Goal: Task Accomplishment & Management: Manage account settings

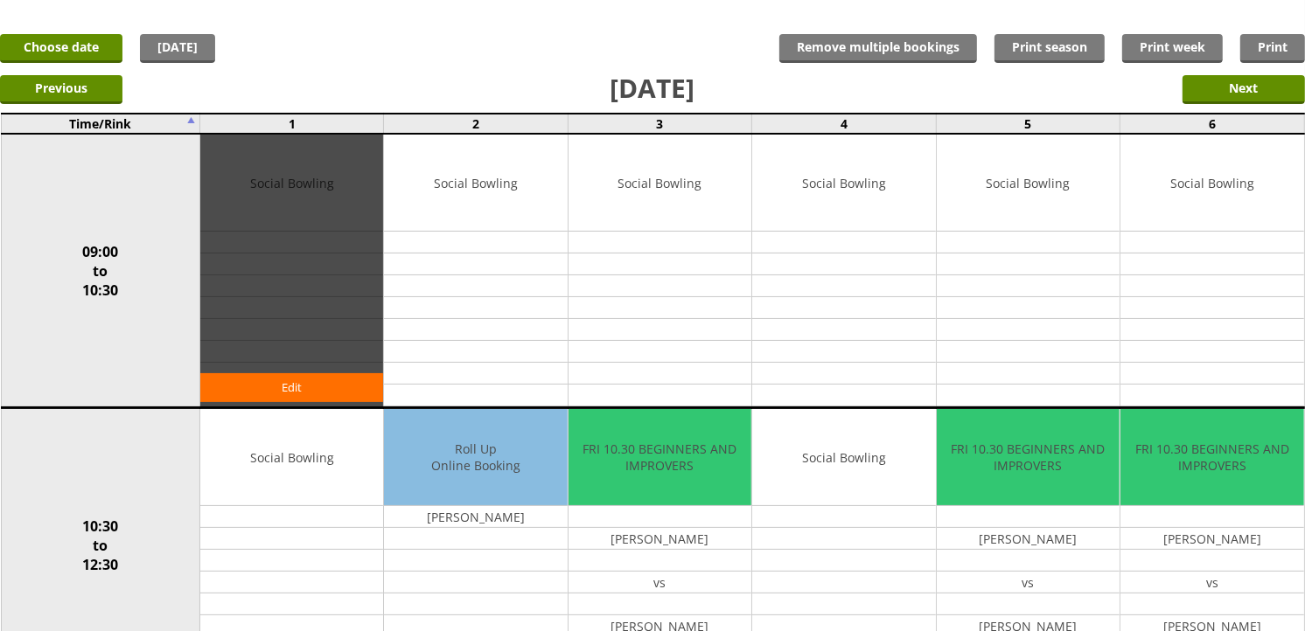
scroll to position [97, 0]
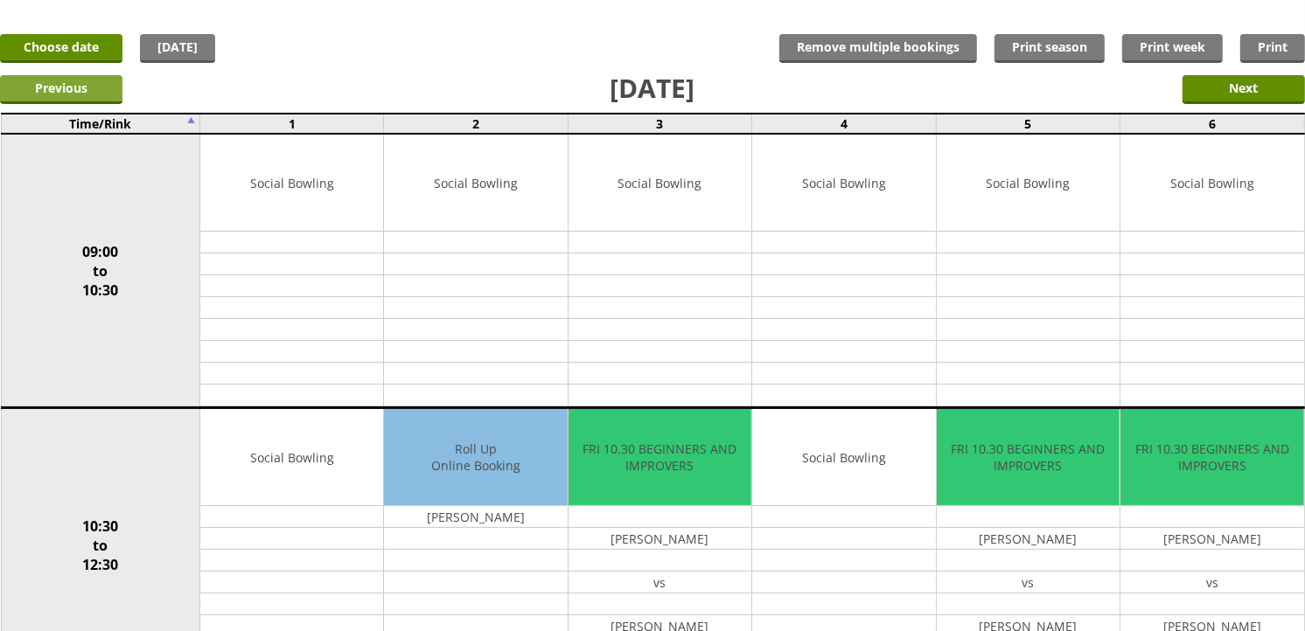
click at [108, 94] on input "Previous" at bounding box center [61, 89] width 122 height 29
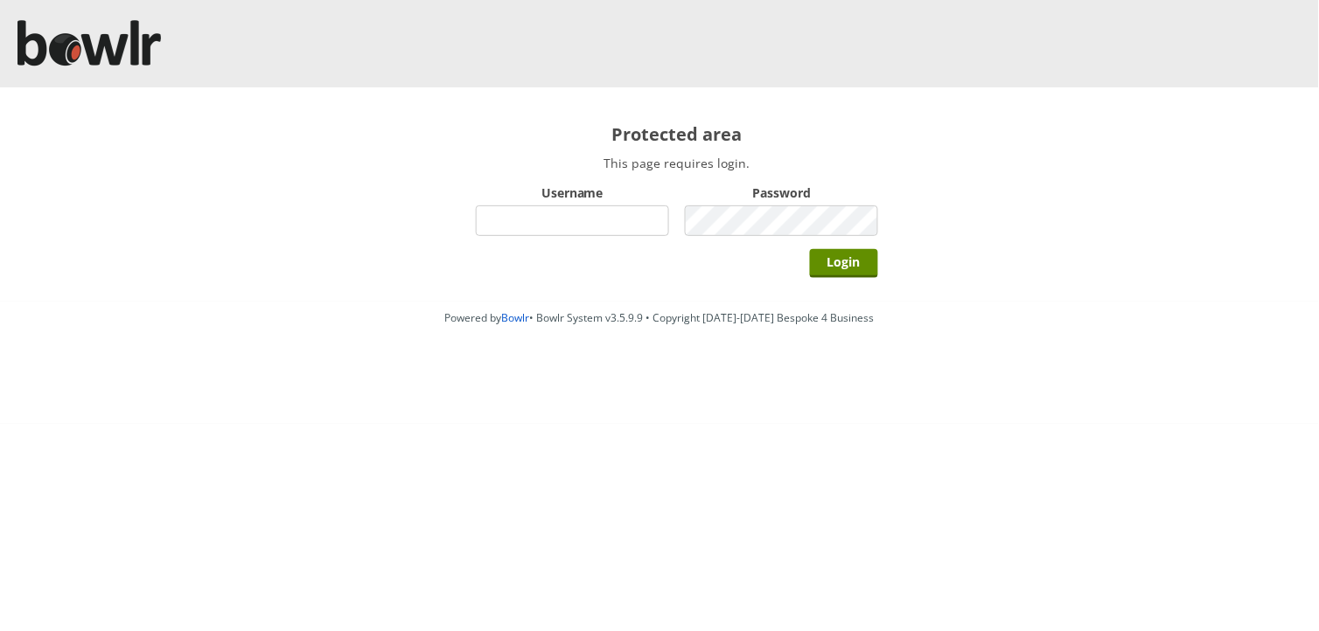
click at [534, 215] on input "Username" at bounding box center [572, 221] width 193 height 31
type input "hornseaindoorbowlsclub"
click at [781, 191] on label "Password" at bounding box center [781, 193] width 193 height 17
click at [810, 249] on input "Login" at bounding box center [844, 263] width 68 height 29
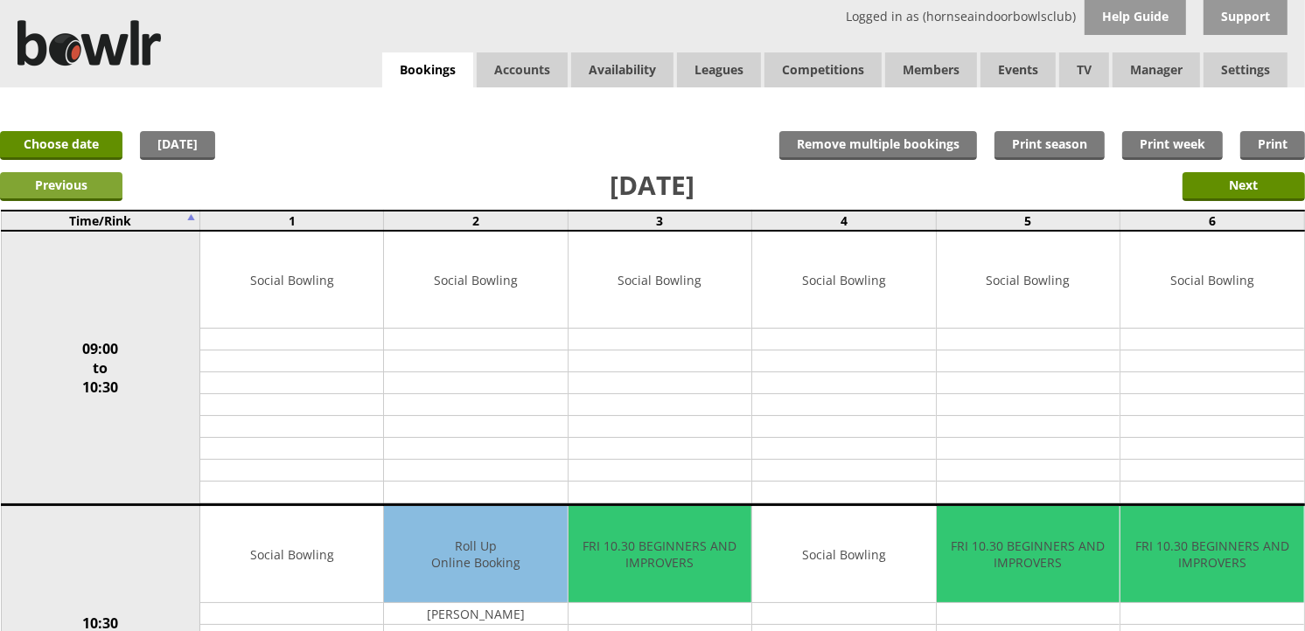
click at [88, 175] on input "Previous" at bounding box center [61, 186] width 122 height 29
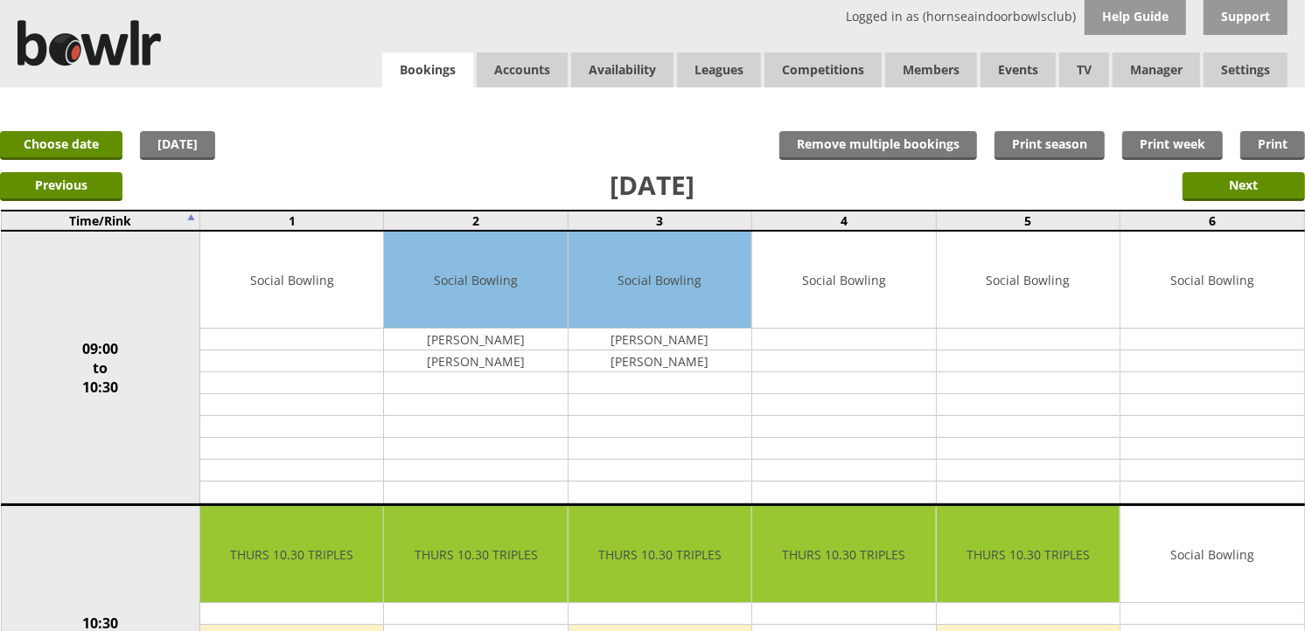
click at [388, 65] on link "Bookings" at bounding box center [427, 70] width 91 height 36
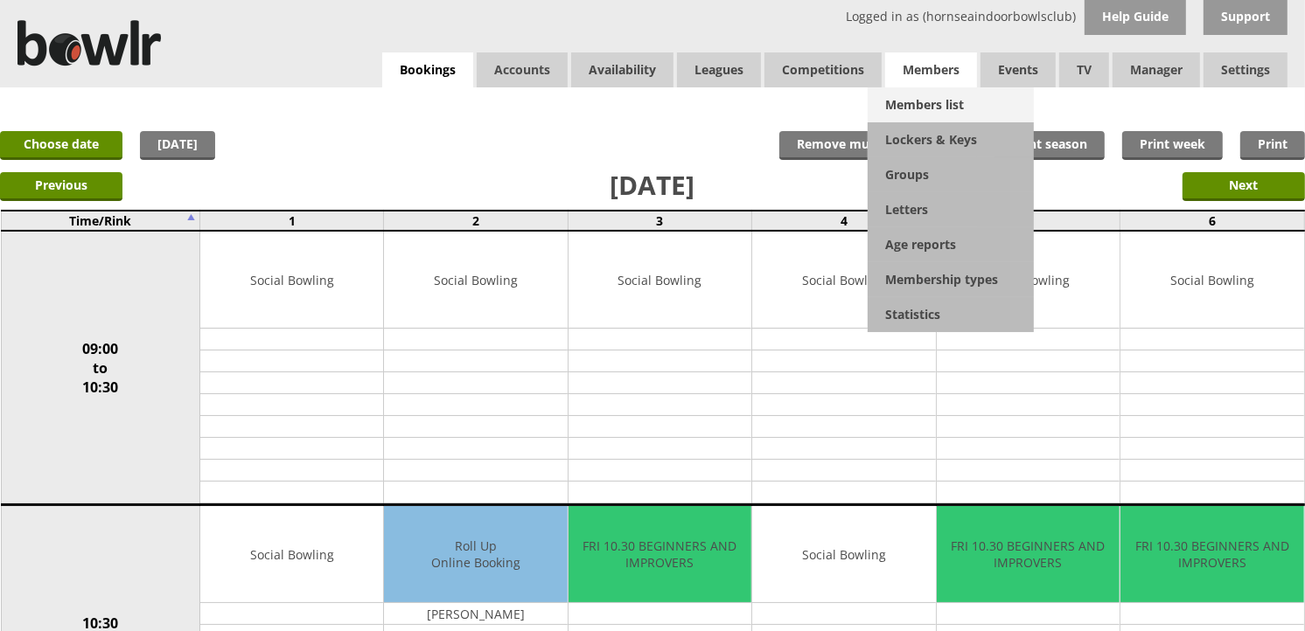
click at [927, 96] on link "Members list" at bounding box center [951, 104] width 166 height 35
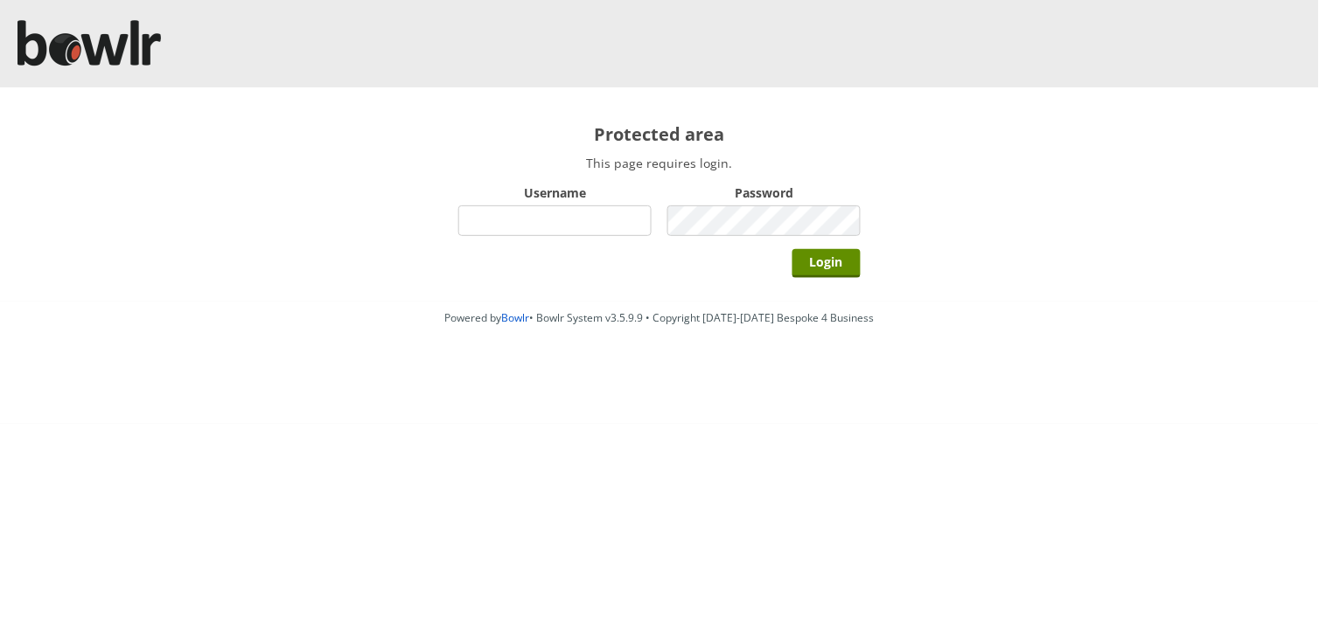
click at [598, 225] on input "Username" at bounding box center [554, 221] width 193 height 31
type input "hornseaindoorbowlsclub"
click at [792, 249] on input "Login" at bounding box center [826, 263] width 68 height 29
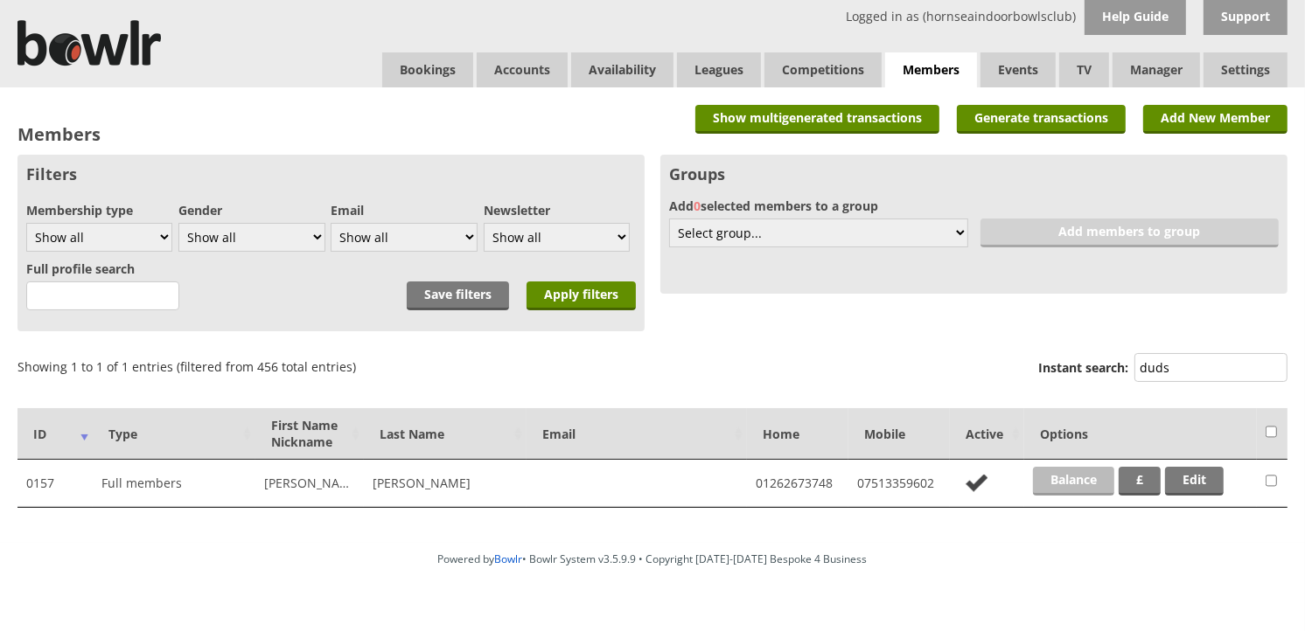
type input "duds"
click at [1079, 481] on link "Balance" at bounding box center [1073, 481] width 81 height 29
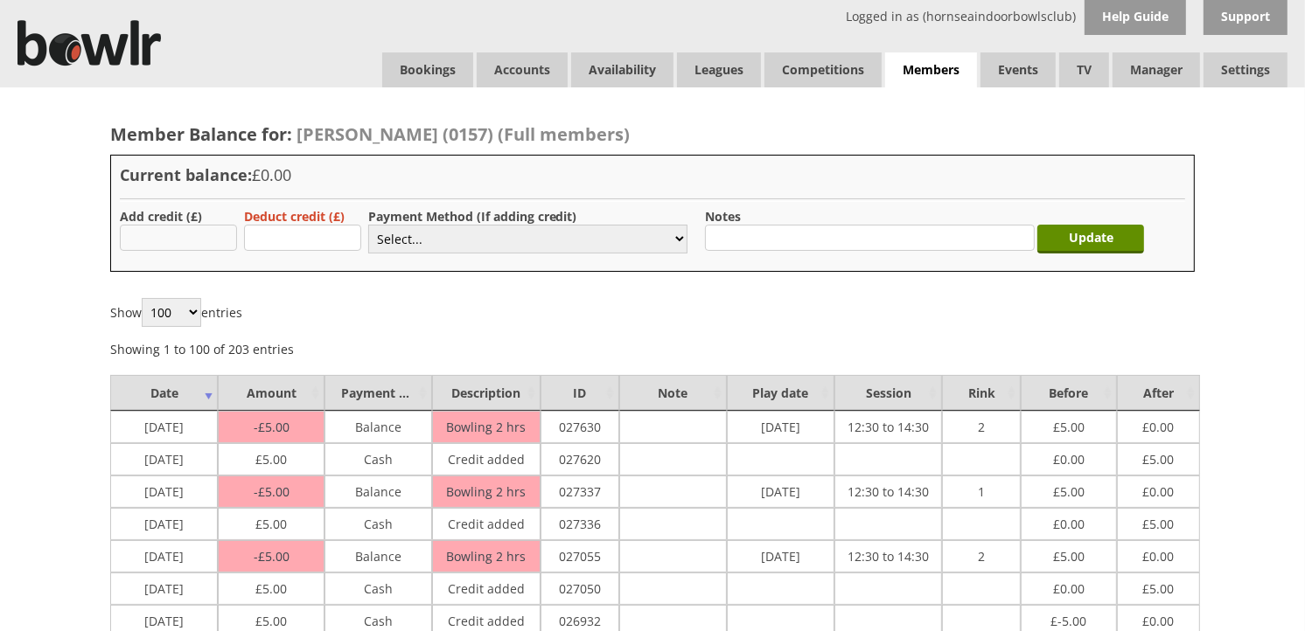
type input "5.00"
click at [417, 245] on select "Select... Cash Card Cheque Bank Transfer Other Member Card Gift Voucher Balance" at bounding box center [527, 239] width 319 height 29
select select "1"
click at [368, 225] on select "Select... Cash Card Cheque Bank Transfer Other Member Card Gift Voucher Balance" at bounding box center [527, 239] width 319 height 29
click at [1096, 240] on input "Update" at bounding box center [1090, 239] width 107 height 29
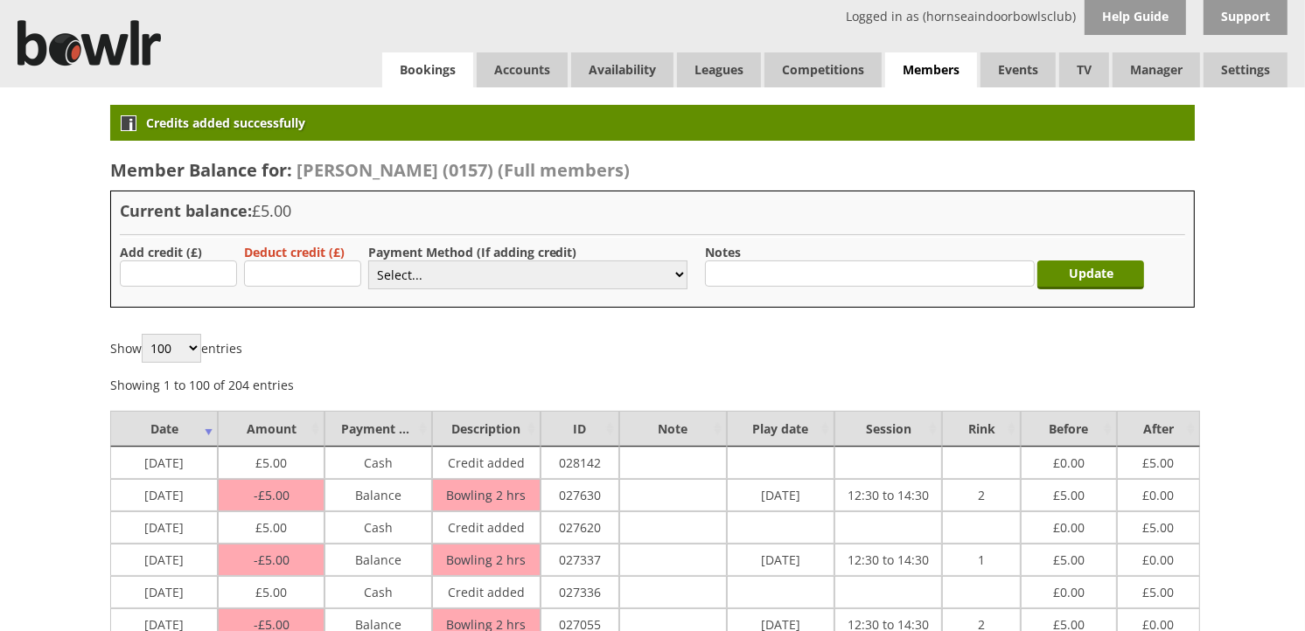
click at [387, 70] on link "Bookings" at bounding box center [427, 69] width 91 height 35
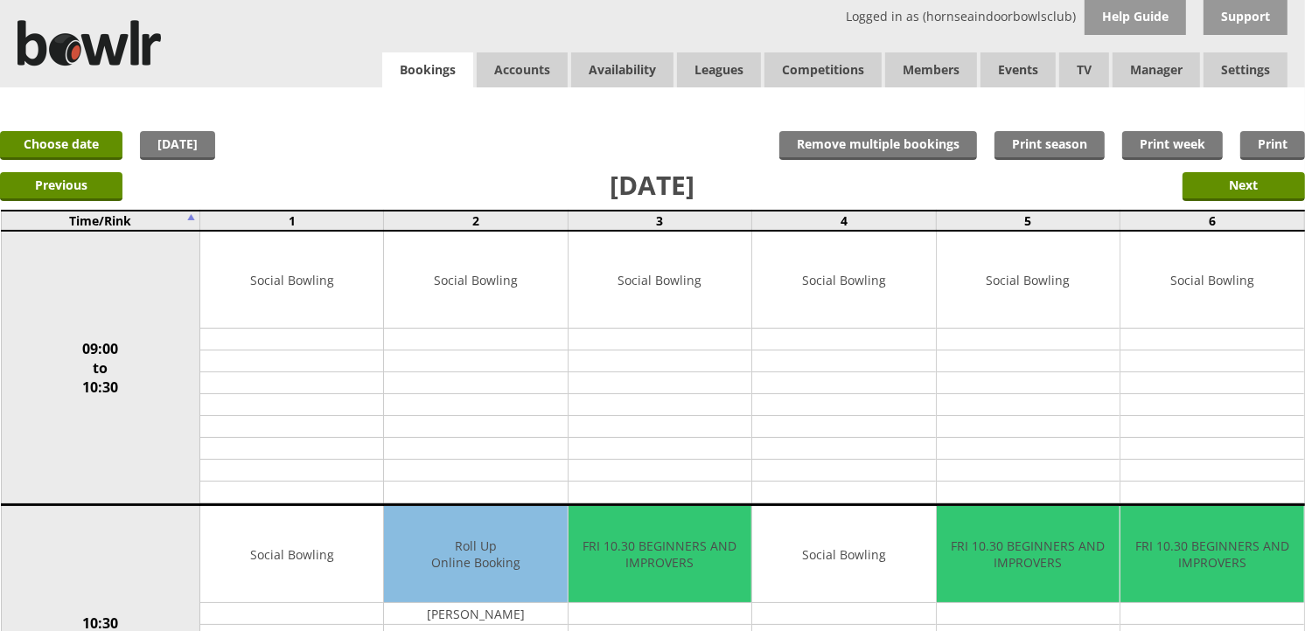
click at [402, 64] on link "Bookings" at bounding box center [427, 70] width 91 height 36
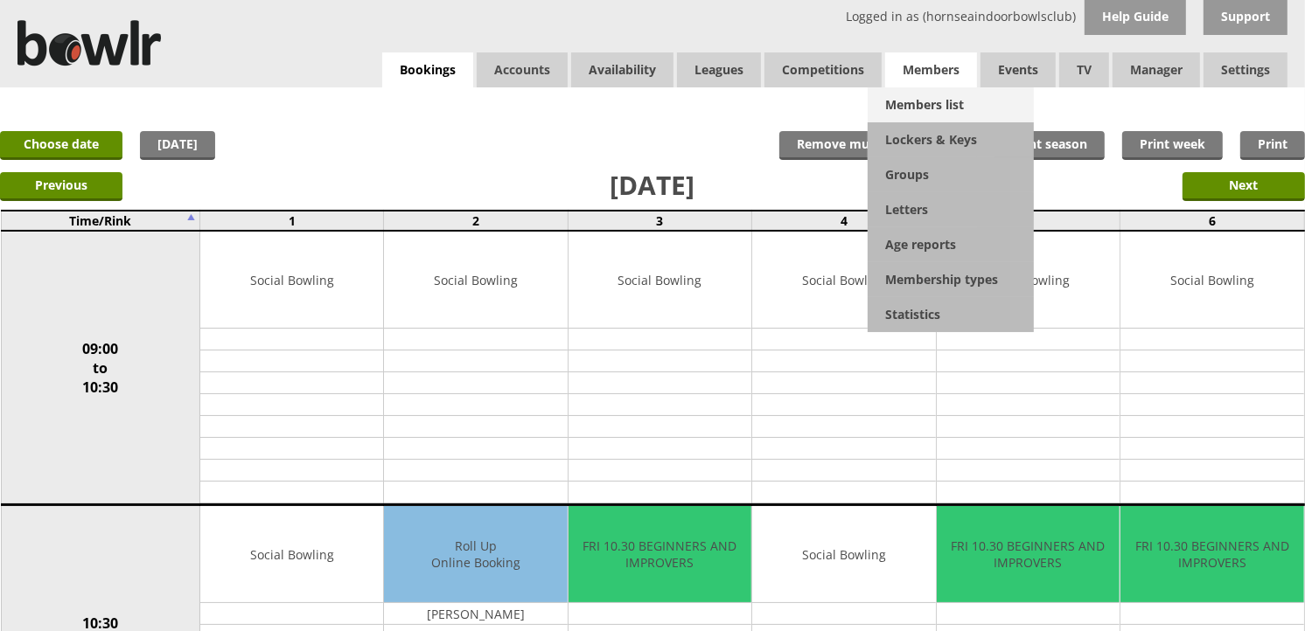
click at [914, 92] on link "Members list" at bounding box center [951, 104] width 166 height 35
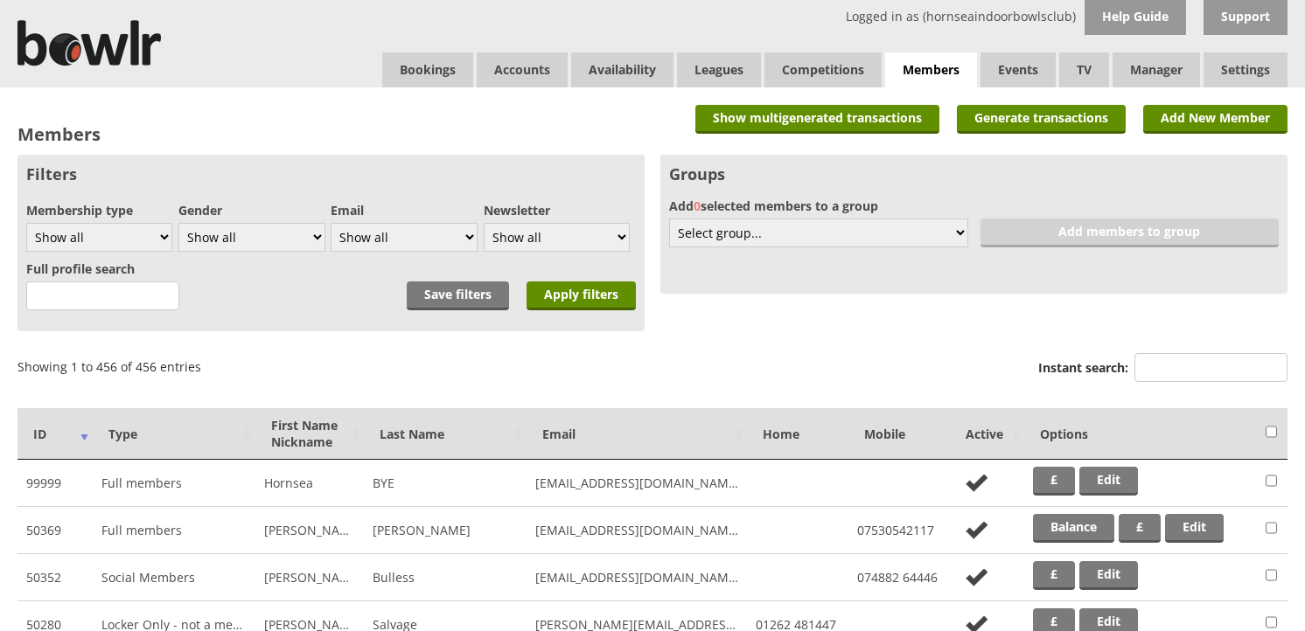
click at [1150, 367] on input "Instant search:" at bounding box center [1210, 367] width 153 height 29
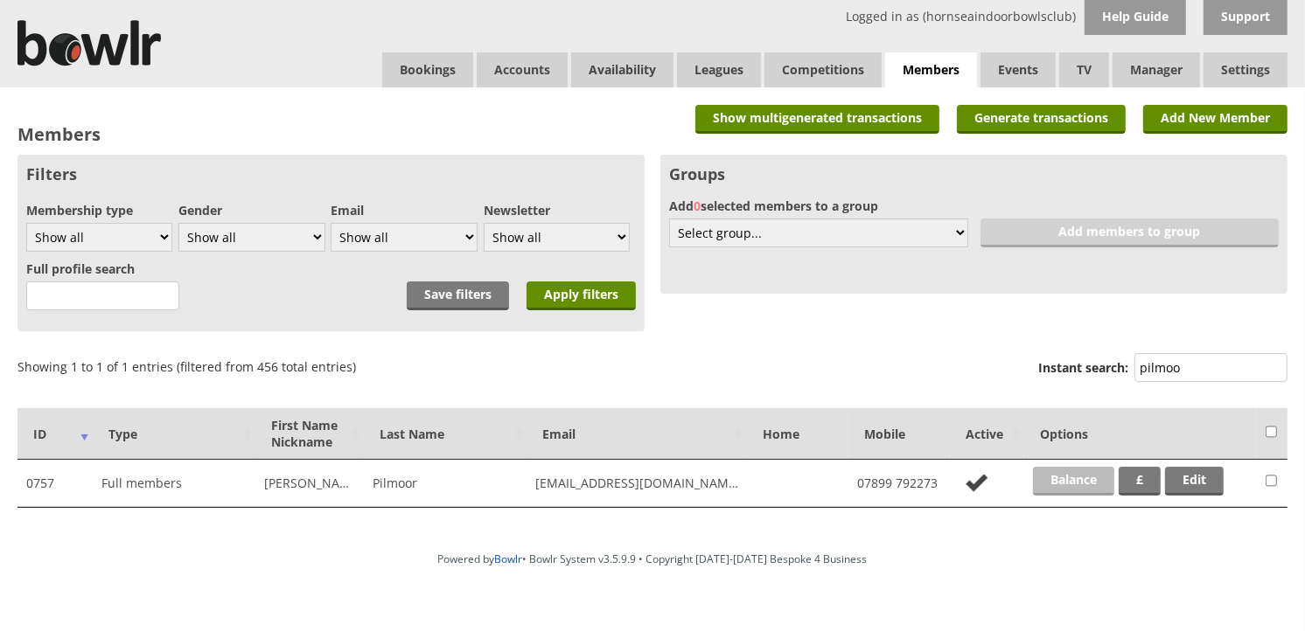
type input "pilmoo"
click at [1072, 478] on link "Balance" at bounding box center [1073, 481] width 81 height 29
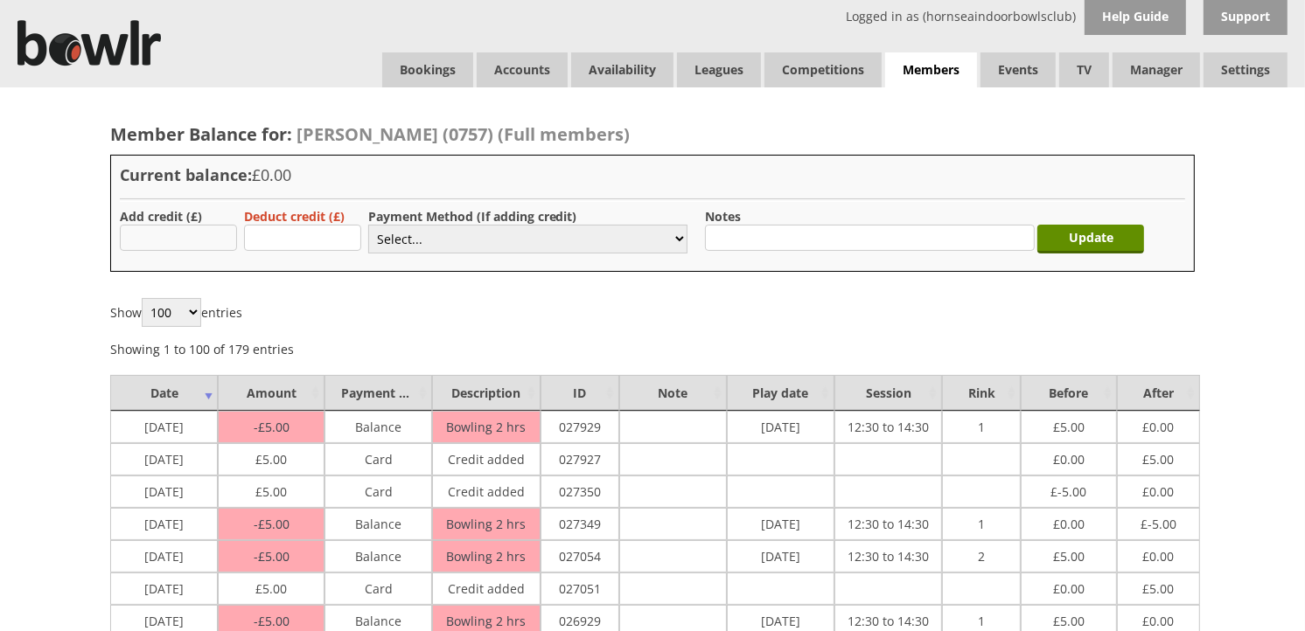
click at [214, 225] on input "text" at bounding box center [178, 238] width 117 height 26
type input "5.00"
click at [427, 241] on select "Select... Cash Card Cheque Bank Transfer Other Member Card Gift Voucher Balance" at bounding box center [527, 239] width 319 height 29
select select "2"
click at [368, 225] on select "Select... Cash Card Cheque Bank Transfer Other Member Card Gift Voucher Balance" at bounding box center [527, 239] width 319 height 29
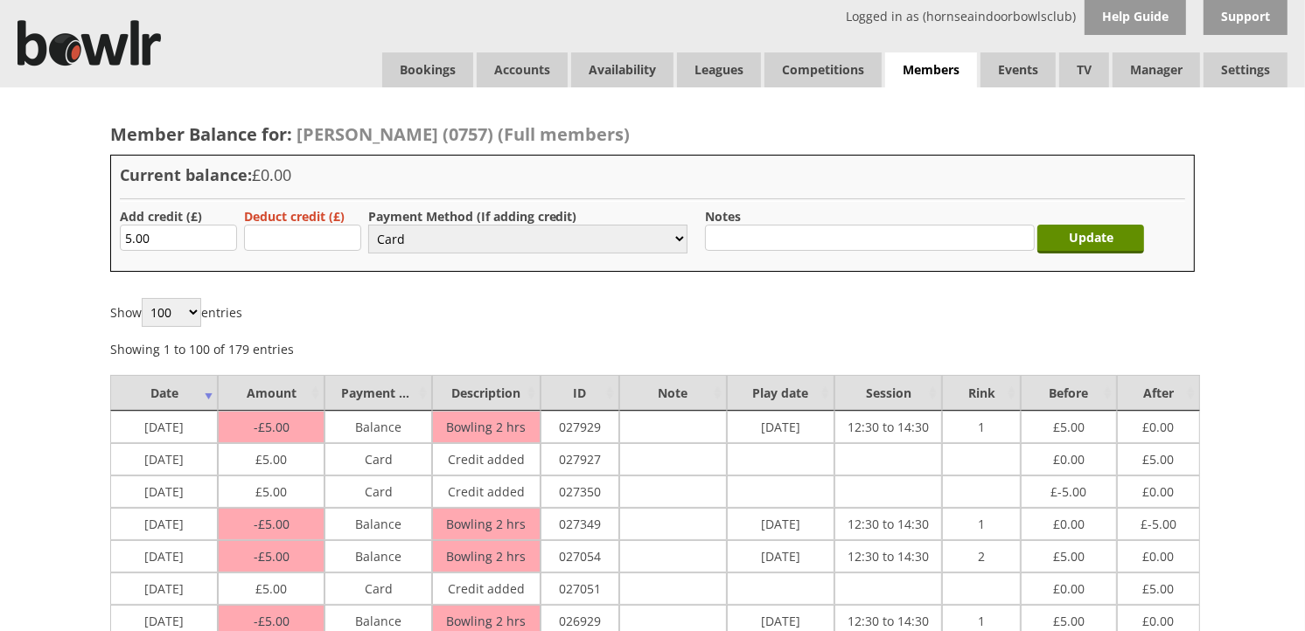
click at [1129, 223] on div "Update" at bounding box center [1095, 235] width 107 height 54
click at [1123, 231] on input "Update" at bounding box center [1090, 239] width 107 height 29
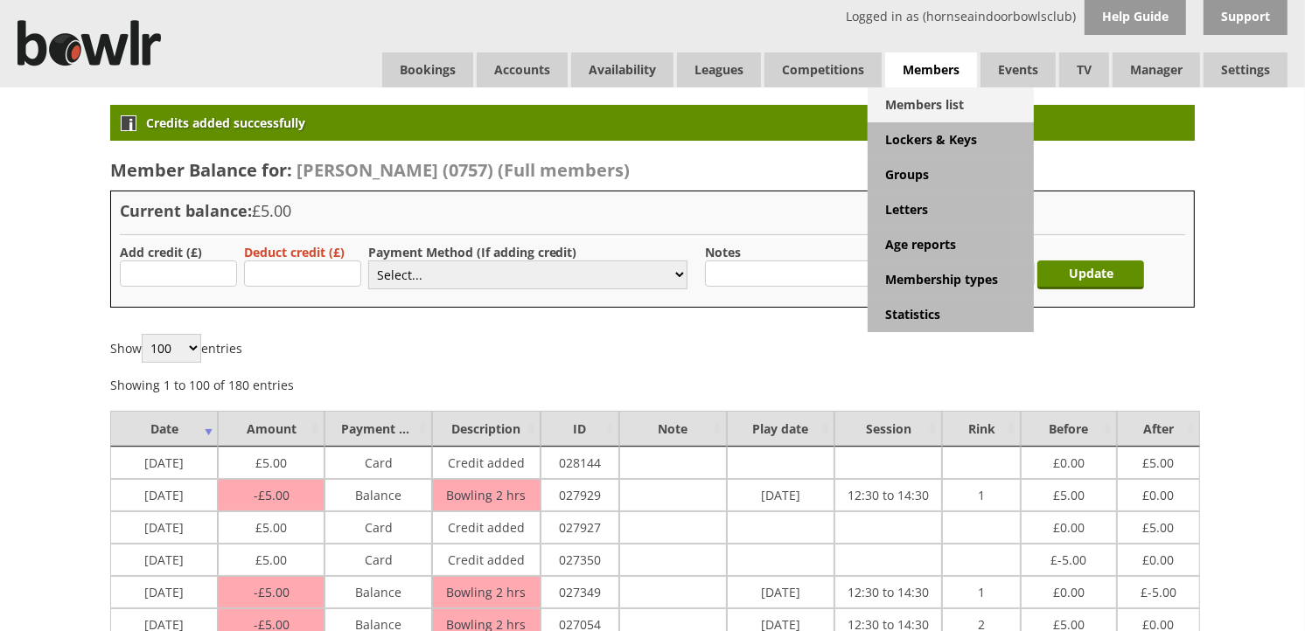
click at [924, 94] on link "Members list" at bounding box center [951, 104] width 166 height 35
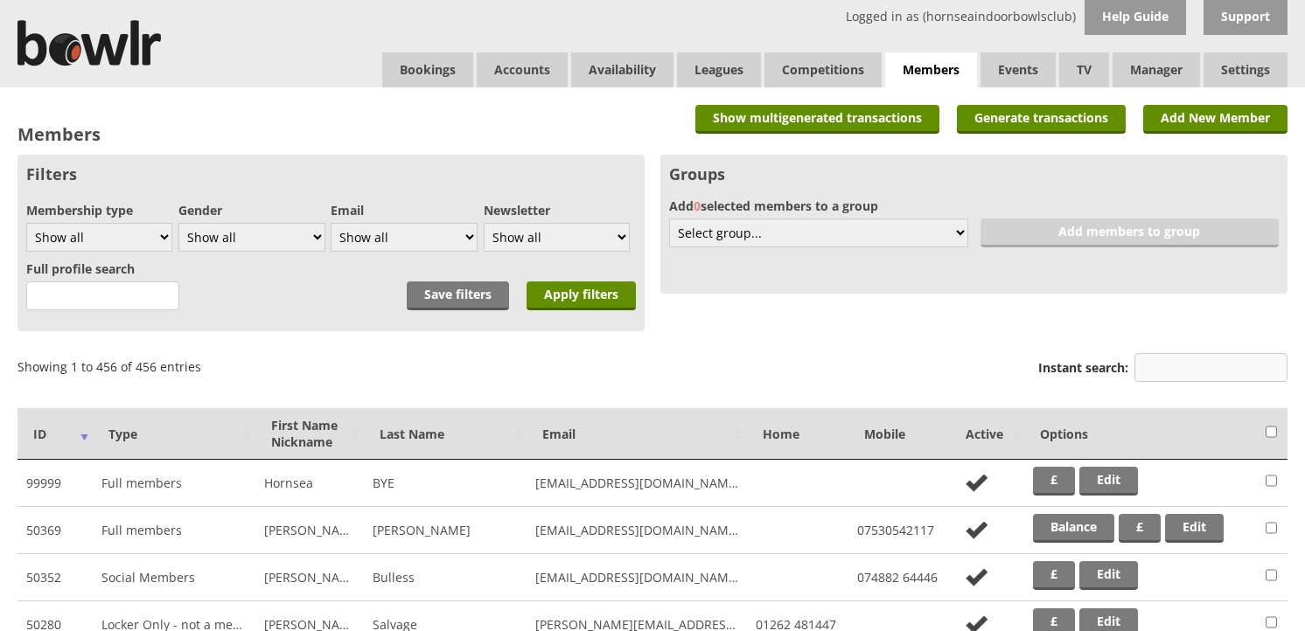
click at [1143, 361] on input "Instant search:" at bounding box center [1210, 367] width 153 height 29
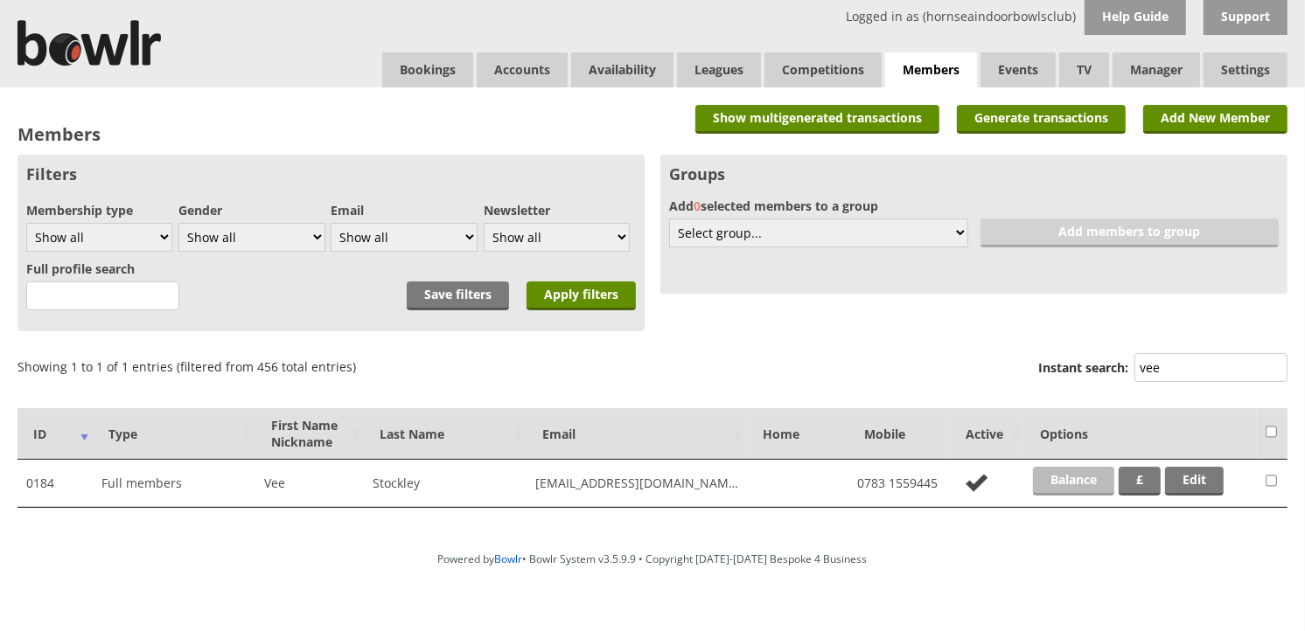
type input "vee"
click at [1077, 485] on link "Balance" at bounding box center [1073, 481] width 81 height 29
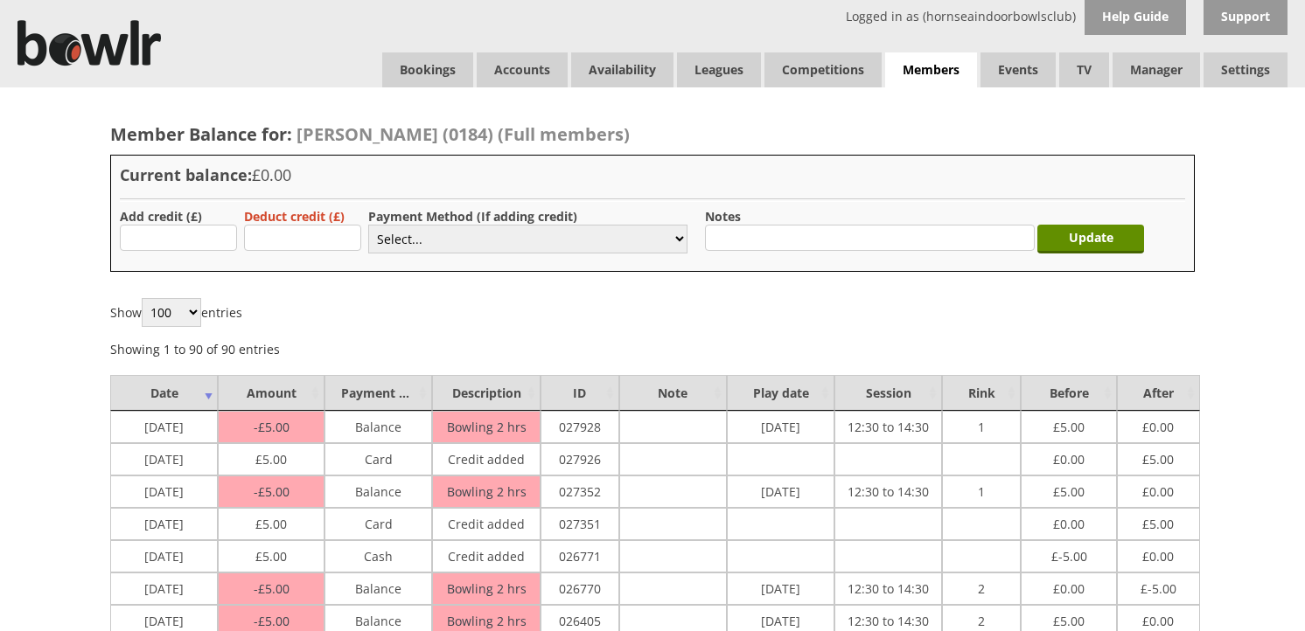
type input "5.00"
drag, startPoint x: 394, startPoint y: 245, endPoint x: 394, endPoint y: 255, distance: 10.5
click at [394, 245] on select "Select... Cash Card Cheque Bank Transfer Other Member Card Gift Voucher Balance" at bounding box center [527, 239] width 319 height 29
select select "2"
click at [368, 225] on select "Select... Cash Card Cheque Bank Transfer Other Member Card Gift Voucher Balance" at bounding box center [527, 239] width 319 height 29
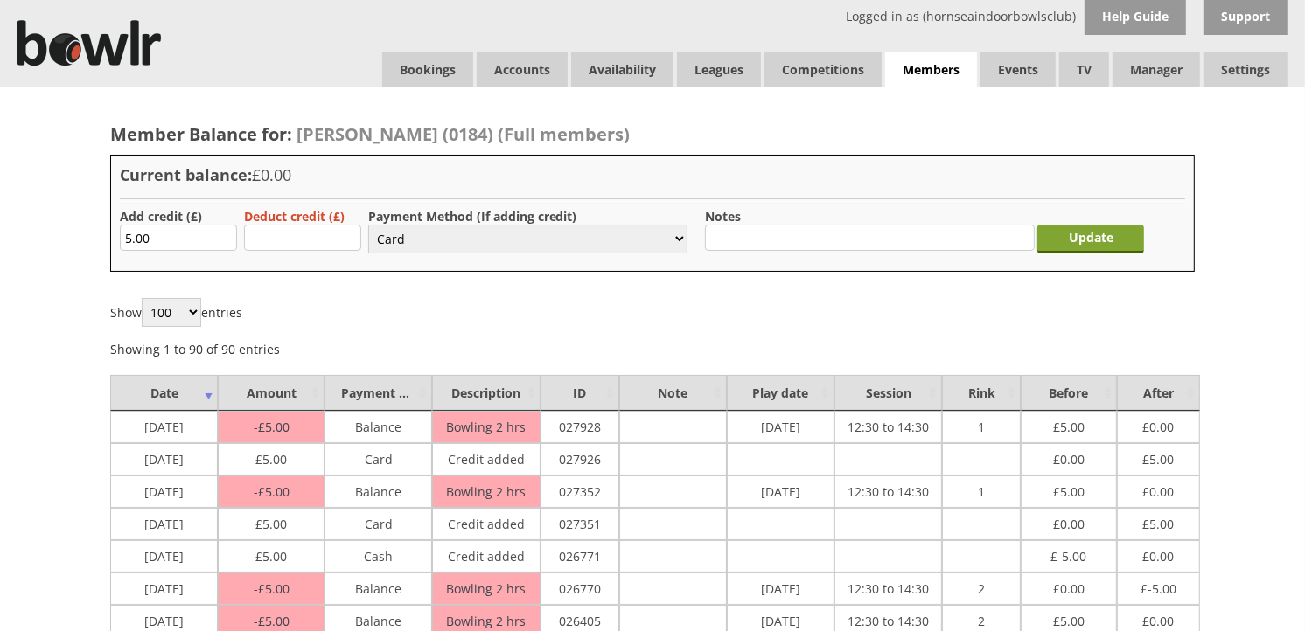
click at [1069, 241] on input "Update" at bounding box center [1090, 239] width 107 height 29
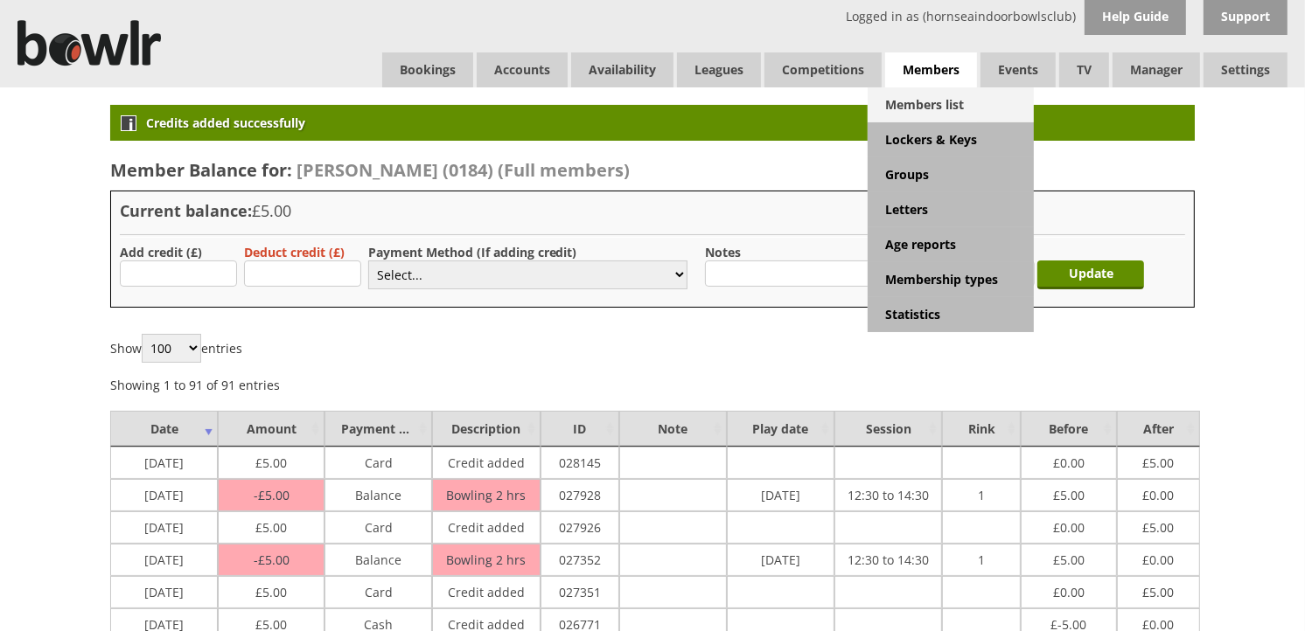
click at [965, 101] on link "Members list" at bounding box center [951, 104] width 166 height 35
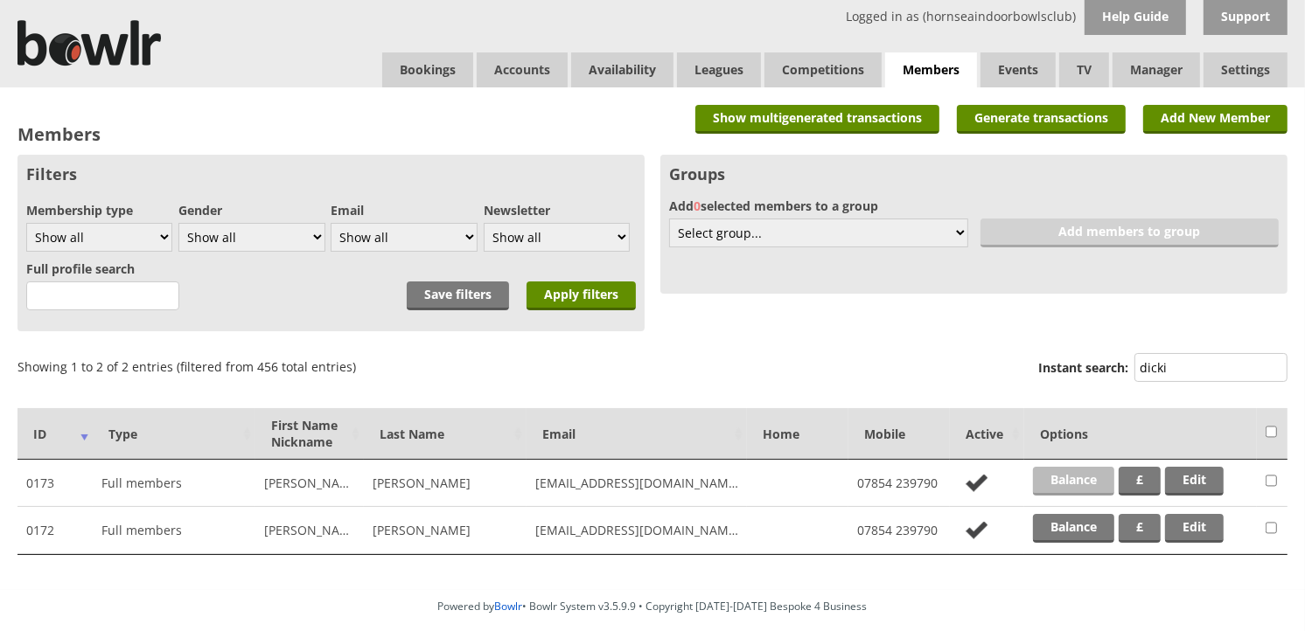
type input "dicki"
click at [1097, 482] on link "Balance" at bounding box center [1073, 481] width 81 height 29
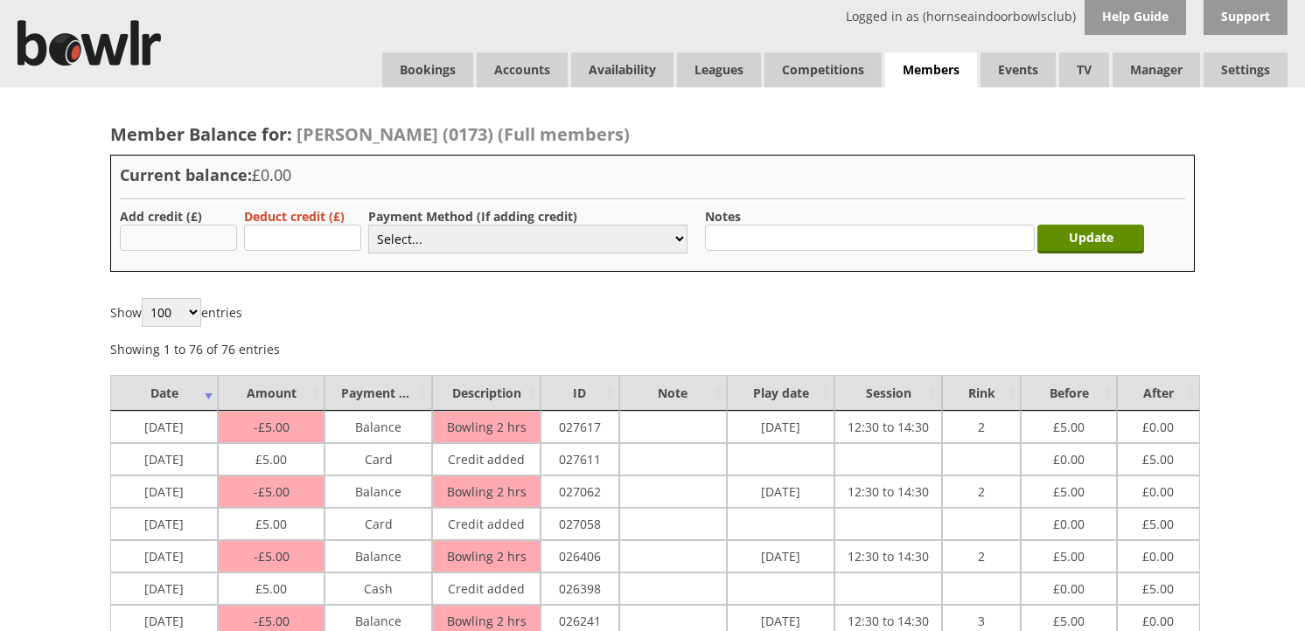
click at [171, 240] on input "text" at bounding box center [178, 238] width 117 height 26
type input "5.00"
click at [413, 243] on select "Select... Cash Card Cheque Bank Transfer Other Member Card Gift Voucher Balance" at bounding box center [527, 239] width 319 height 29
select select "2"
click at [368, 225] on select "Select... Cash Card Cheque Bank Transfer Other Member Card Gift Voucher Balance" at bounding box center [527, 239] width 319 height 29
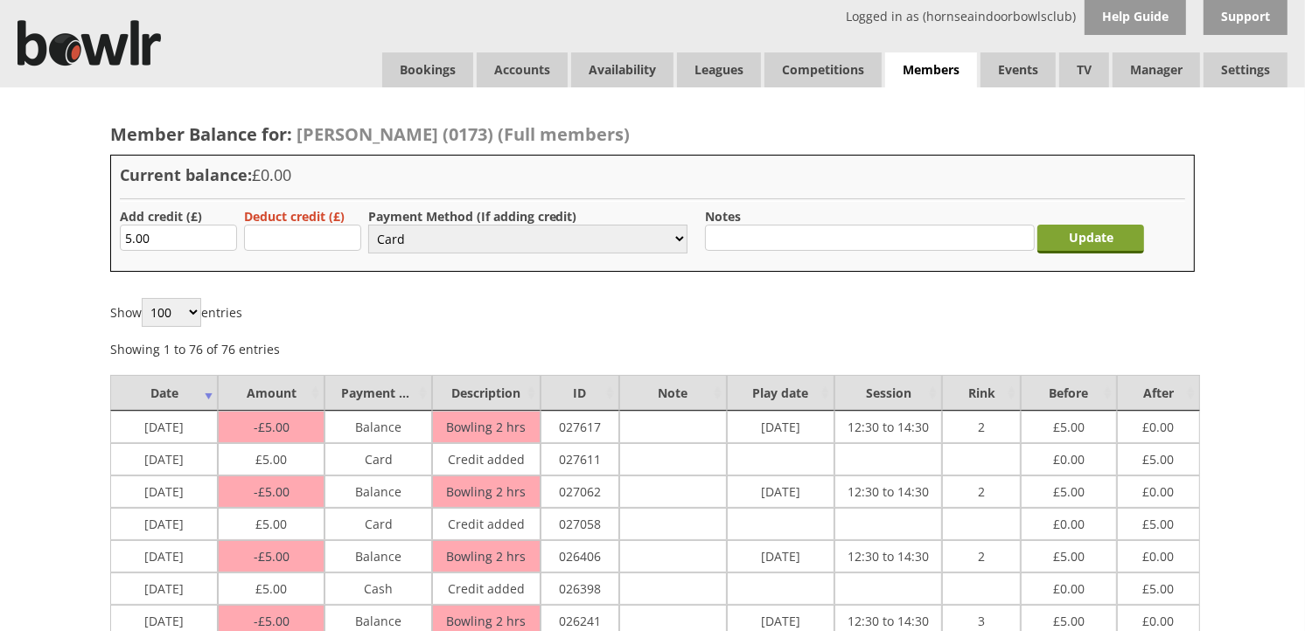
click at [1062, 239] on input "Update" at bounding box center [1090, 239] width 107 height 29
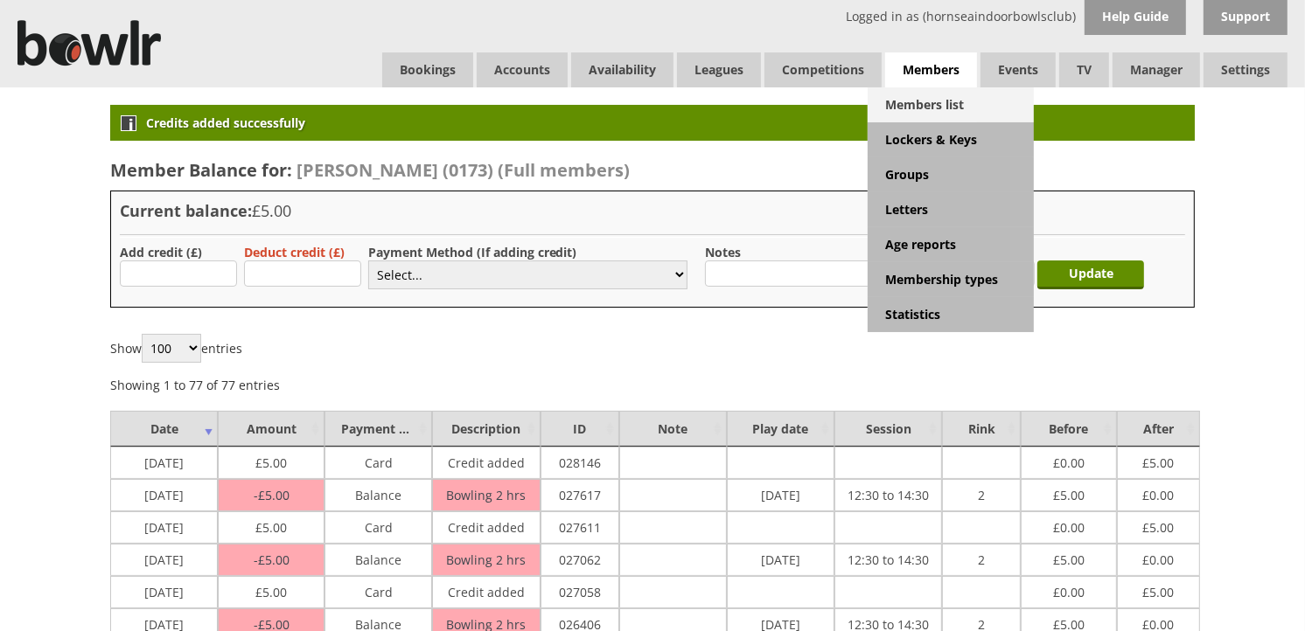
click at [929, 91] on link "Members list" at bounding box center [951, 104] width 166 height 35
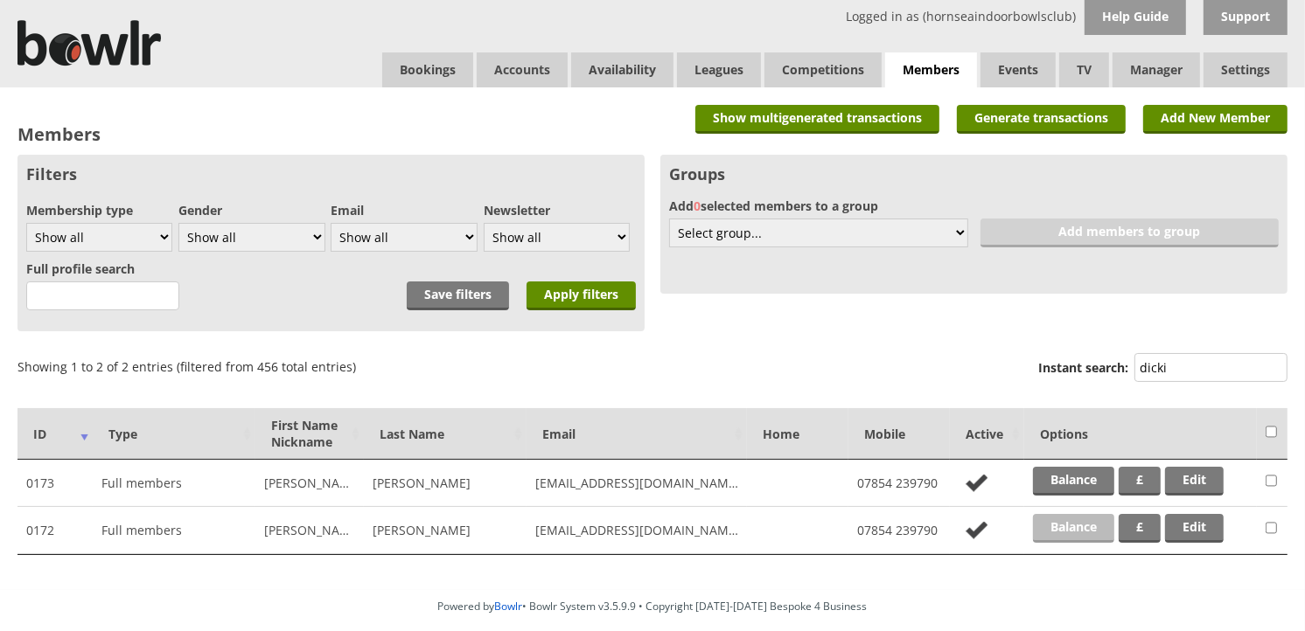
type input "dicki"
click at [1044, 534] on link "Balance" at bounding box center [1073, 528] width 81 height 29
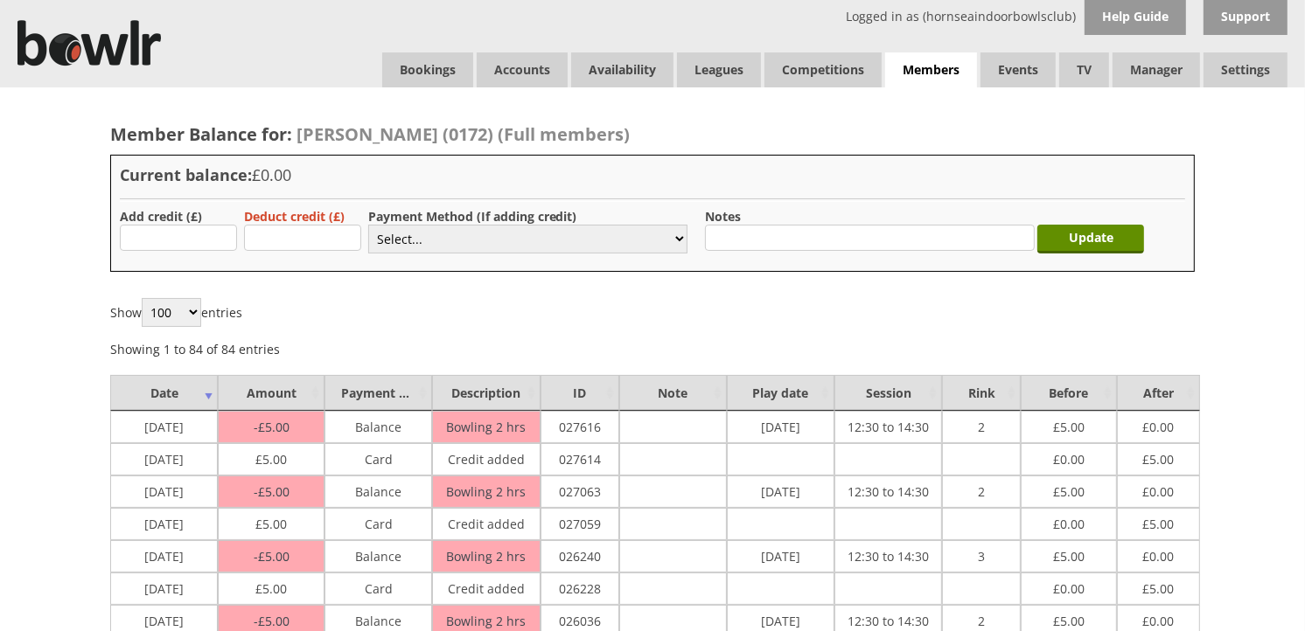
type input "5.00"
click at [422, 229] on select "Select... Cash Card Cheque Bank Transfer Other Member Card Gift Voucher Balance" at bounding box center [527, 239] width 319 height 29
select select "2"
click at [368, 225] on select "Select... Cash Card Cheque Bank Transfer Other Member Card Gift Voucher Balance" at bounding box center [527, 239] width 319 height 29
click at [1070, 248] on input "Update" at bounding box center [1090, 239] width 107 height 29
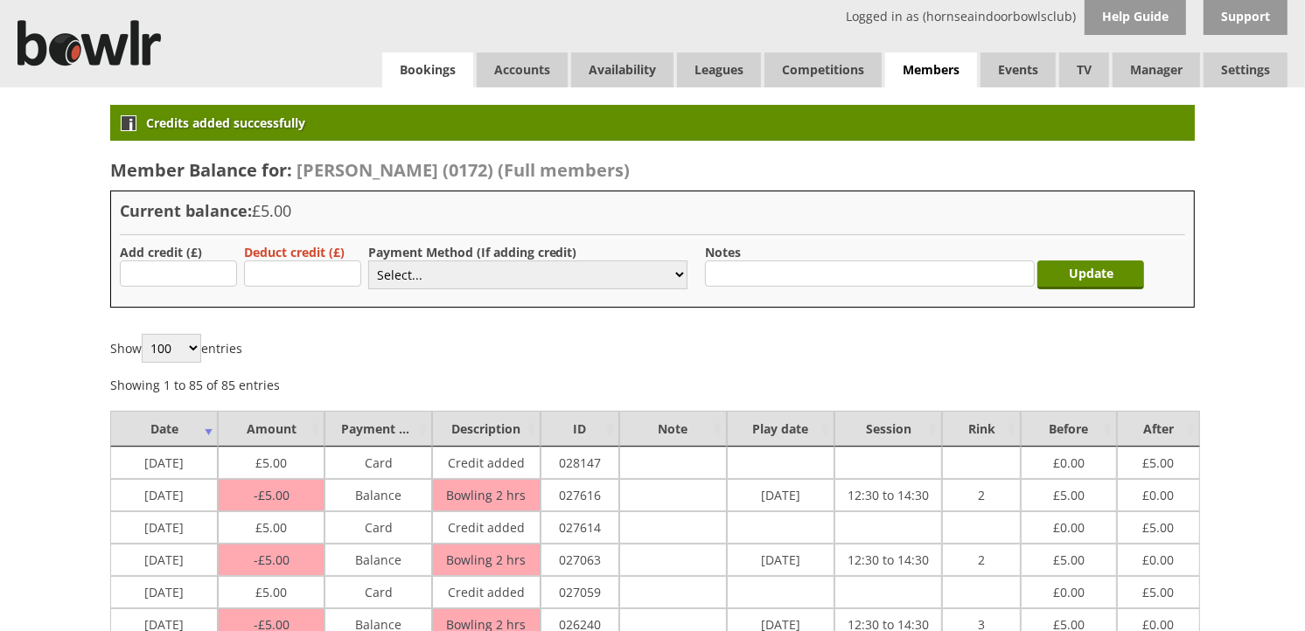
click at [458, 58] on link "Bookings" at bounding box center [427, 69] width 91 height 35
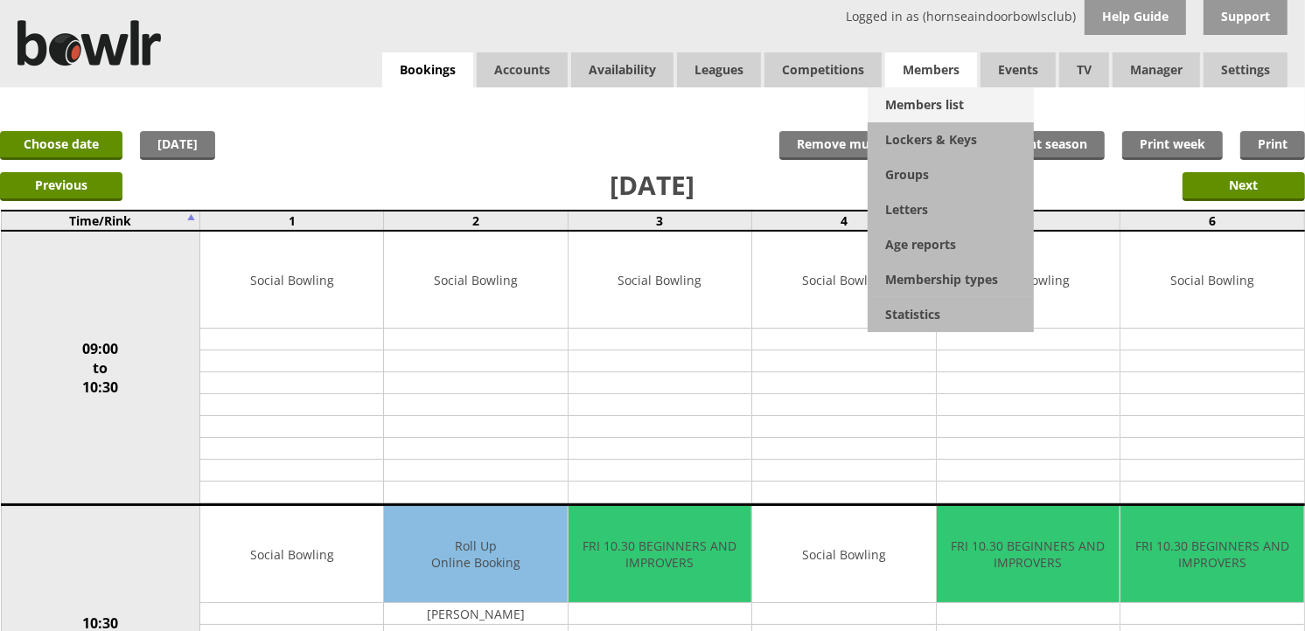
click at [928, 94] on link "Members list" at bounding box center [951, 104] width 166 height 35
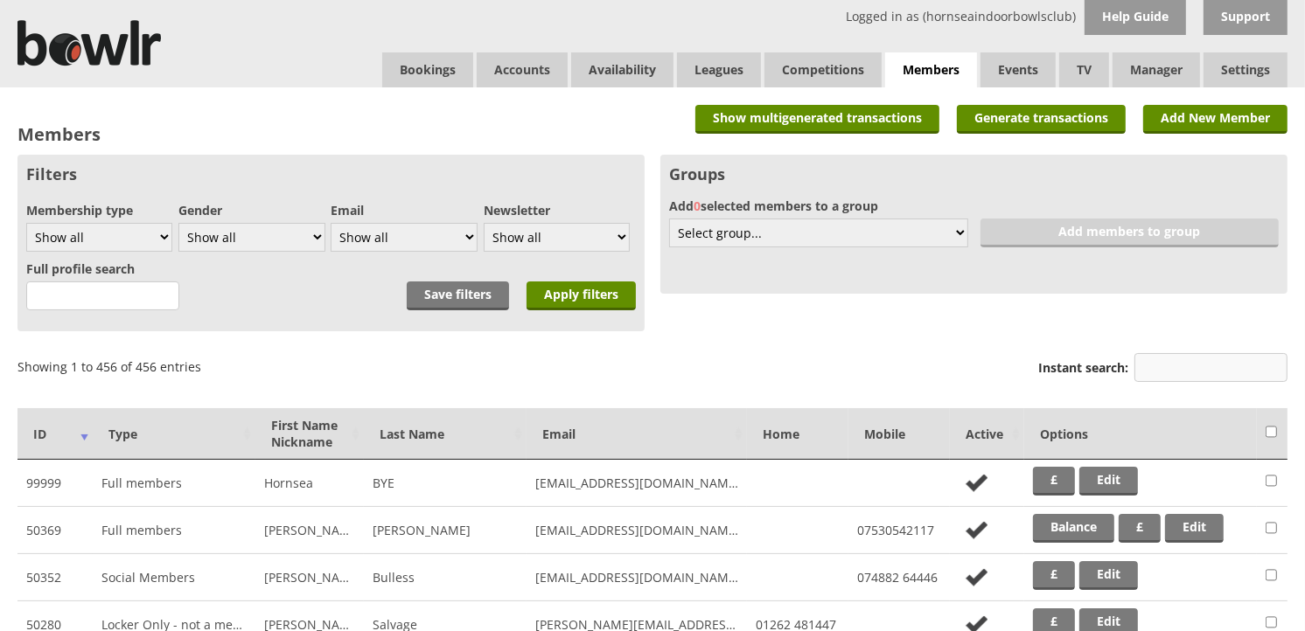
click at [1217, 355] on input "Instant search:" at bounding box center [1210, 367] width 153 height 29
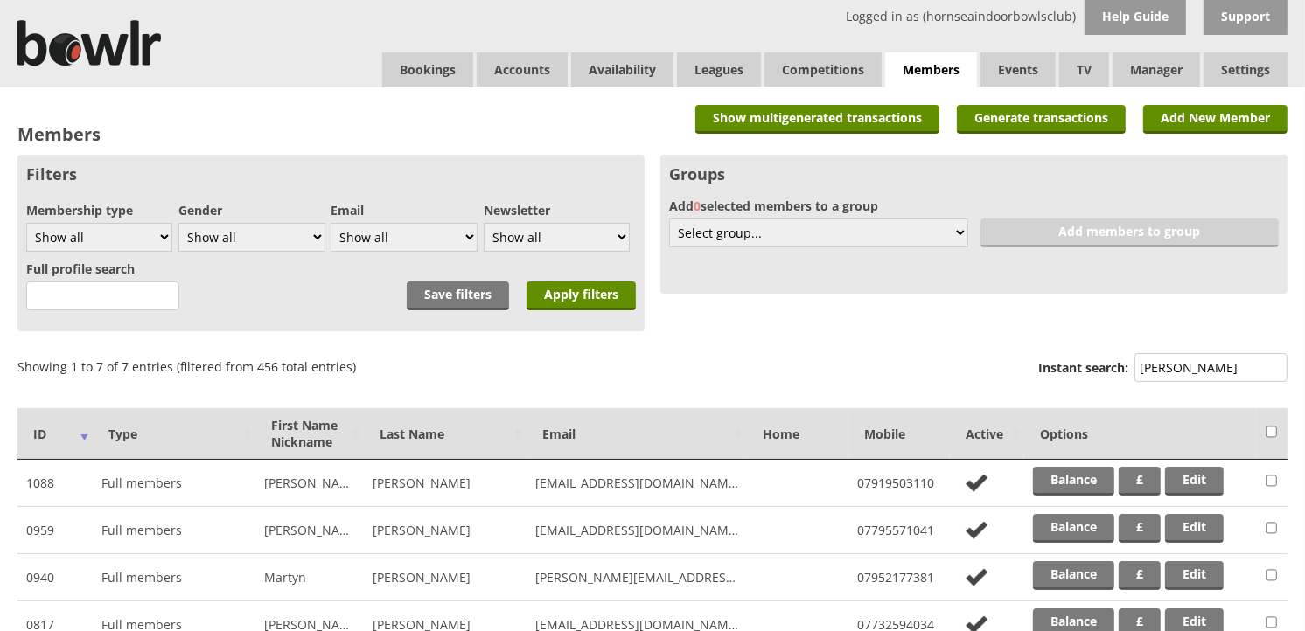
type input "smith"
click at [1082, 461] on td "Balance £ Edit" at bounding box center [1140, 483] width 233 height 47
click at [1082, 468] on link "Balance" at bounding box center [1073, 481] width 81 height 29
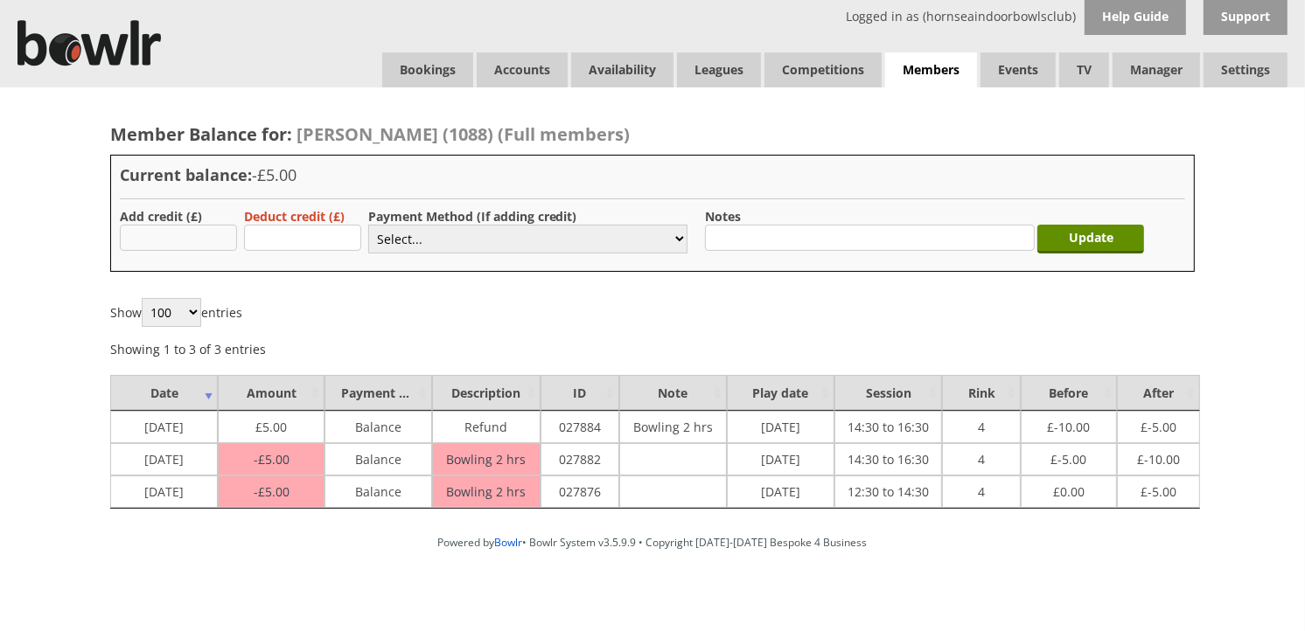
click at [207, 239] on input "text" at bounding box center [178, 238] width 117 height 26
type input "3"
click at [452, 234] on select "Select... Cash Card Cheque Bank Transfer Other Member Card Gift Voucher Balance" at bounding box center [527, 239] width 319 height 29
select select "1"
click at [368, 225] on select "Select... Cash Card Cheque Bank Transfer Other Member Card Gift Voucher Balance" at bounding box center [527, 239] width 319 height 29
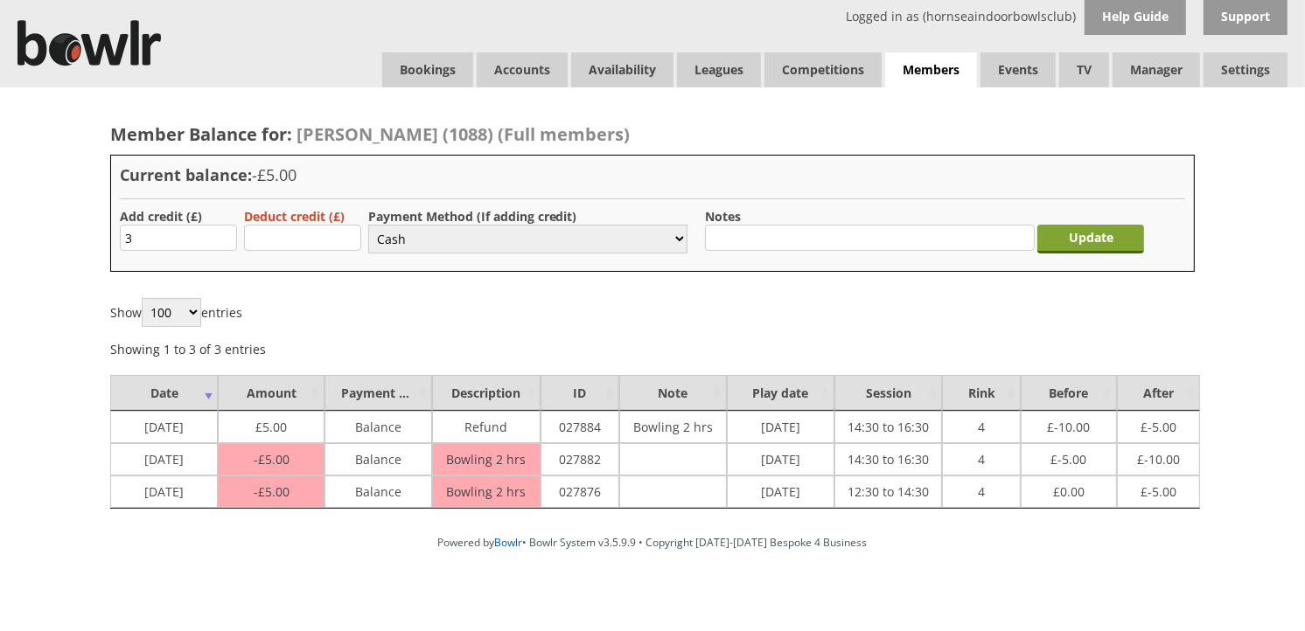
click at [1112, 245] on input "Update" at bounding box center [1090, 239] width 107 height 29
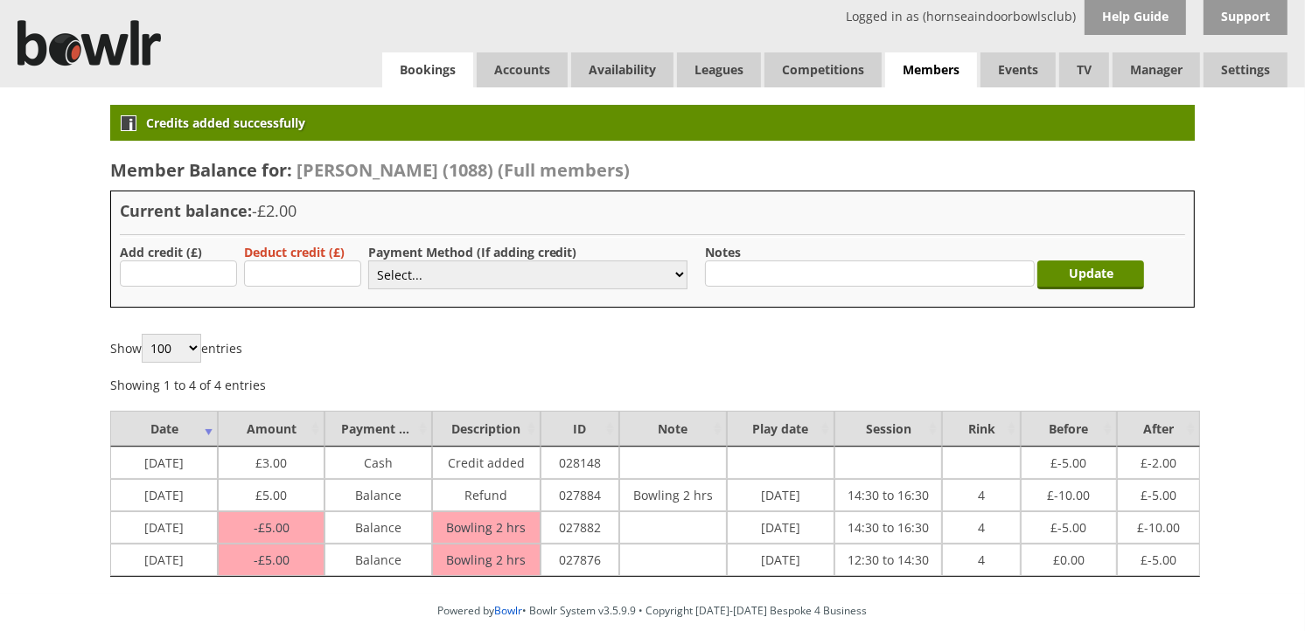
click at [395, 56] on link "Bookings" at bounding box center [427, 69] width 91 height 35
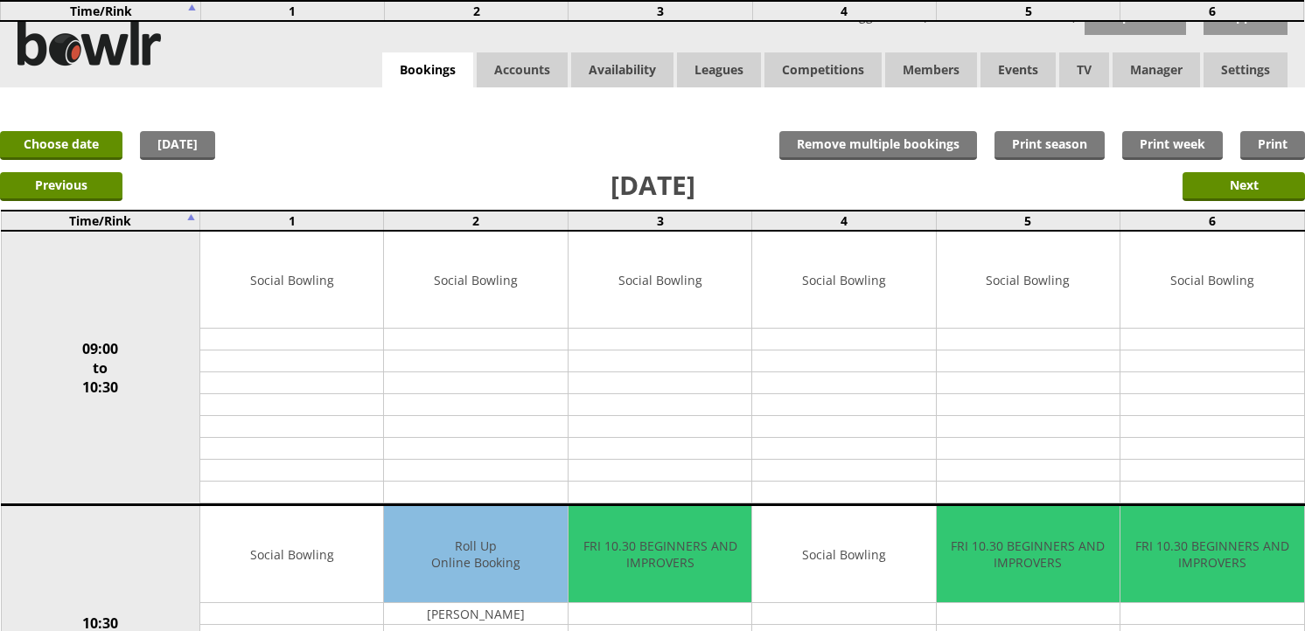
scroll to position [680, 0]
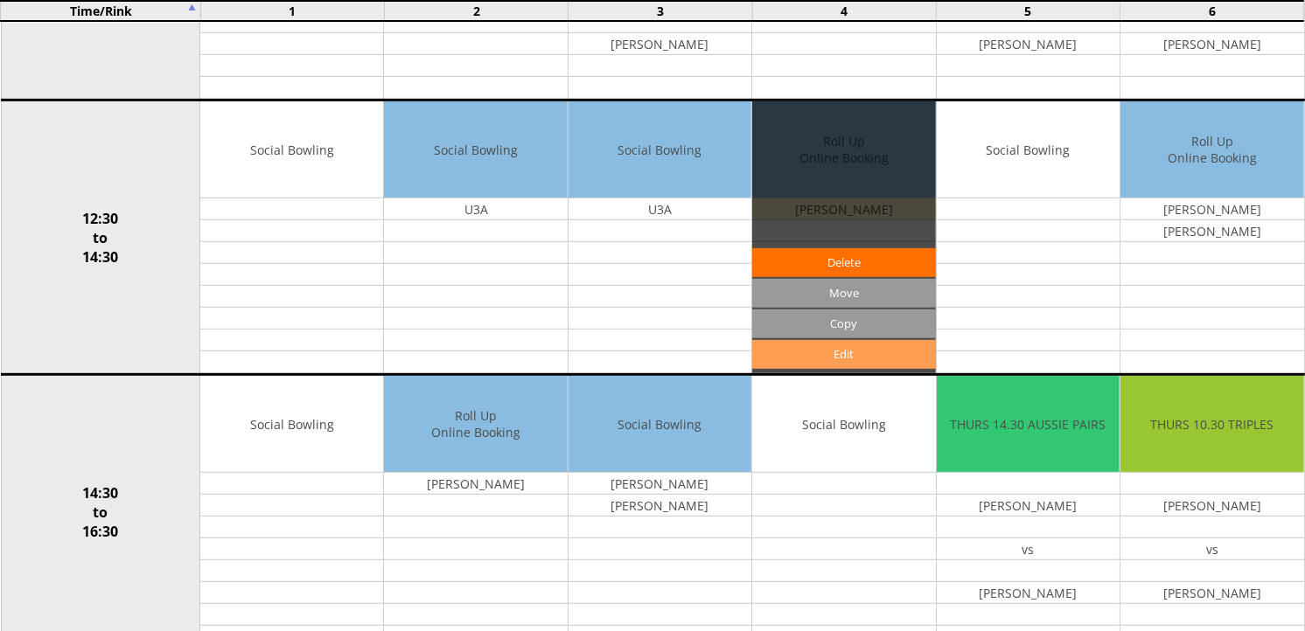
click at [842, 352] on link "Edit" at bounding box center [843, 354] width 183 height 29
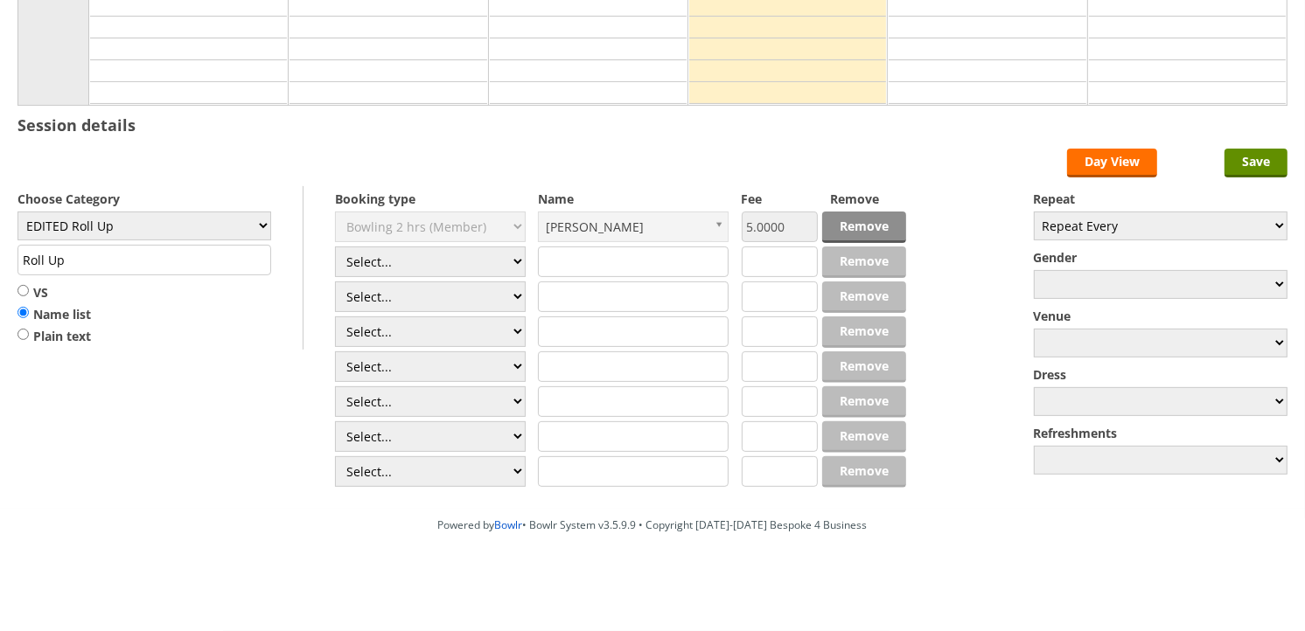
click at [869, 227] on link "Remove" at bounding box center [864, 227] width 84 height 31
click at [450, 221] on select "Select... Club Competition (Member) Club Competition (Visitor) National (Member…" at bounding box center [430, 227] width 191 height 31
select select "1_54"
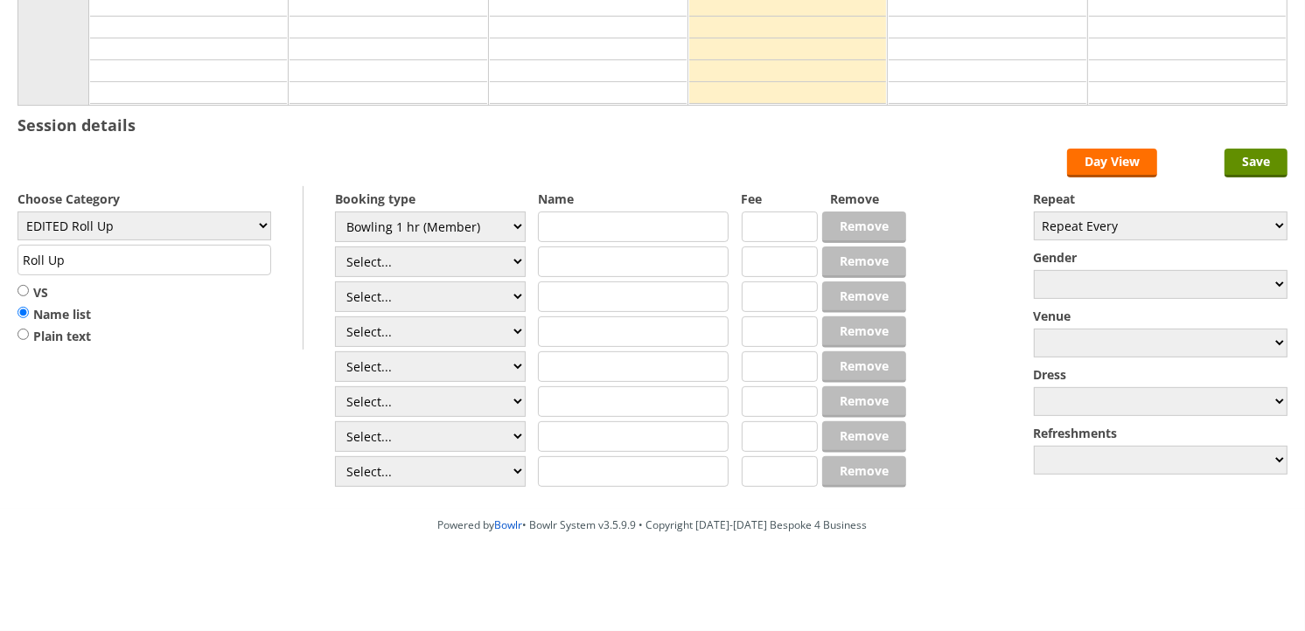
click at [335, 212] on select "Select... Club Competition (Member) Club Competition (Visitor) National (Member…" at bounding box center [430, 227] width 191 height 31
type input "EDITED Roll Up"
type input "3.0000"
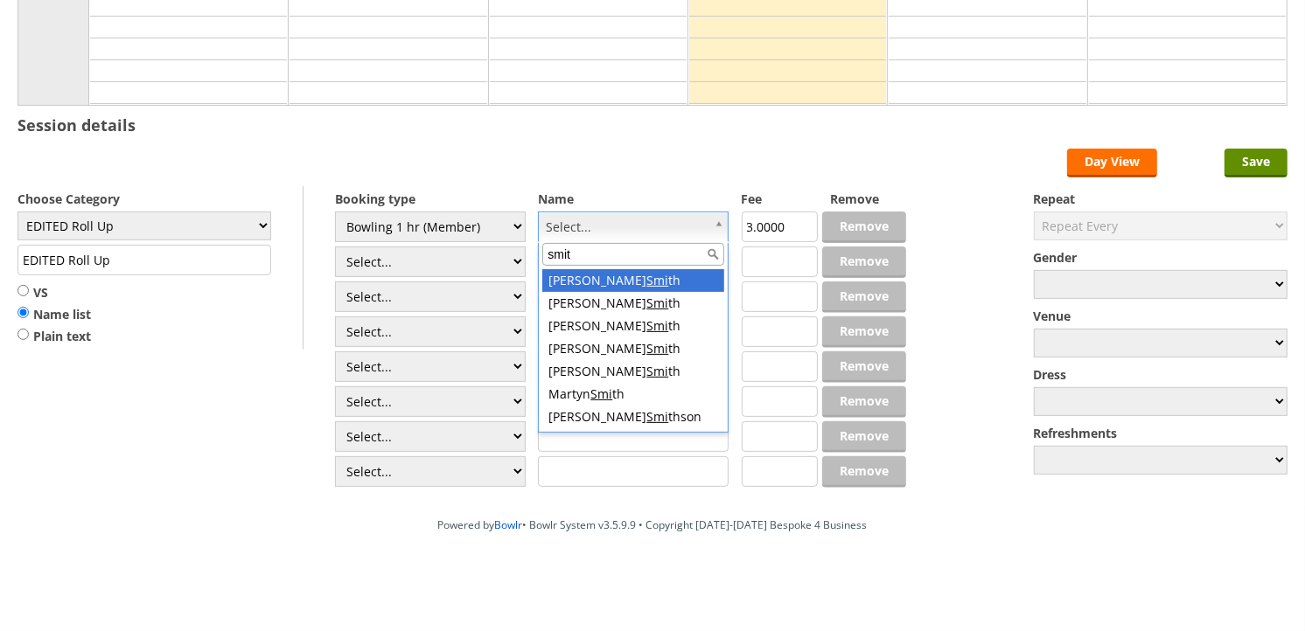
type input "smith"
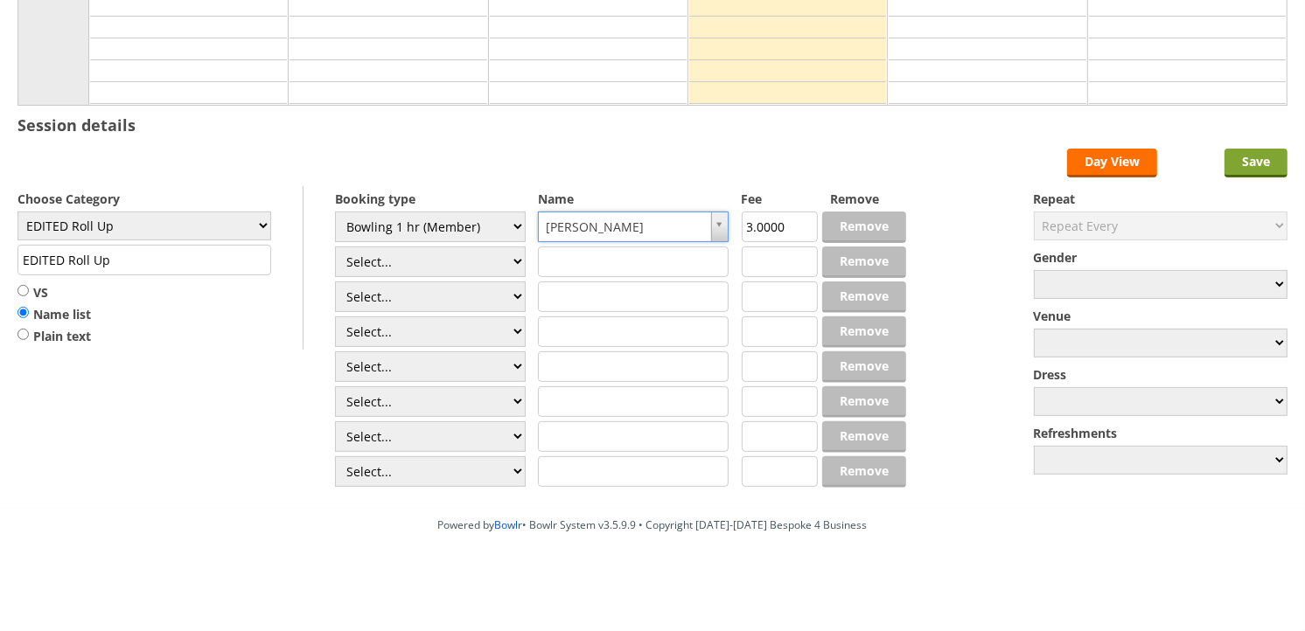
click at [1238, 167] on input "Save" at bounding box center [1255, 163] width 63 height 29
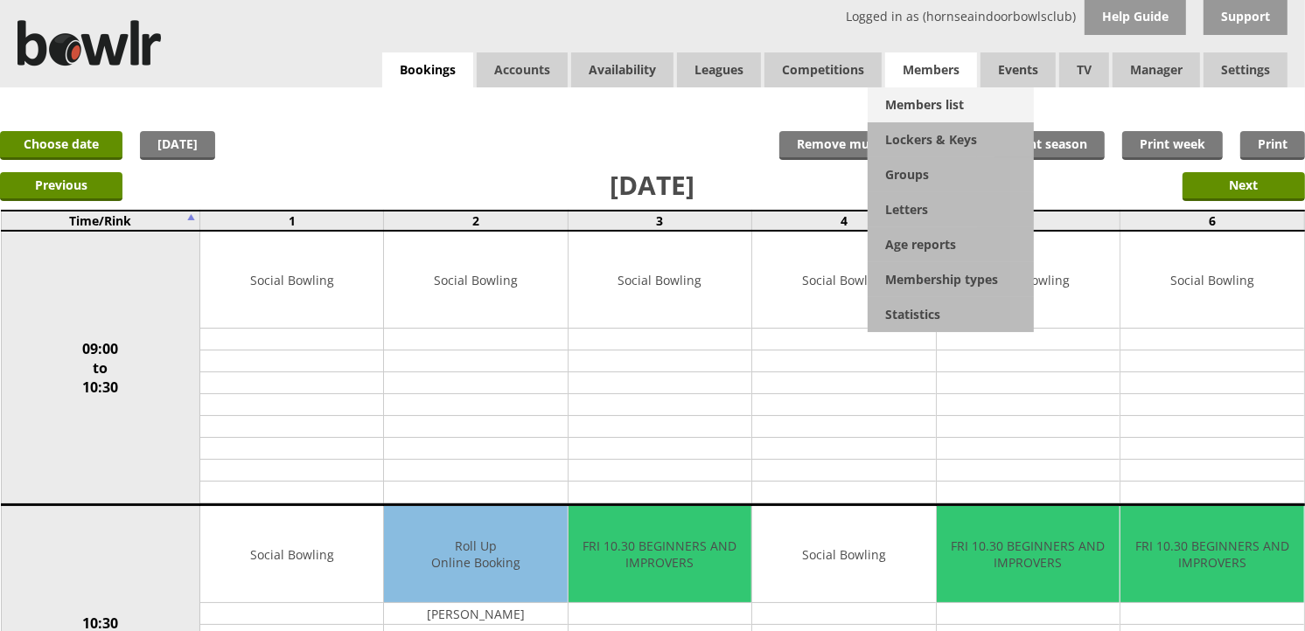
click at [959, 99] on link "Members list" at bounding box center [951, 104] width 166 height 35
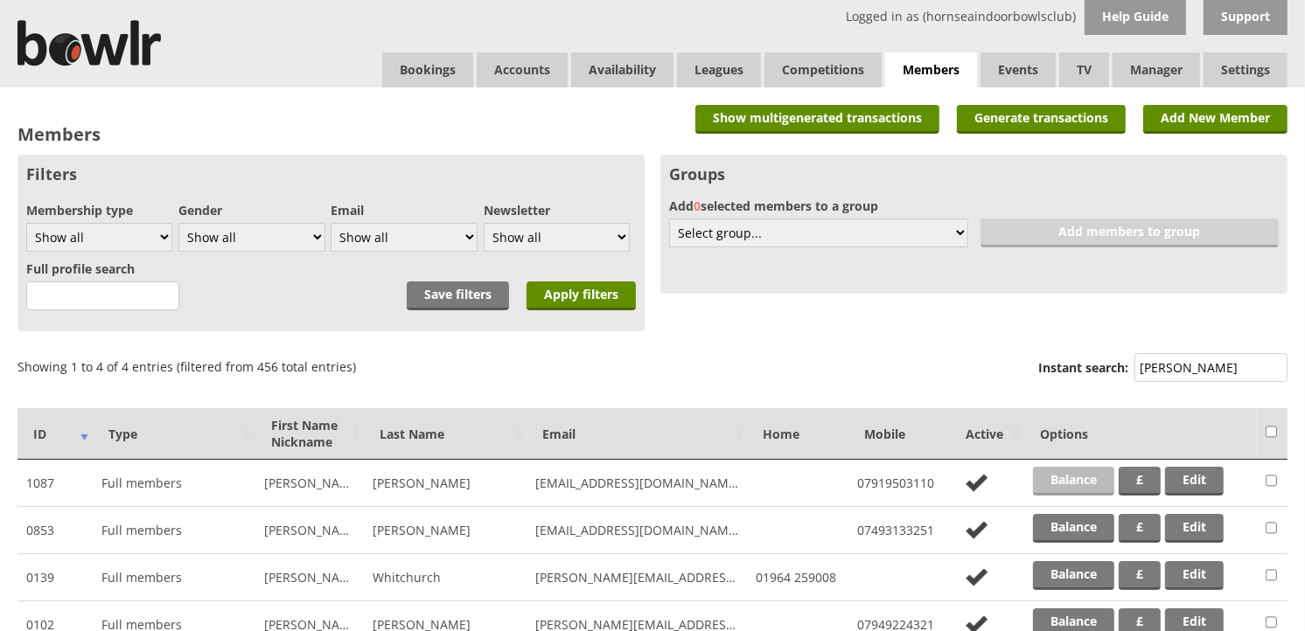
type input "james"
click at [1087, 469] on link "Balance" at bounding box center [1073, 481] width 81 height 29
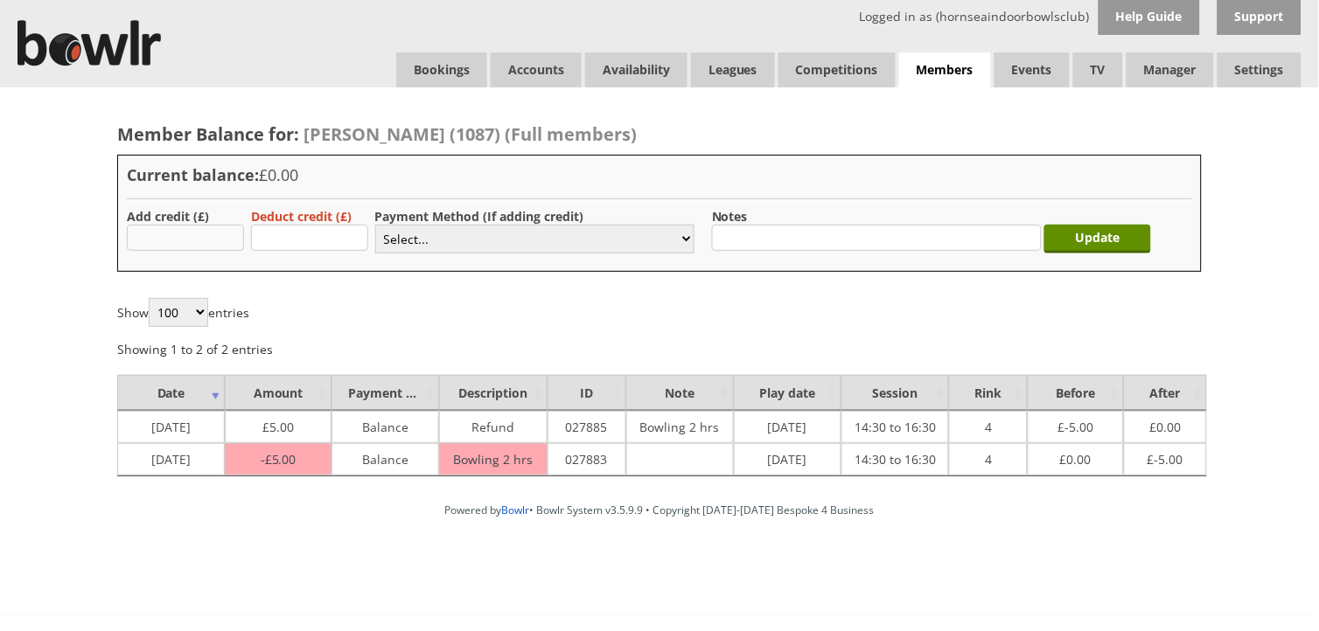
click at [163, 246] on input "text" at bounding box center [185, 238] width 117 height 26
type input "3"
click at [394, 234] on select "Select... Cash Card Cheque Bank Transfer Other Member Card Gift Voucher Balance" at bounding box center [534, 239] width 319 height 29
select select "1"
click at [375, 225] on select "Select... Cash Card Cheque Bank Transfer Other Member Card Gift Voucher Balance" at bounding box center [534, 239] width 319 height 29
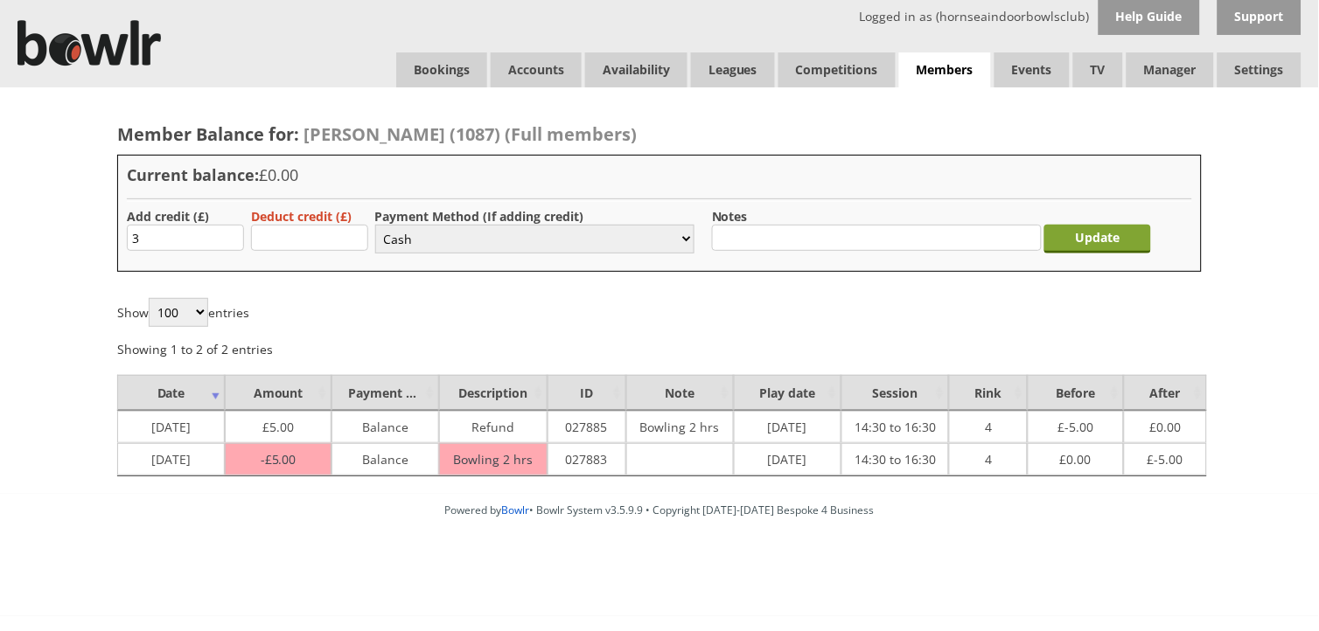
click at [1097, 242] on input "Update" at bounding box center [1097, 239] width 107 height 29
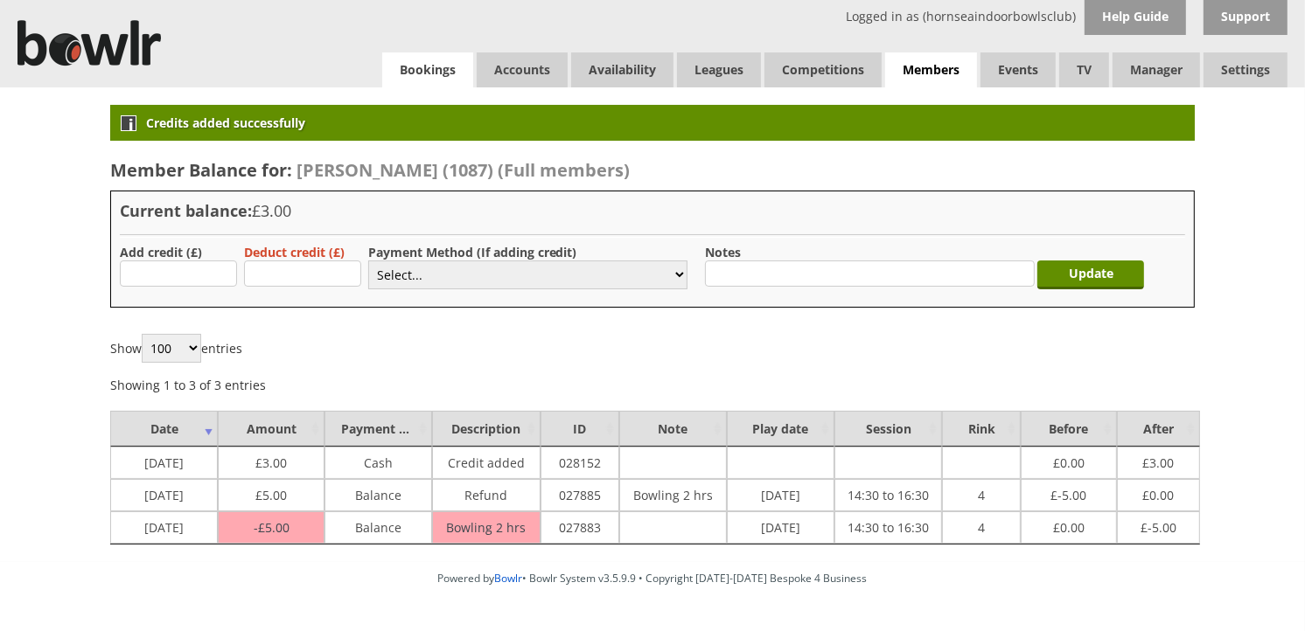
click at [444, 59] on link "Bookings" at bounding box center [427, 69] width 91 height 35
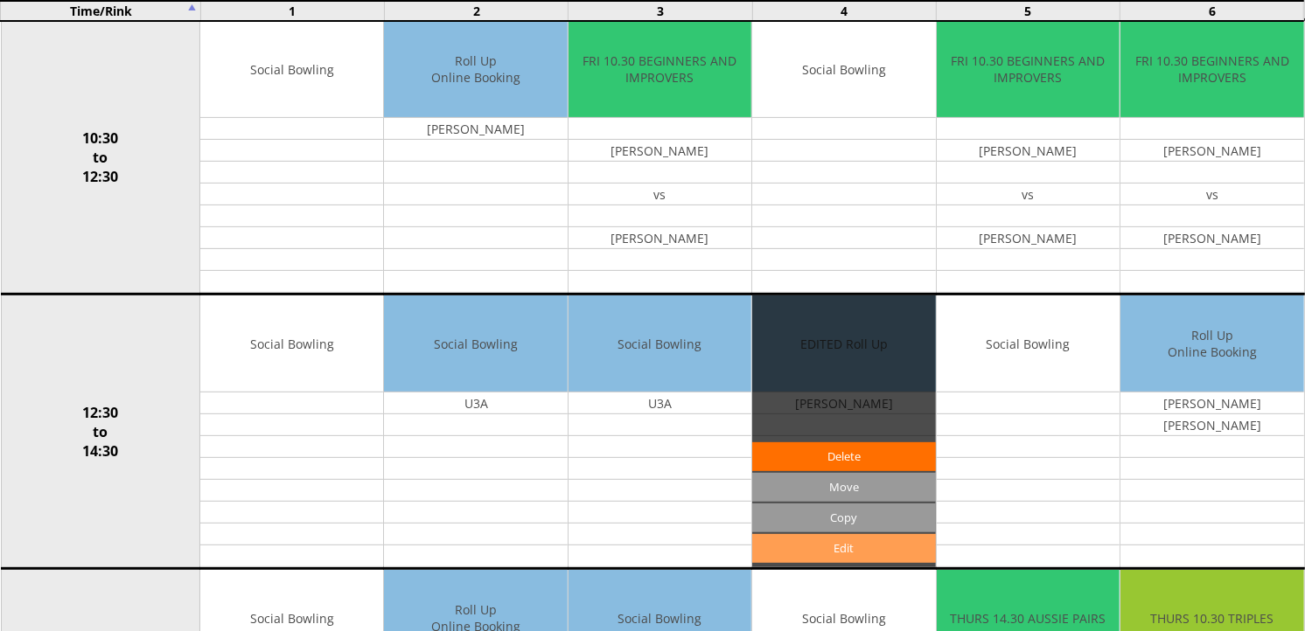
scroll to position [485, 0]
click at [803, 552] on link "Edit" at bounding box center [843, 548] width 183 height 29
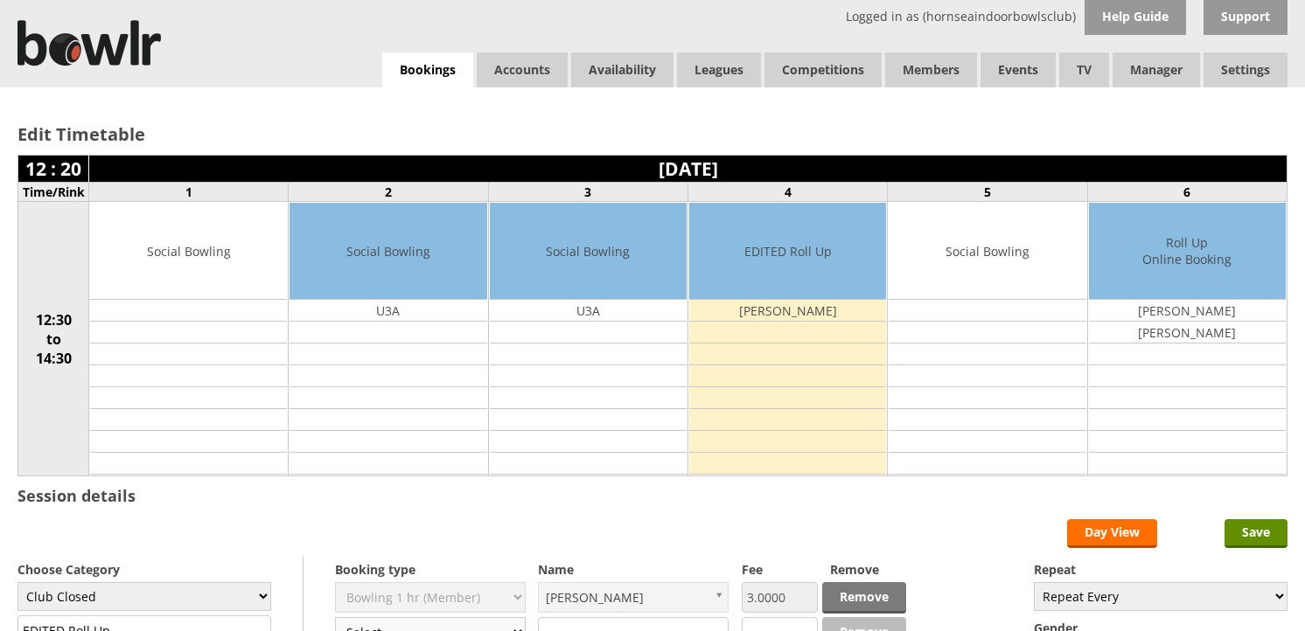
click at [505, 617] on select "Select... Club Competition (Member) Club Competition (Visitor) National (Member…" at bounding box center [430, 632] width 191 height 31
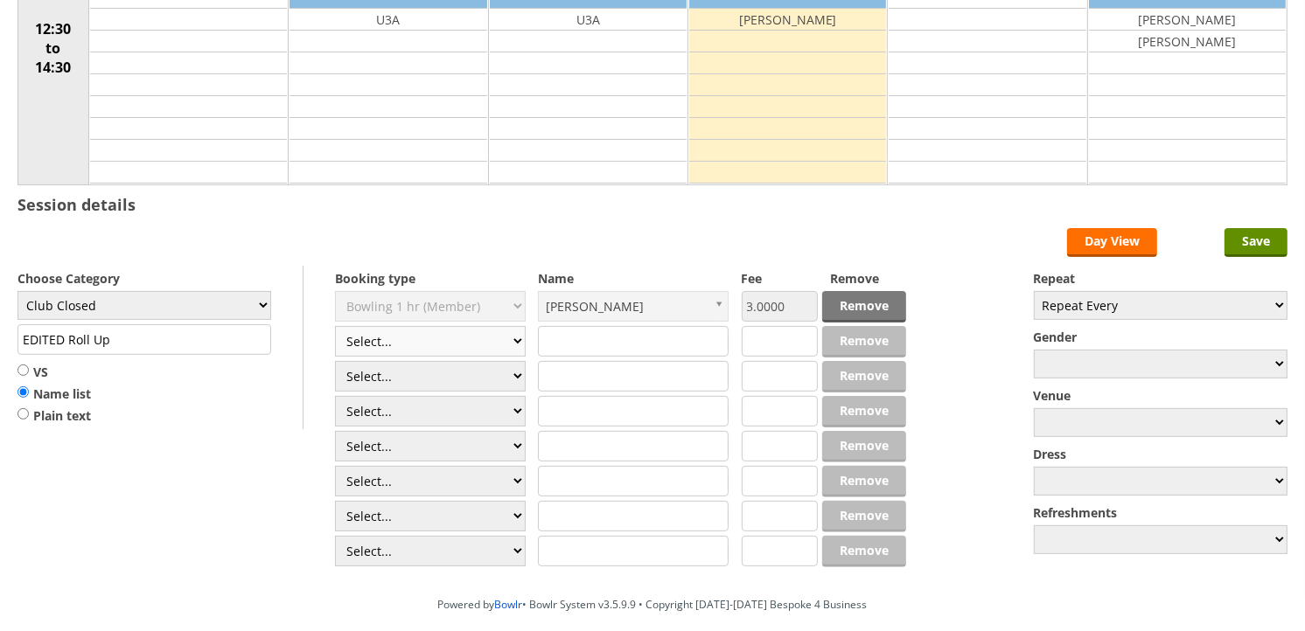
scroll to position [291, 0]
select select "1_54"
click at [335, 327] on select "Select... Club Competition (Member) Club Competition (Visitor) National (Member…" at bounding box center [430, 341] width 191 height 31
type input "Club Closed"
type input "3.0000"
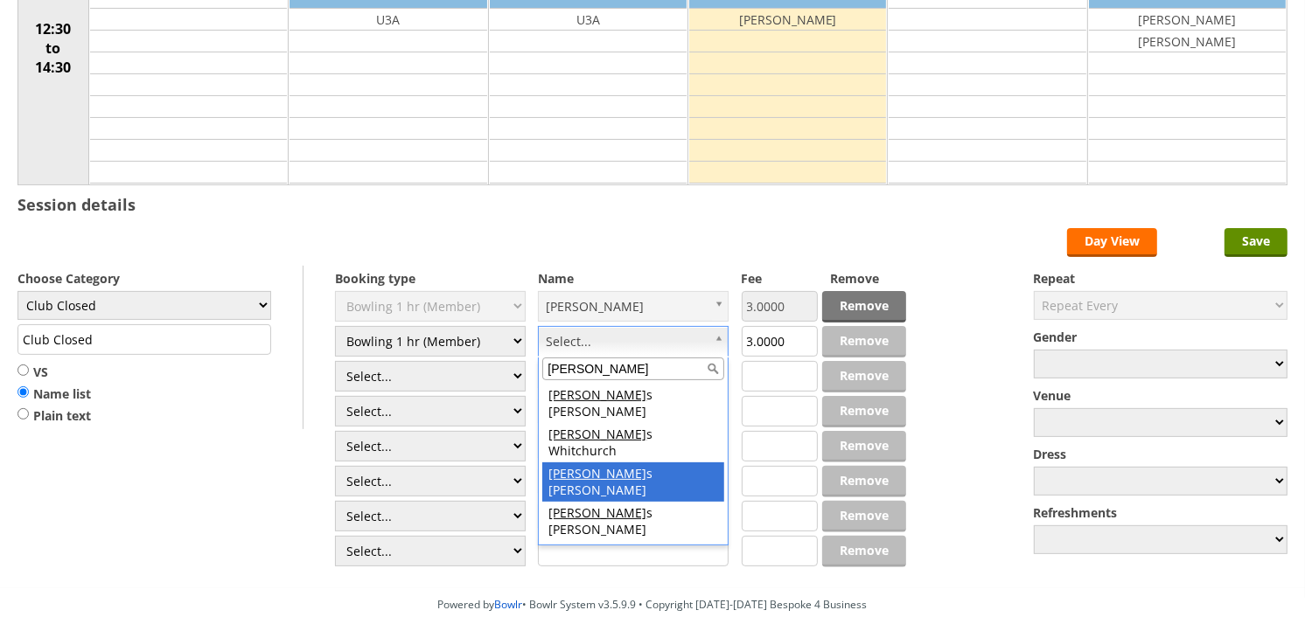
type input "jame"
drag, startPoint x: 624, startPoint y: 431, endPoint x: 637, endPoint y: 427, distance: 13.0
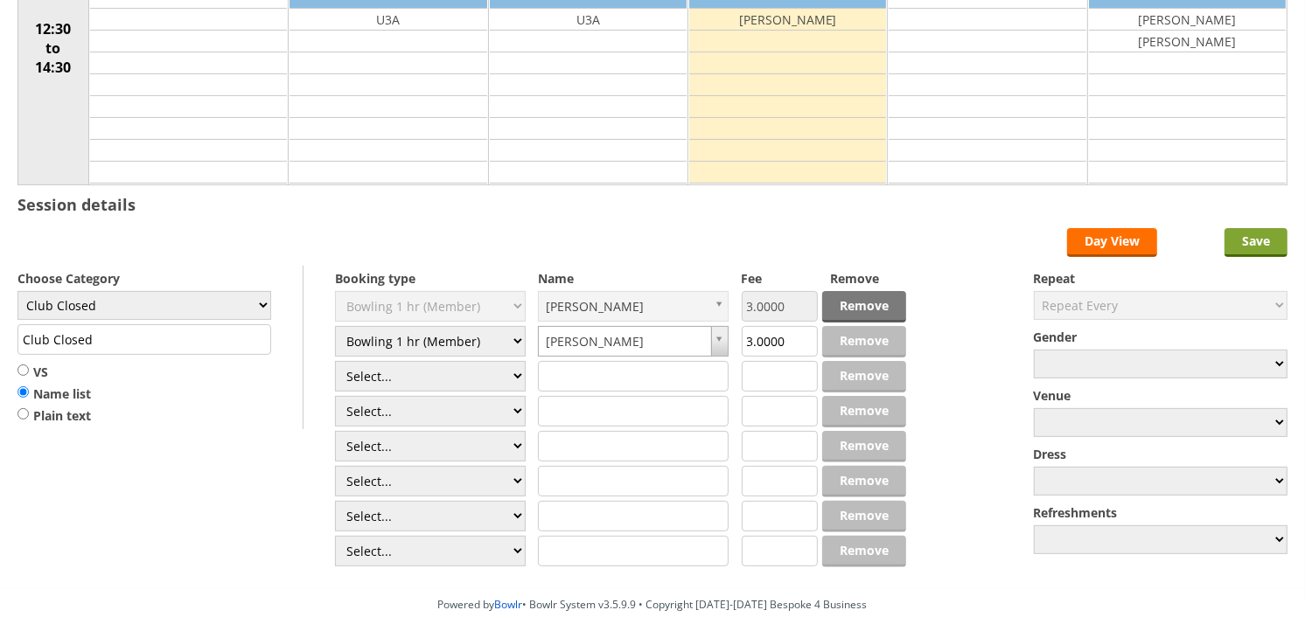
click at [1269, 252] on input "Save" at bounding box center [1255, 242] width 63 height 29
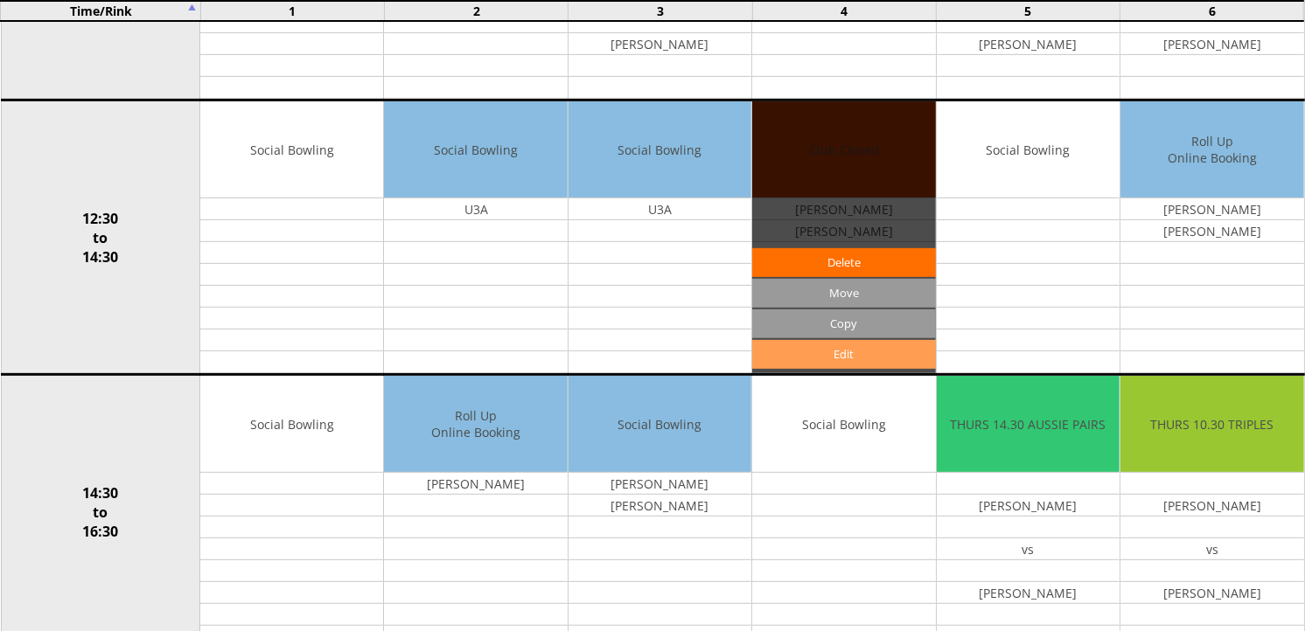
scroll to position [680, 0]
click at [818, 352] on link "Edit" at bounding box center [843, 354] width 183 height 29
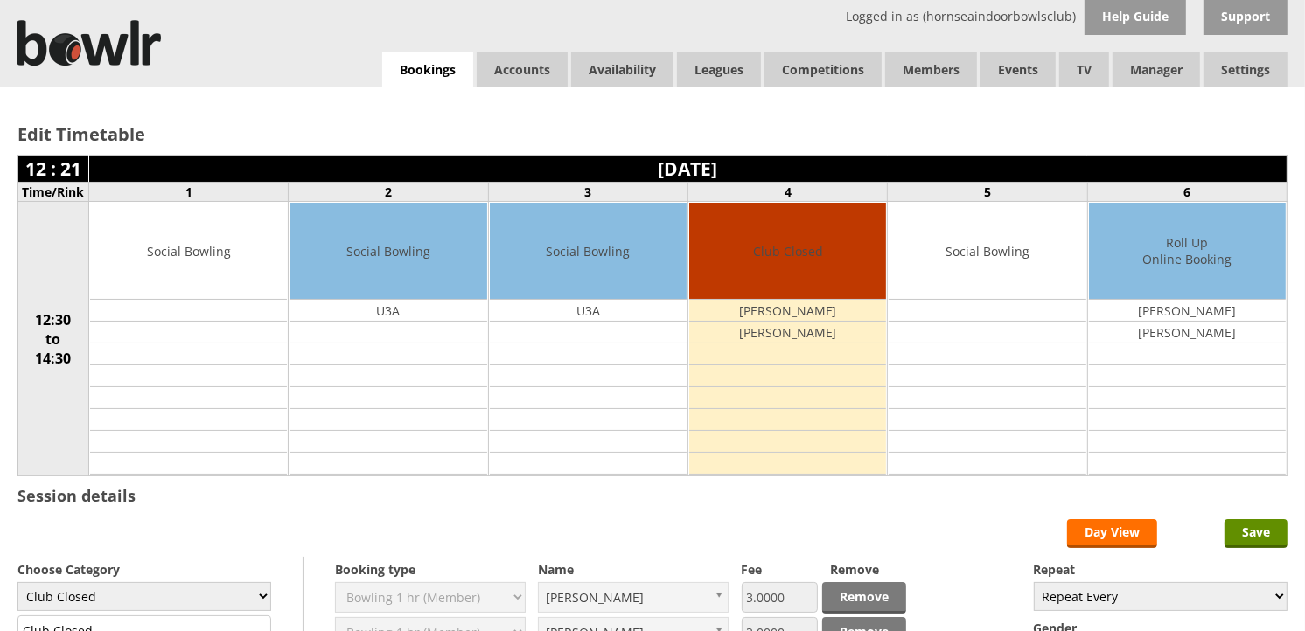
select select "132"
click at [17, 584] on select "Club Closed Singles League Triples League Pairs League Friendly Social Bowling …" at bounding box center [144, 596] width 254 height 29
type input "Social Bowling"
click at [1245, 527] on input "Save" at bounding box center [1255, 533] width 63 height 29
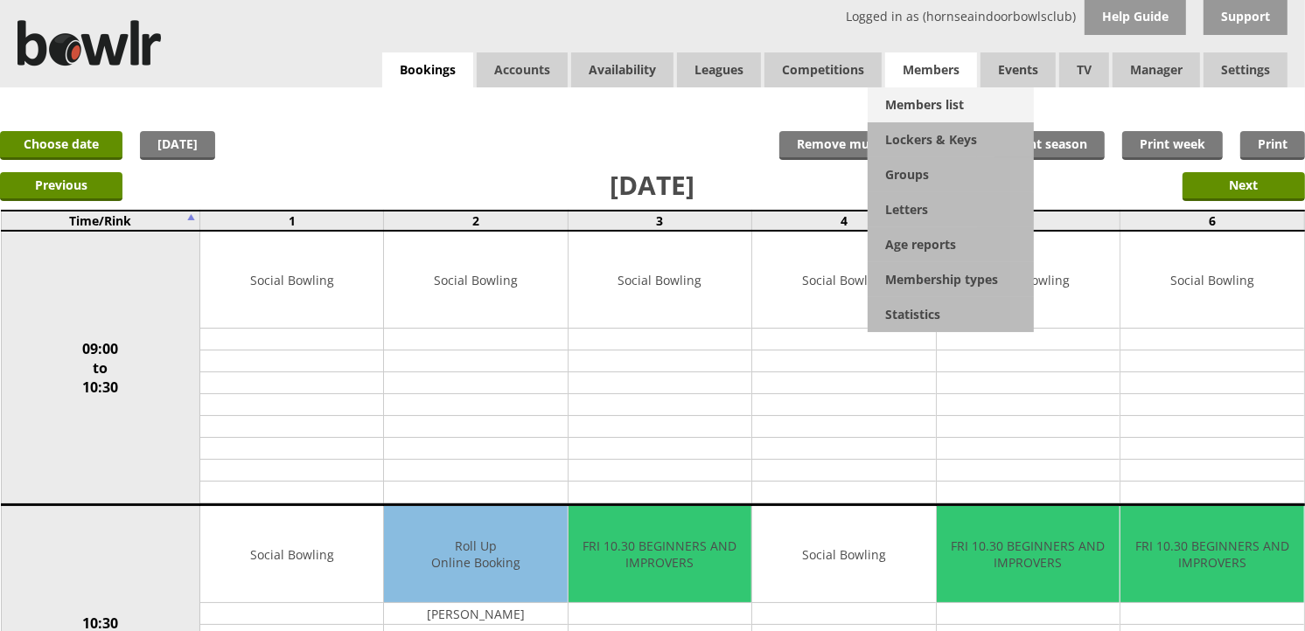
click at [917, 94] on link "Members list" at bounding box center [951, 104] width 166 height 35
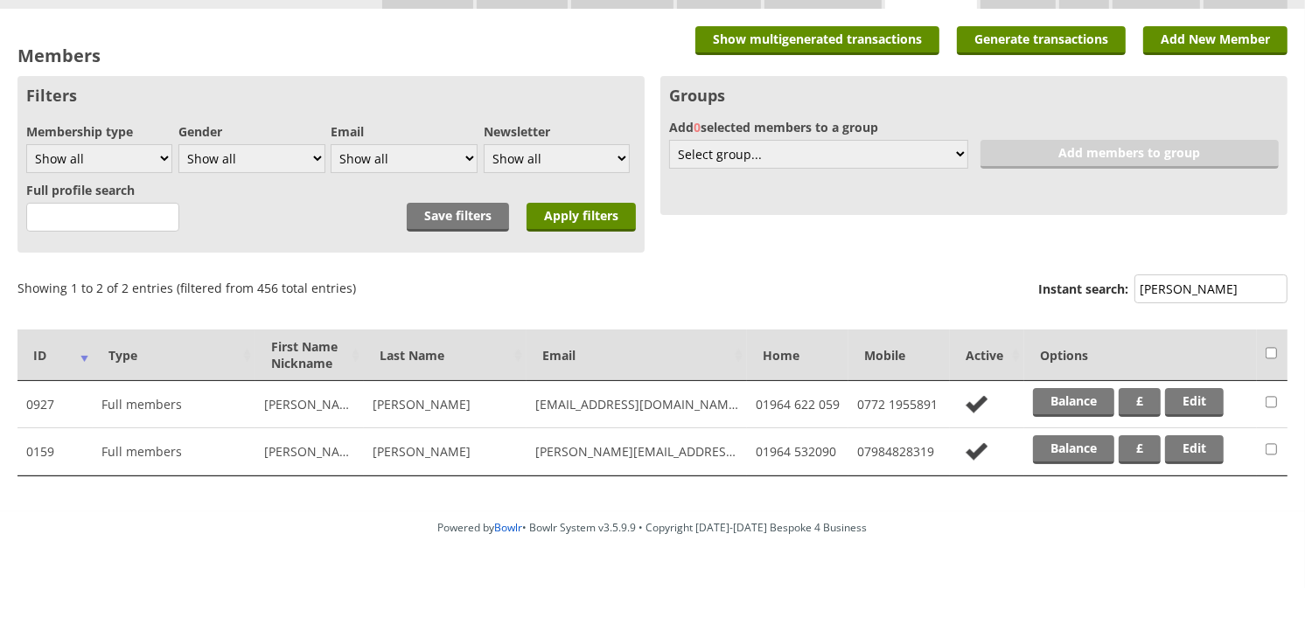
scroll to position [79, 0]
type input "[PERSON_NAME]"
click at [1097, 436] on link "Balance" at bounding box center [1073, 450] width 81 height 29
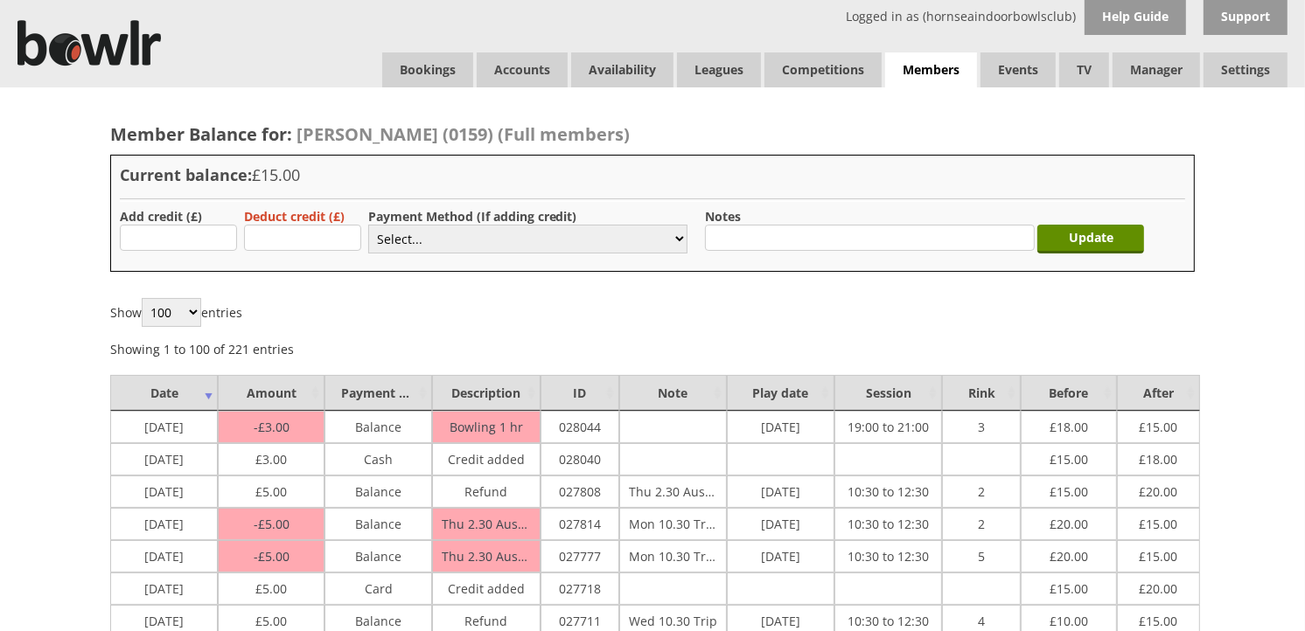
type input "5.00"
click at [430, 236] on select "Select... Cash Card Cheque Bank Transfer Other Member Card Gift Voucher Balance" at bounding box center [527, 239] width 319 height 29
select select "1"
click at [368, 225] on select "Select... Cash Card Cheque Bank Transfer Other Member Card Gift Voucher Balance" at bounding box center [527, 239] width 319 height 29
click at [1117, 223] on div "Update" at bounding box center [1095, 235] width 107 height 54
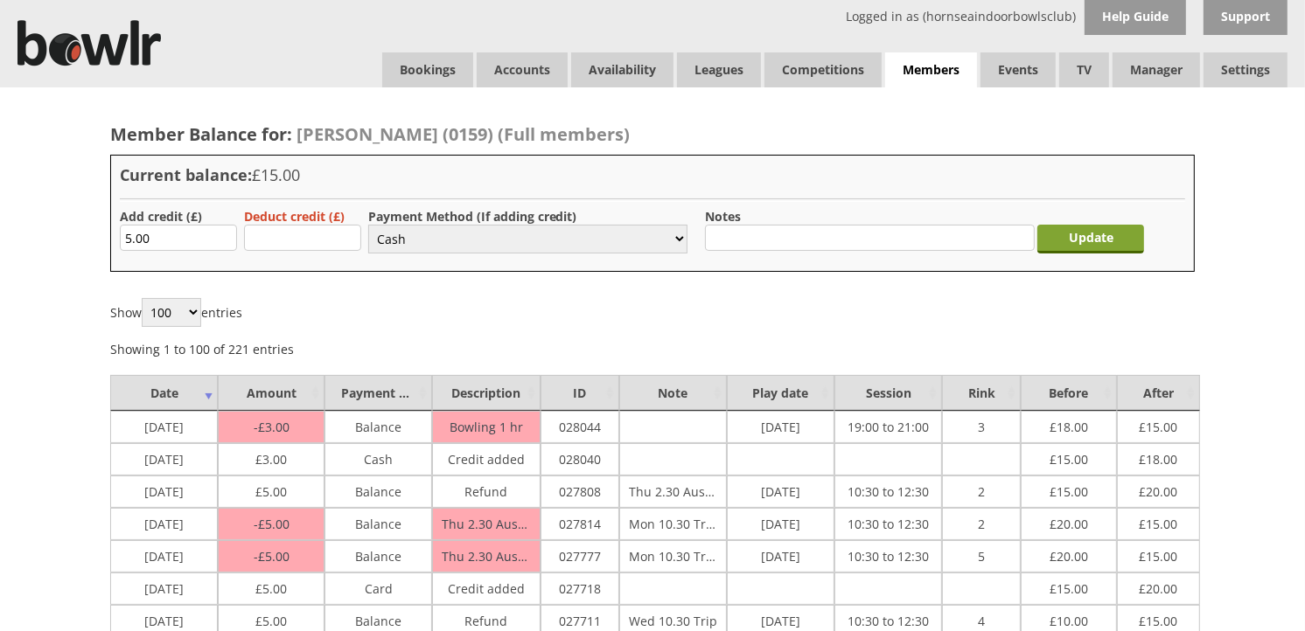
click at [1106, 241] on input "Update" at bounding box center [1090, 239] width 107 height 29
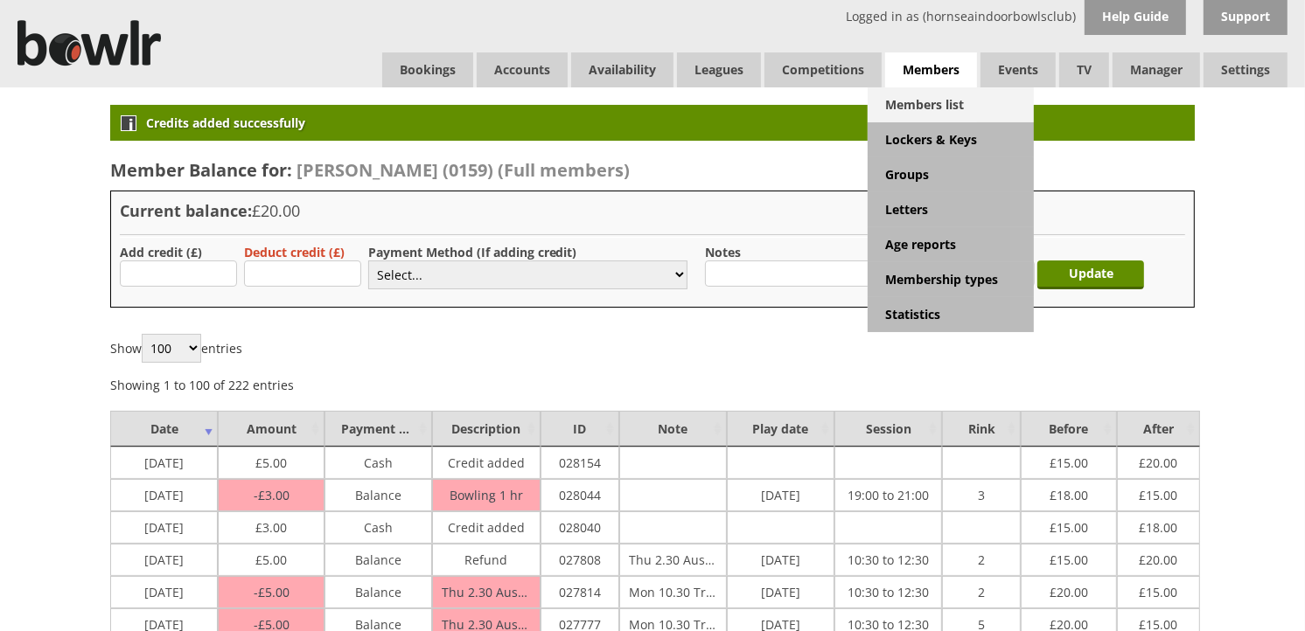
click at [934, 87] on link "Members list" at bounding box center [951, 104] width 166 height 35
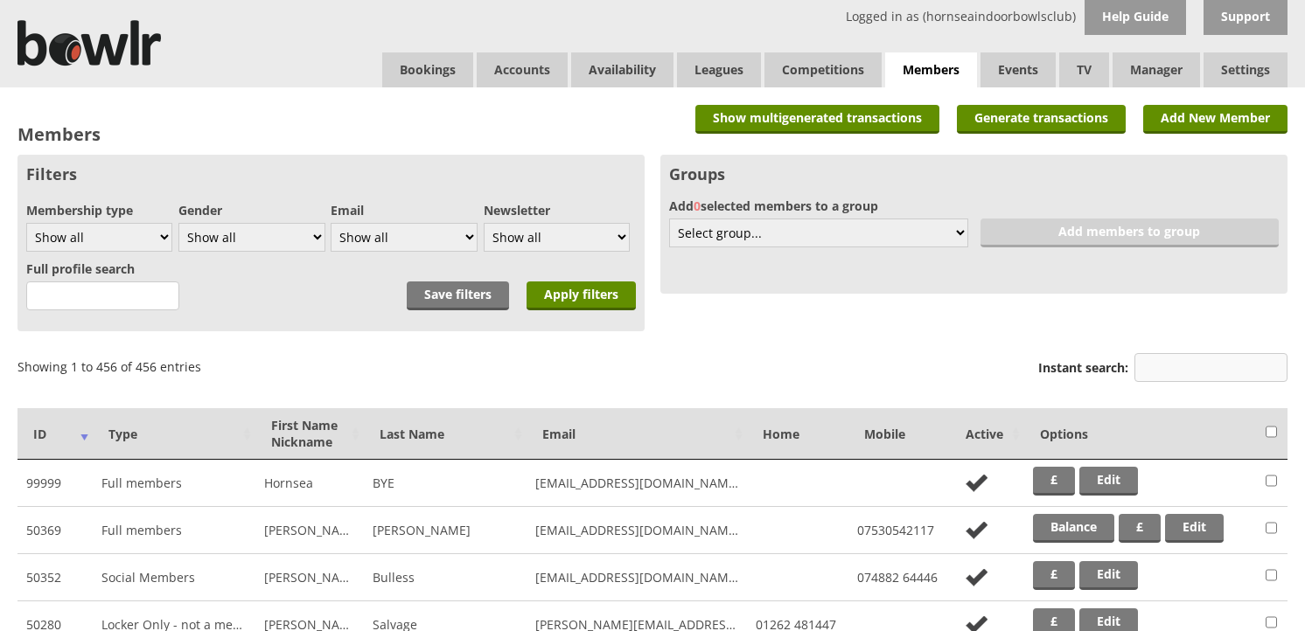
click at [1166, 360] on input "Instant search:" at bounding box center [1210, 367] width 153 height 29
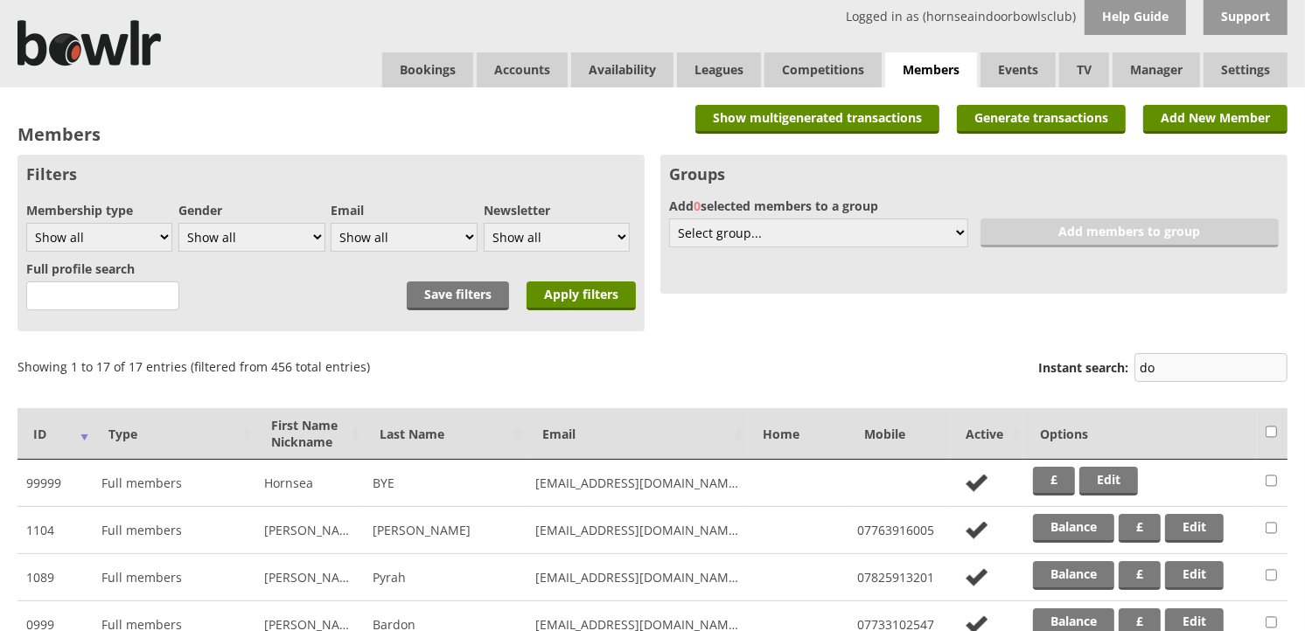
type input "d"
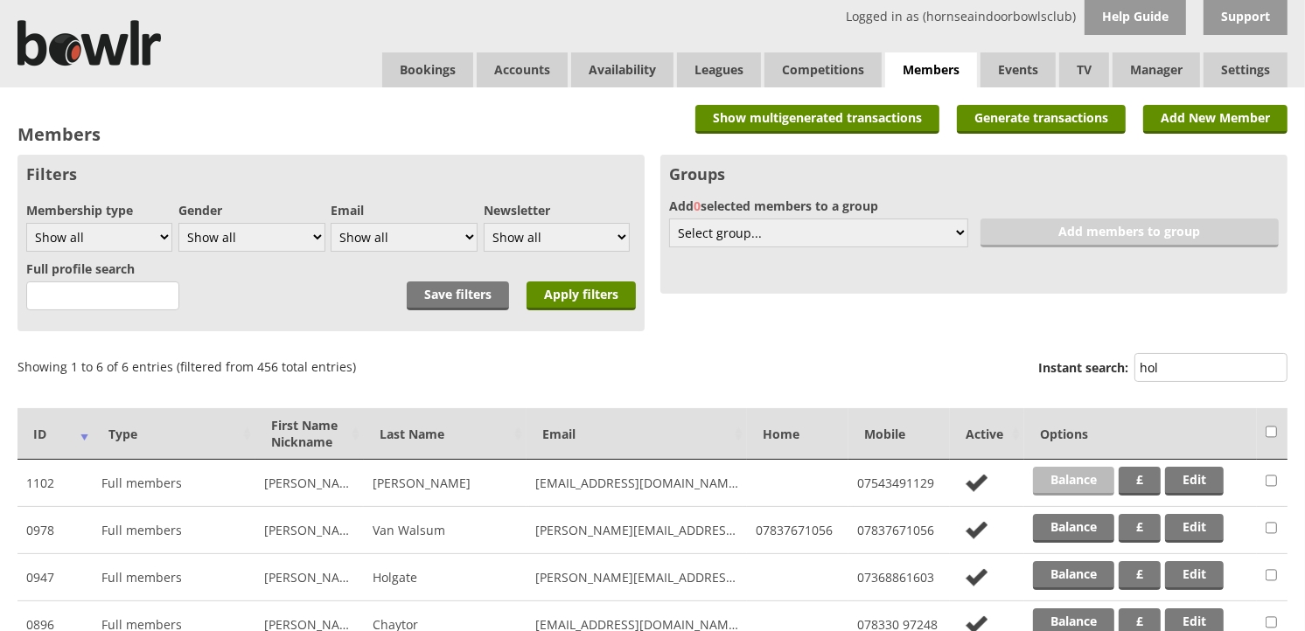
type input "hol"
click at [1076, 477] on link "Balance" at bounding box center [1073, 481] width 81 height 29
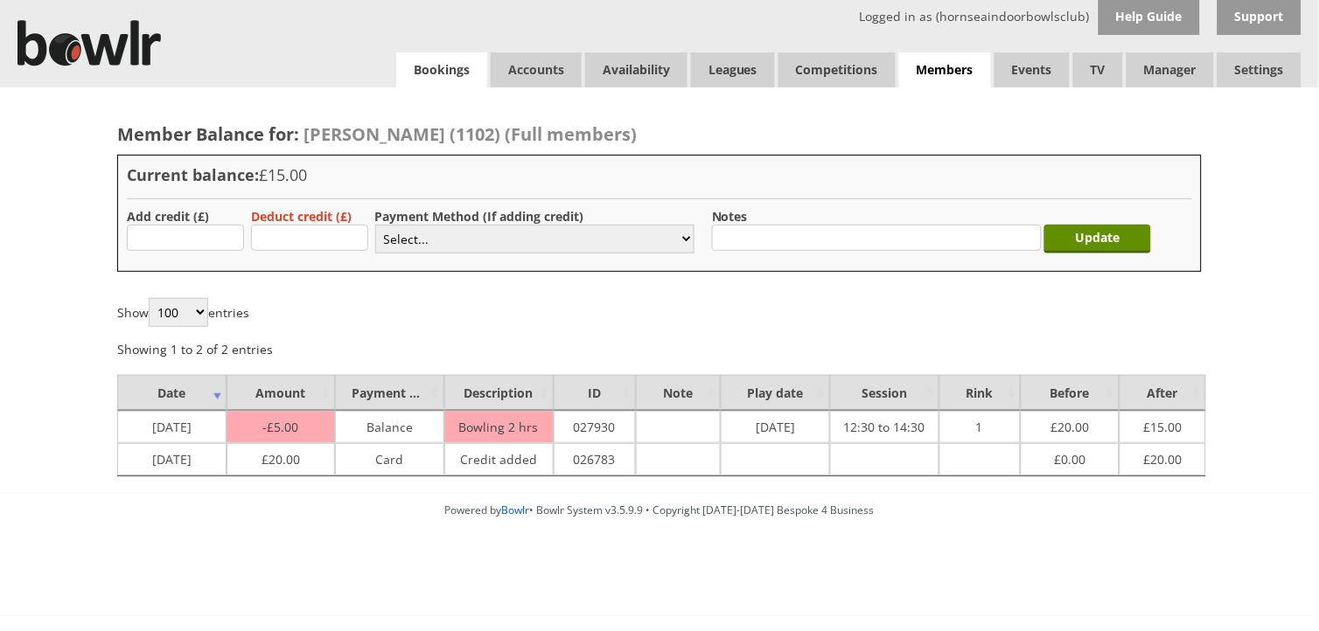
click at [465, 80] on link "Bookings" at bounding box center [441, 69] width 91 height 35
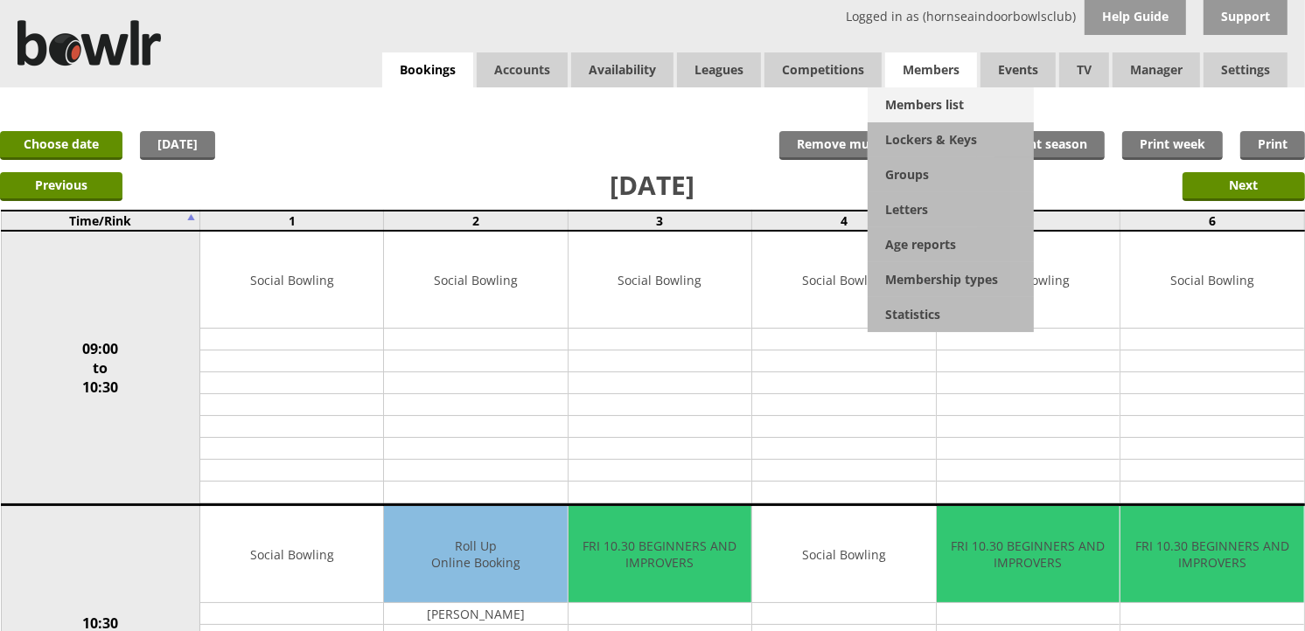
click at [929, 111] on link "Members list" at bounding box center [951, 104] width 166 height 35
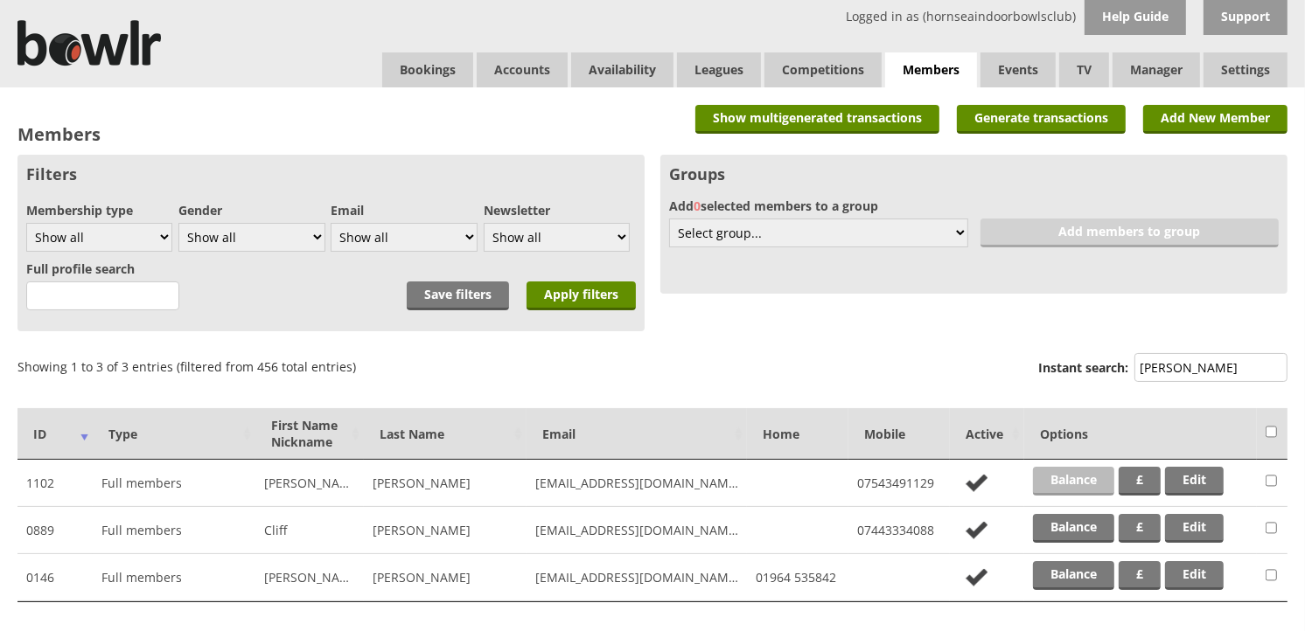
type input "holm"
click at [1073, 478] on link "Balance" at bounding box center [1073, 481] width 81 height 29
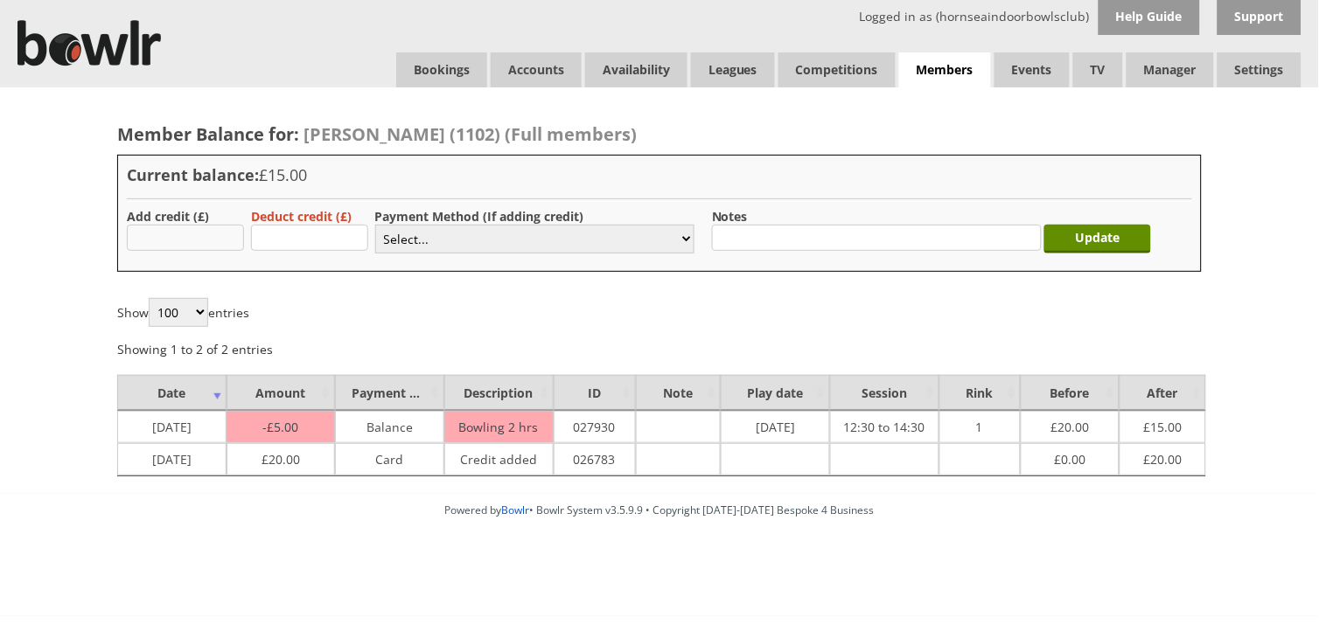
click at [241, 240] on input "text" at bounding box center [185, 238] width 117 height 26
type input "30.00"
click at [458, 236] on select "Select... Cash Card Cheque Bank Transfer Other Member Card Gift Voucher Balance" at bounding box center [534, 239] width 319 height 29
select select "2"
click at [375, 225] on select "Select... Cash Card Cheque Bank Transfer Other Member Card Gift Voucher Balance" at bounding box center [534, 239] width 319 height 29
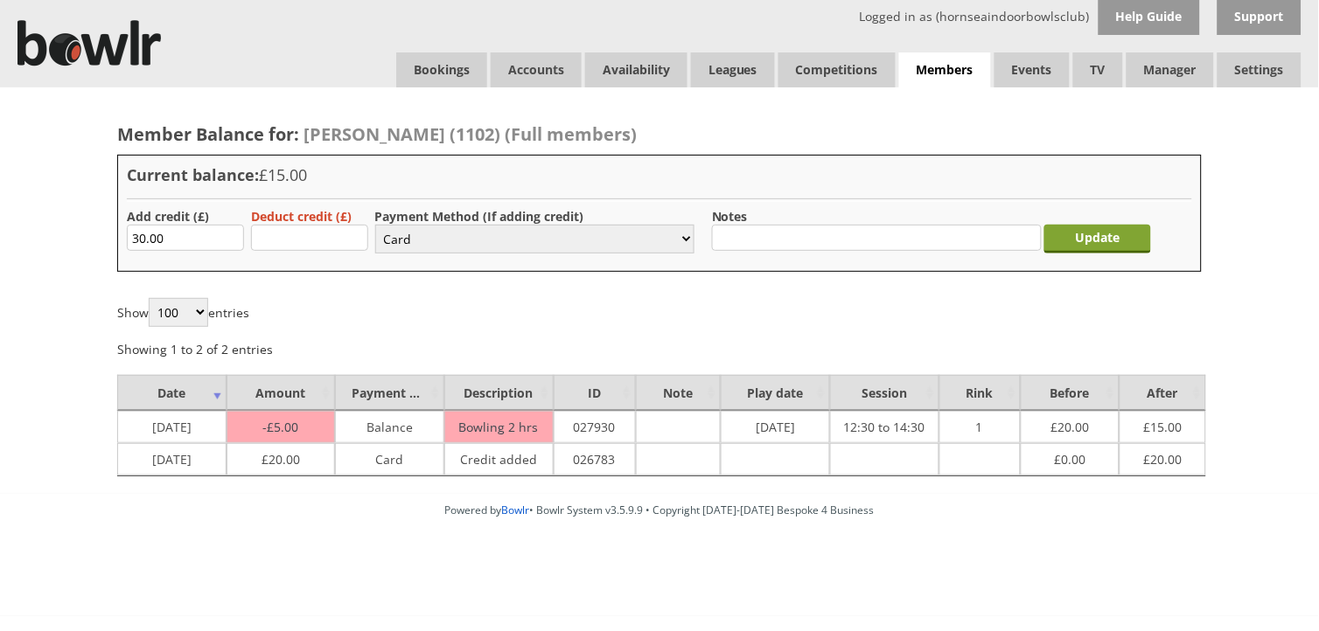
click at [1112, 227] on input "Update" at bounding box center [1097, 239] width 107 height 29
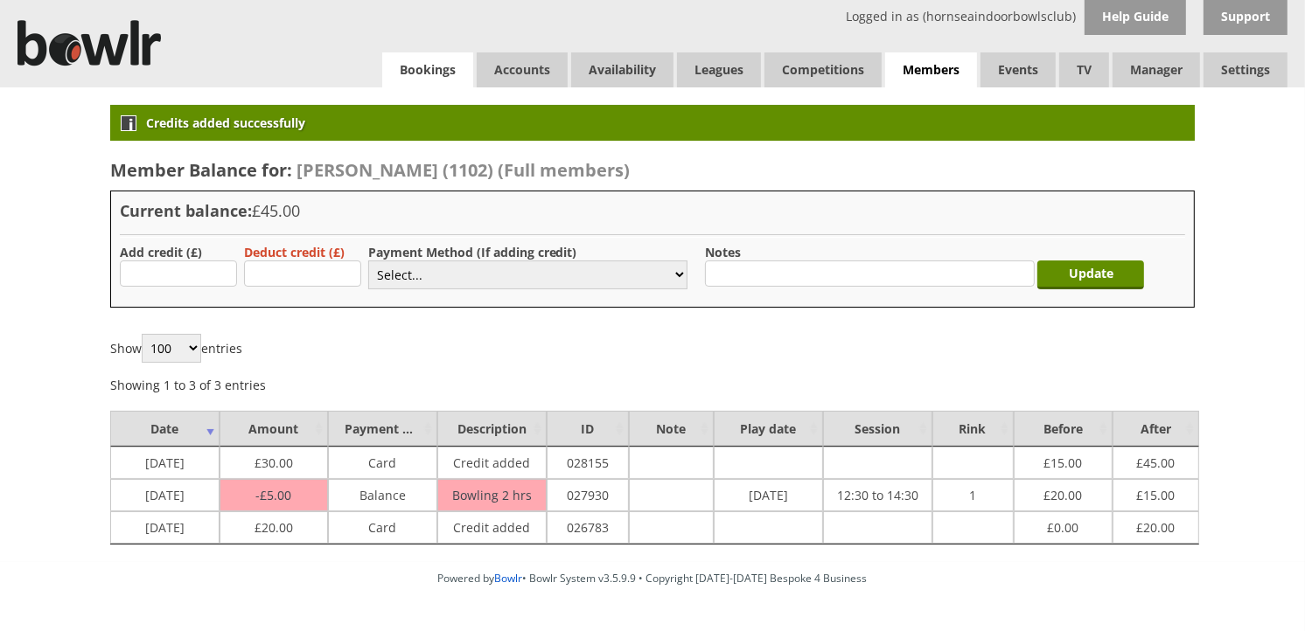
click at [448, 65] on link "Bookings" at bounding box center [427, 69] width 91 height 35
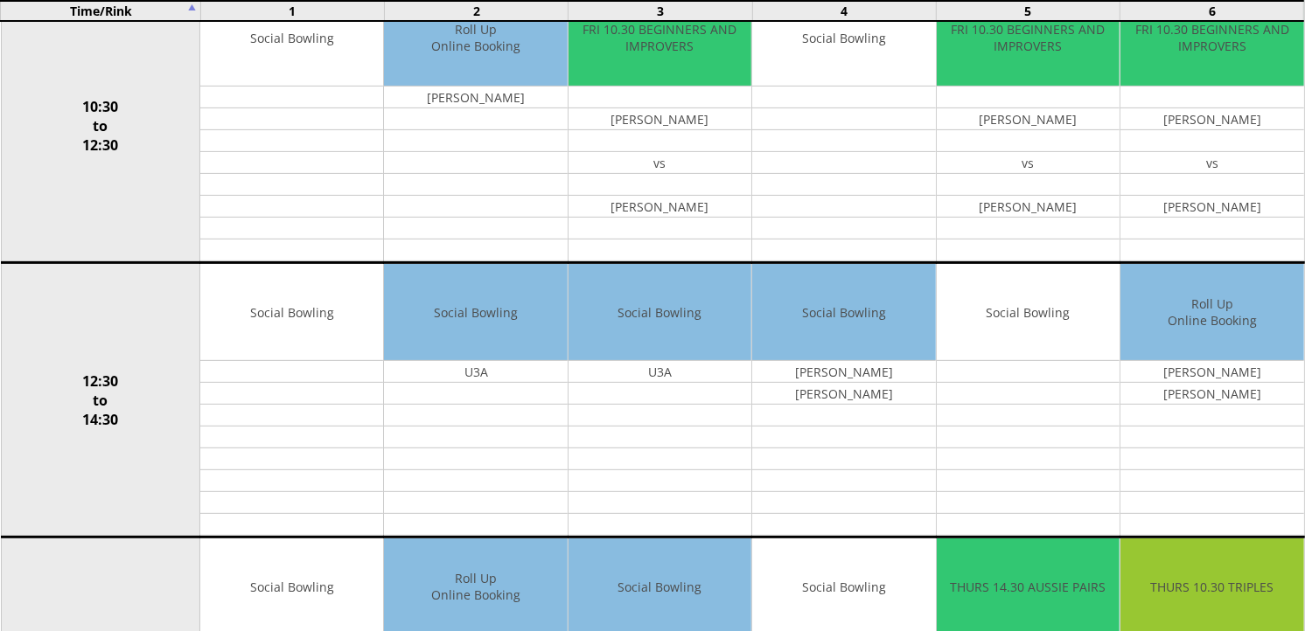
scroll to position [680, 0]
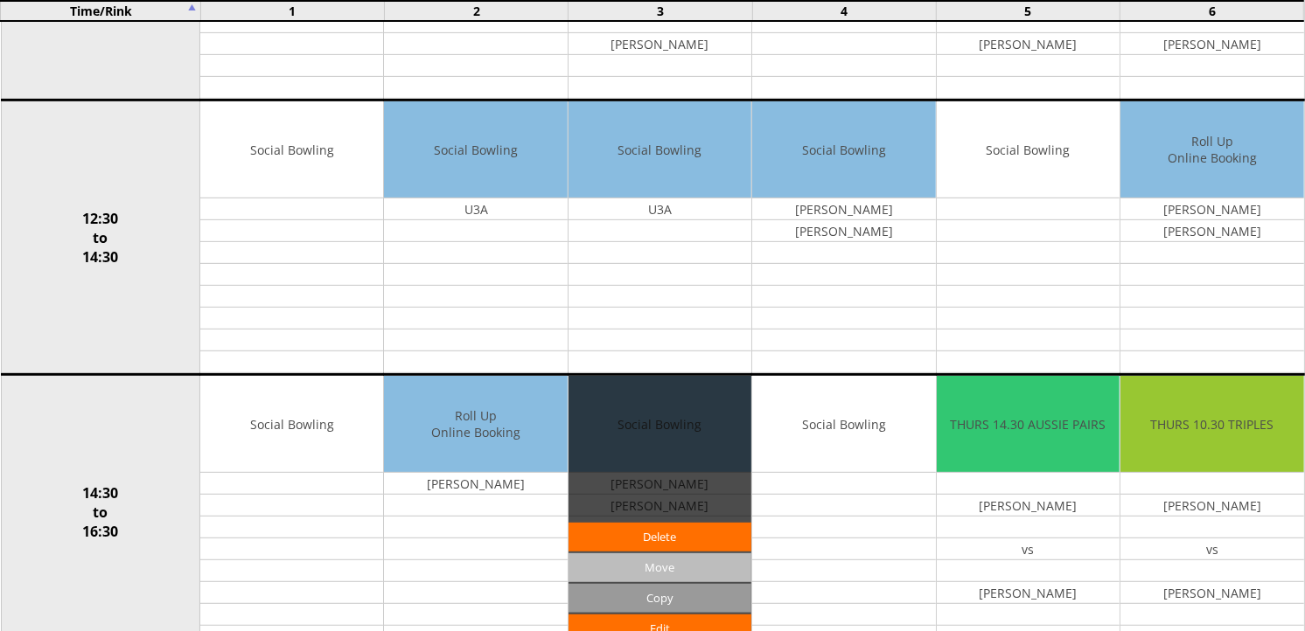
click at [663, 562] on input "Move" at bounding box center [659, 568] width 183 height 29
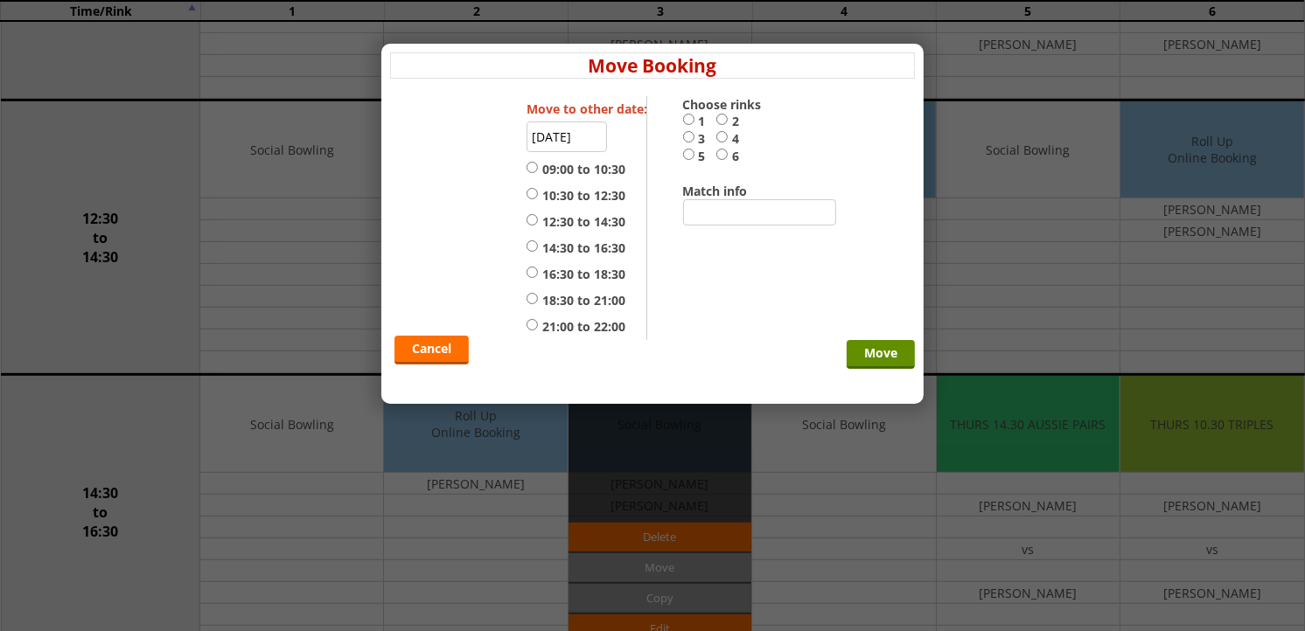
click at [561, 217] on label "12:30 to 14:30" at bounding box center [575, 221] width 99 height 17
click at [538, 217] on input "12:30 to 14:30" at bounding box center [531, 219] width 11 height 13
radio input "true"
click at [697, 153] on label "5" at bounding box center [699, 156] width 33 height 17
click at [694, 153] on input "5" at bounding box center [688, 154] width 11 height 13
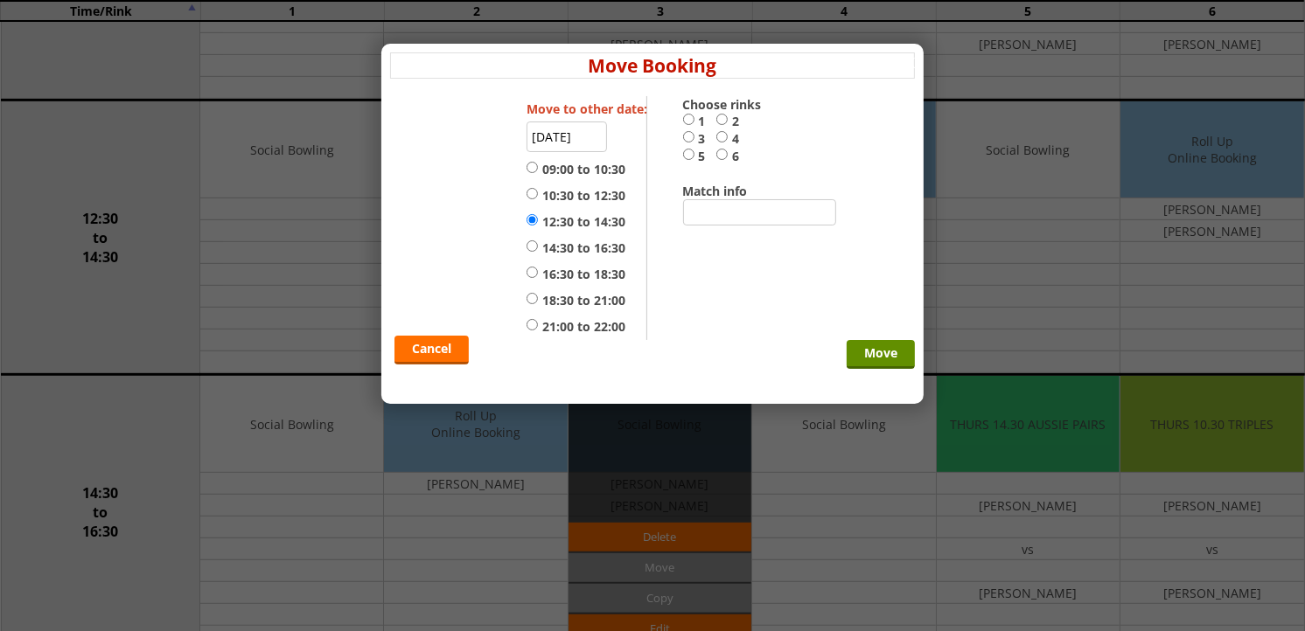
radio input "true"
click at [862, 345] on input "Move" at bounding box center [881, 354] width 68 height 29
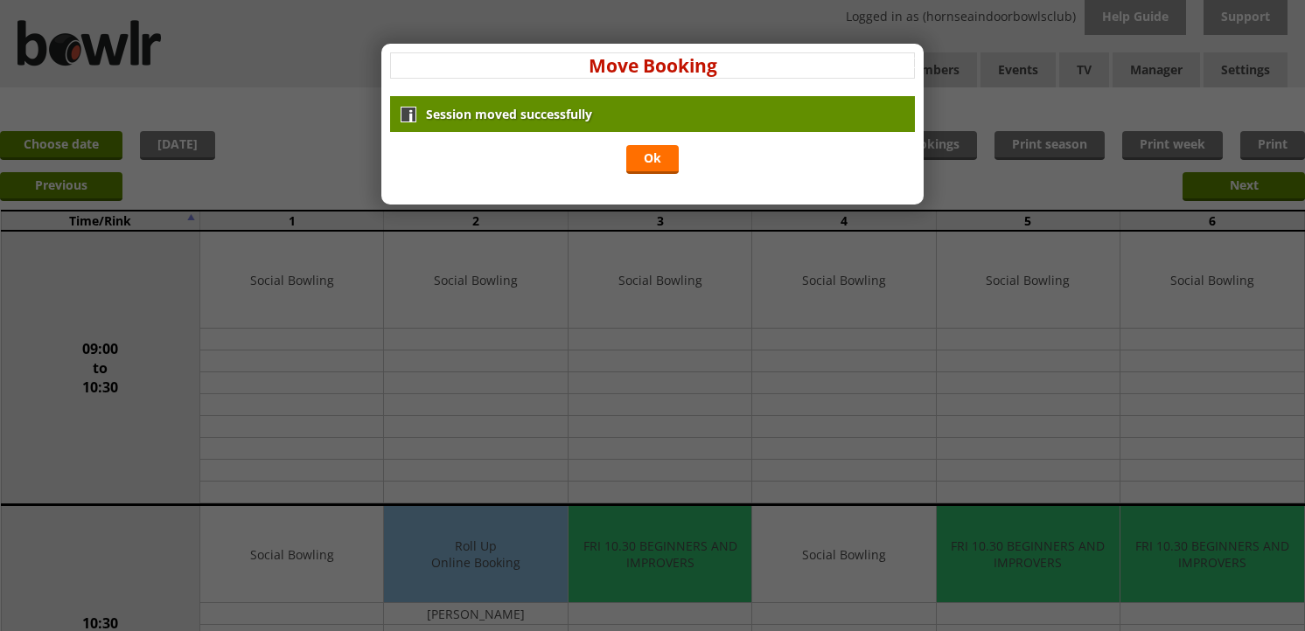
click at [667, 177] on div "Session moved successfully Ok" at bounding box center [652, 137] width 525 height 82
click at [663, 166] on link "Ok" at bounding box center [652, 159] width 52 height 29
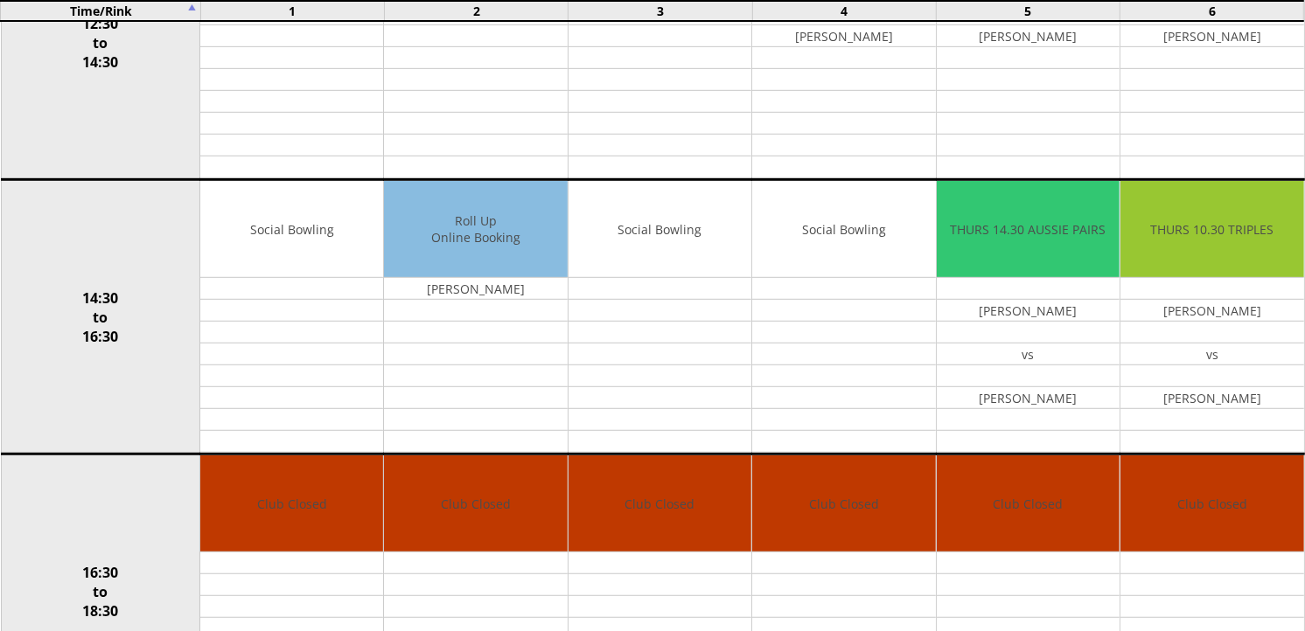
scroll to position [777, 0]
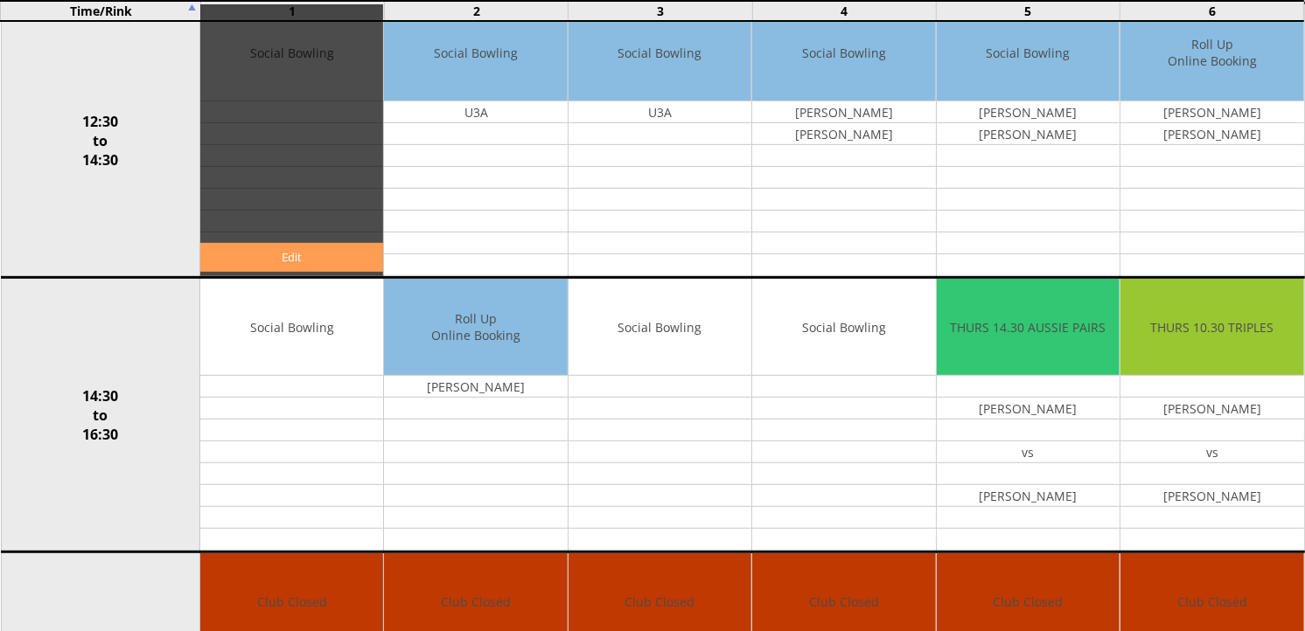
click at [324, 248] on link "Edit" at bounding box center [291, 257] width 183 height 29
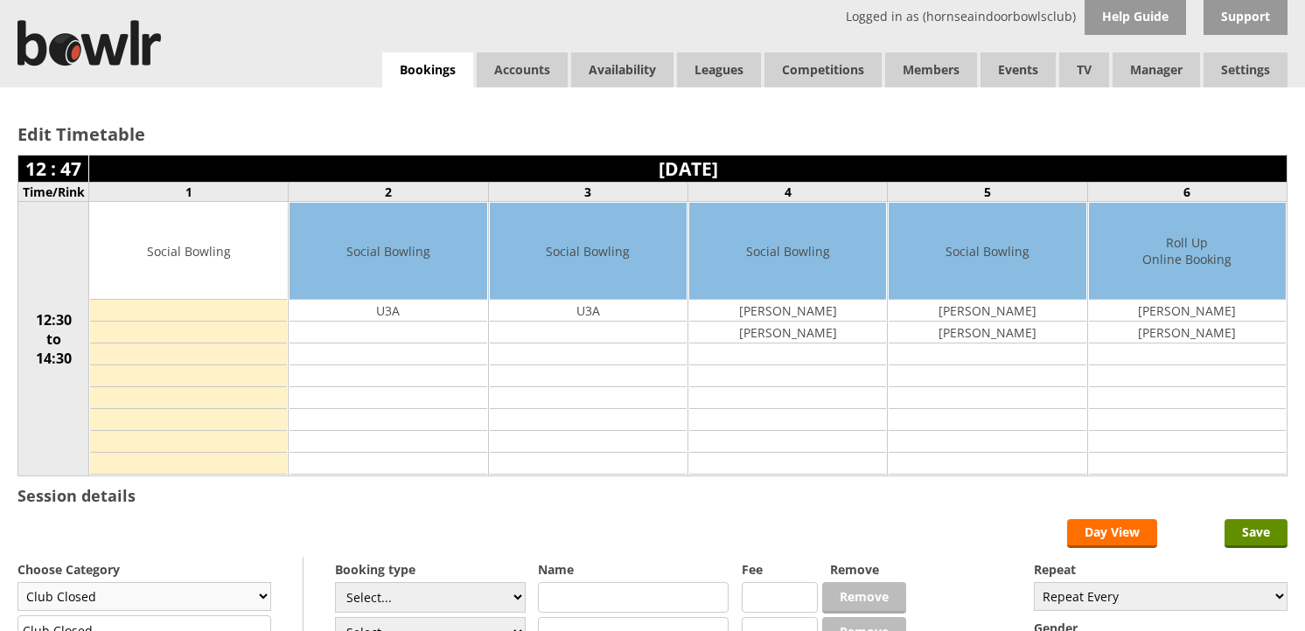
click at [224, 582] on select "Club Closed Singles League Triples League Pairs League Friendly Social Bowling …" at bounding box center [144, 596] width 254 height 29
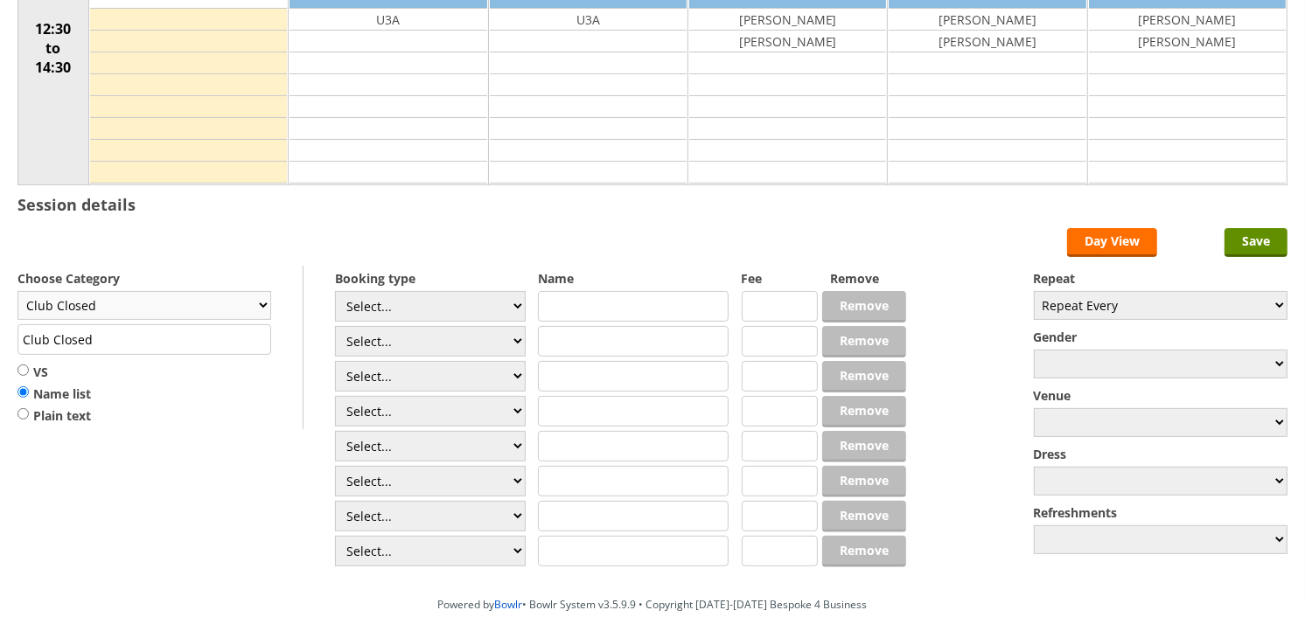
select select "132"
click at [17, 292] on select "Club Closed Singles League Triples League Pairs League Friendly Social Bowling …" at bounding box center [144, 305] width 254 height 29
type input "Social Bowling"
click at [354, 299] on select "Select... Club Competition (Member) Club Competition (Visitor) National (Member…" at bounding box center [430, 306] width 191 height 31
select select "1_54"
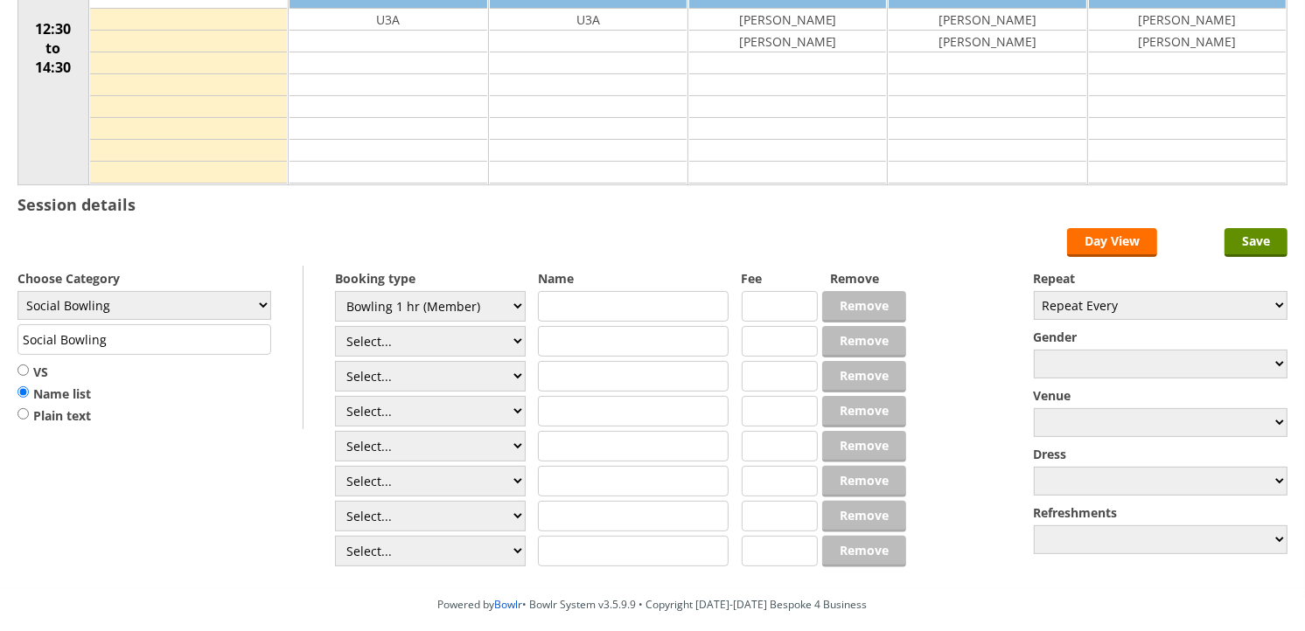
click at [335, 292] on select "Select... Club Competition (Member) Club Competition (Visitor) National (Member…" at bounding box center [430, 306] width 191 height 31
type input "3.0000"
click at [387, 336] on select "Select... Club Competition (Member) Club Competition (Visitor) National (Member…" at bounding box center [430, 341] width 191 height 31
select select "1_54"
click at [335, 327] on select "Select... Club Competition (Member) Club Competition (Visitor) National (Member…" at bounding box center [430, 341] width 191 height 31
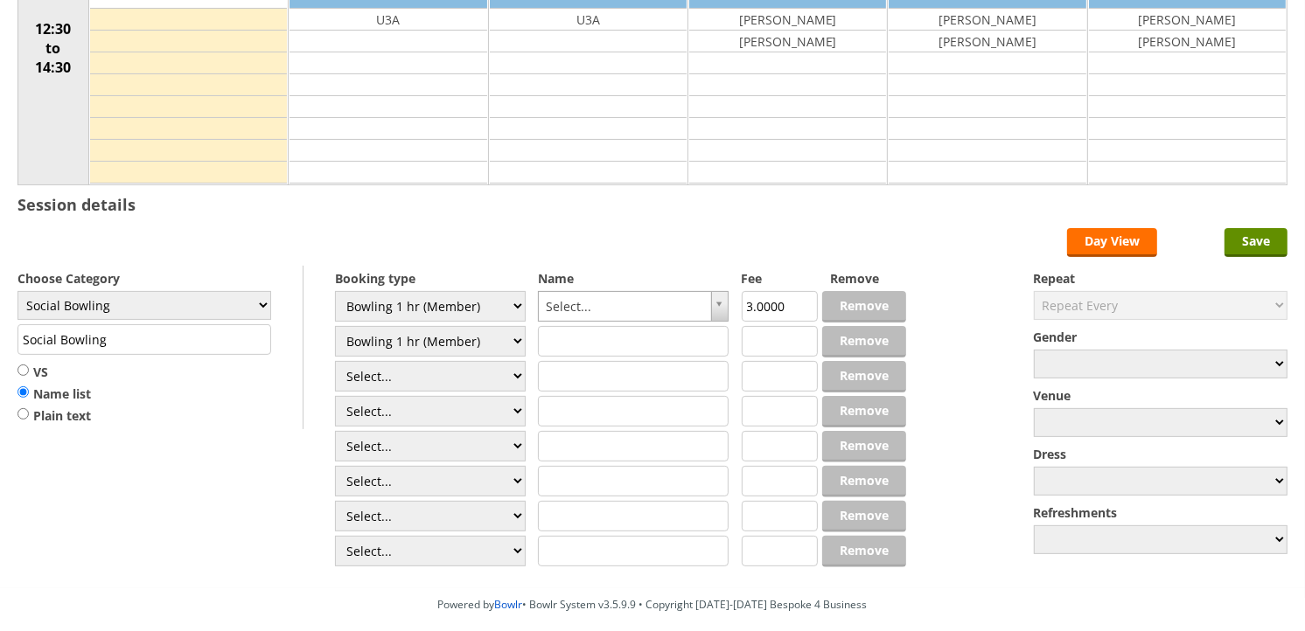
type input "3.0000"
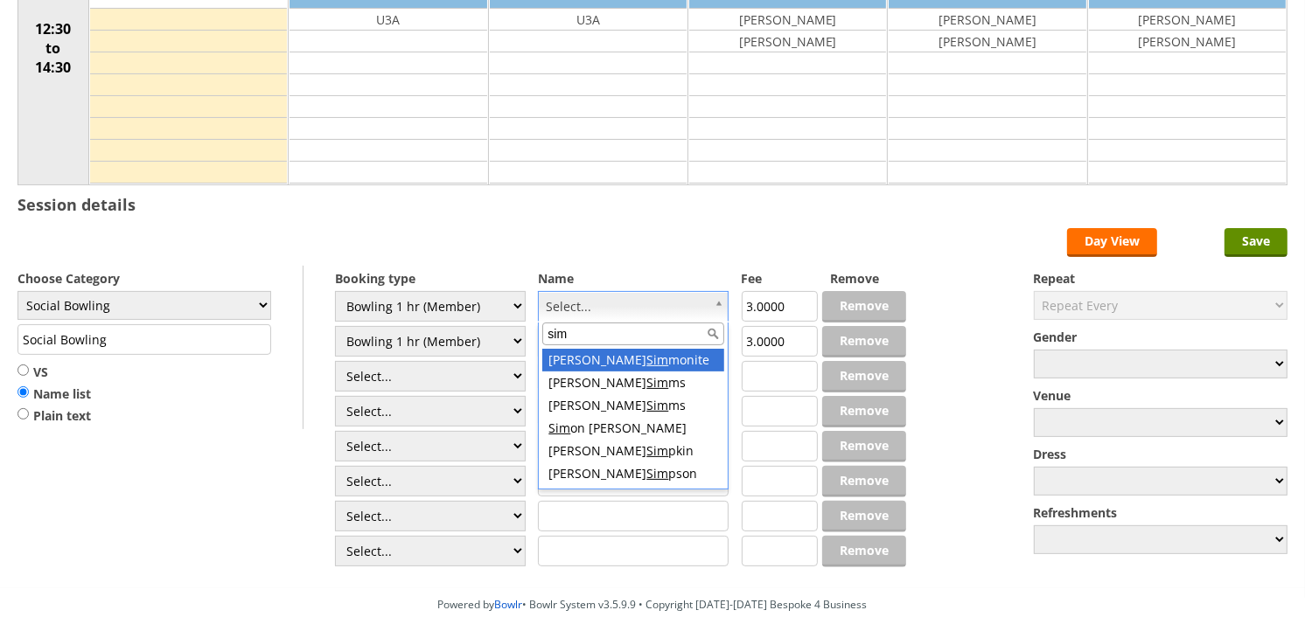
type input "simp"
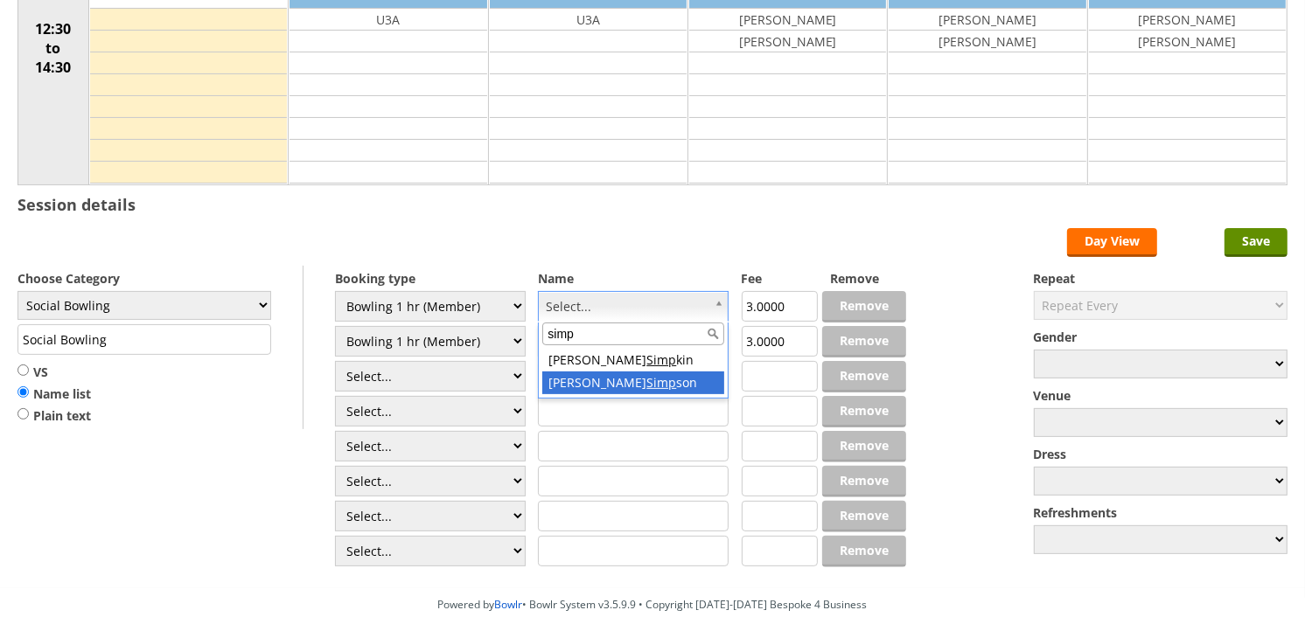
drag, startPoint x: 596, startPoint y: 379, endPoint x: 596, endPoint y: 365, distance: 14.0
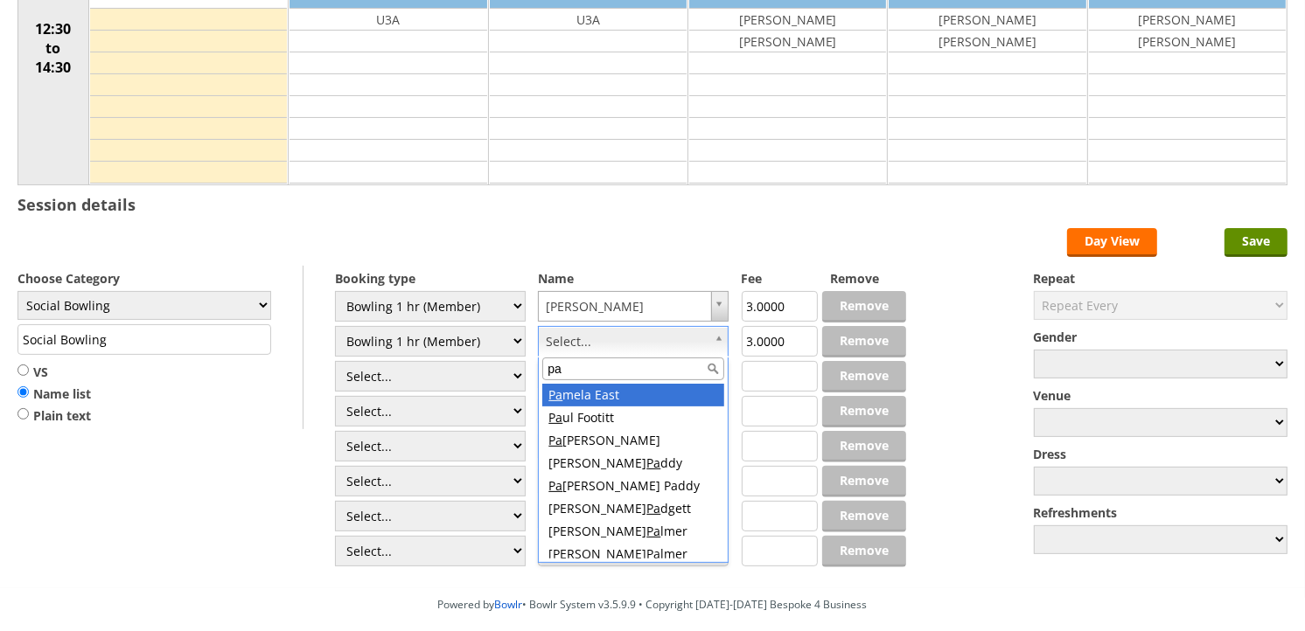
type input "pat"
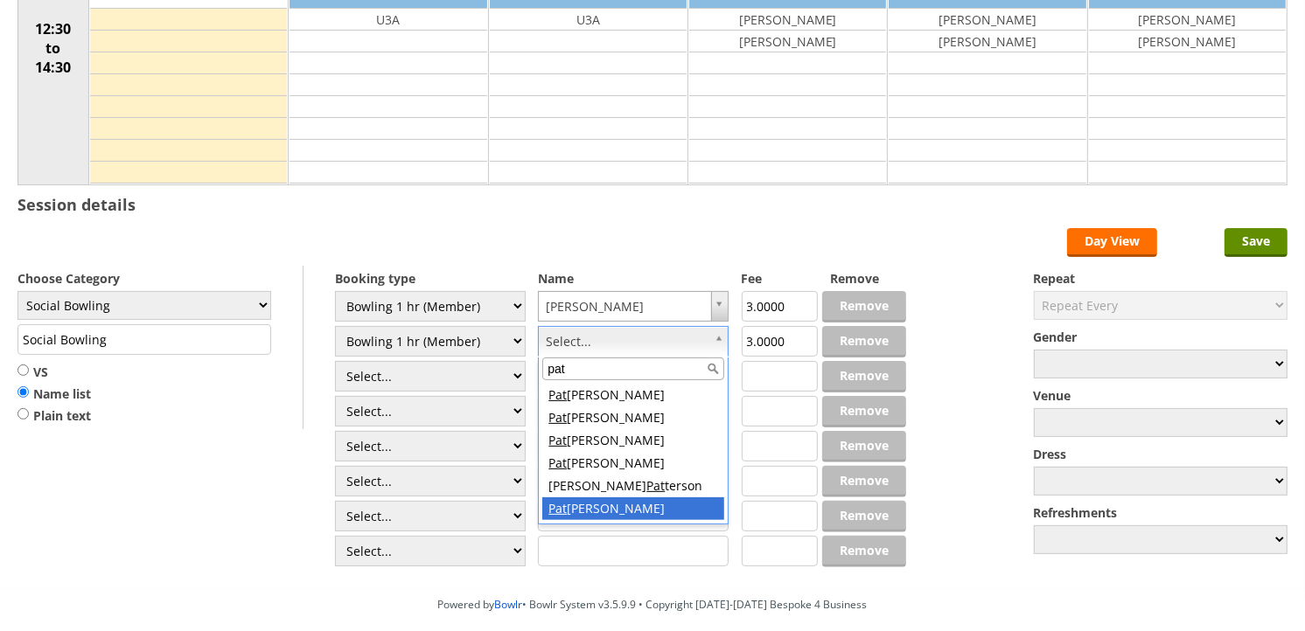
drag, startPoint x: 630, startPoint y: 499, endPoint x: 657, endPoint y: 472, distance: 38.3
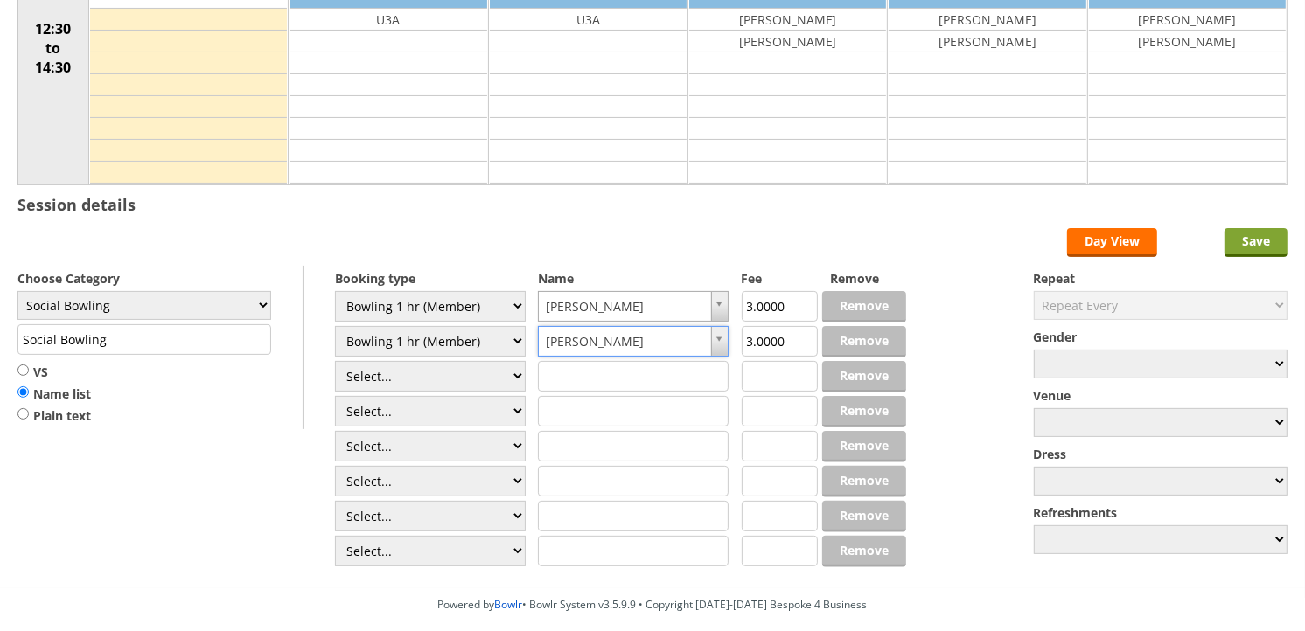
click at [1242, 251] on input "Save" at bounding box center [1255, 242] width 63 height 29
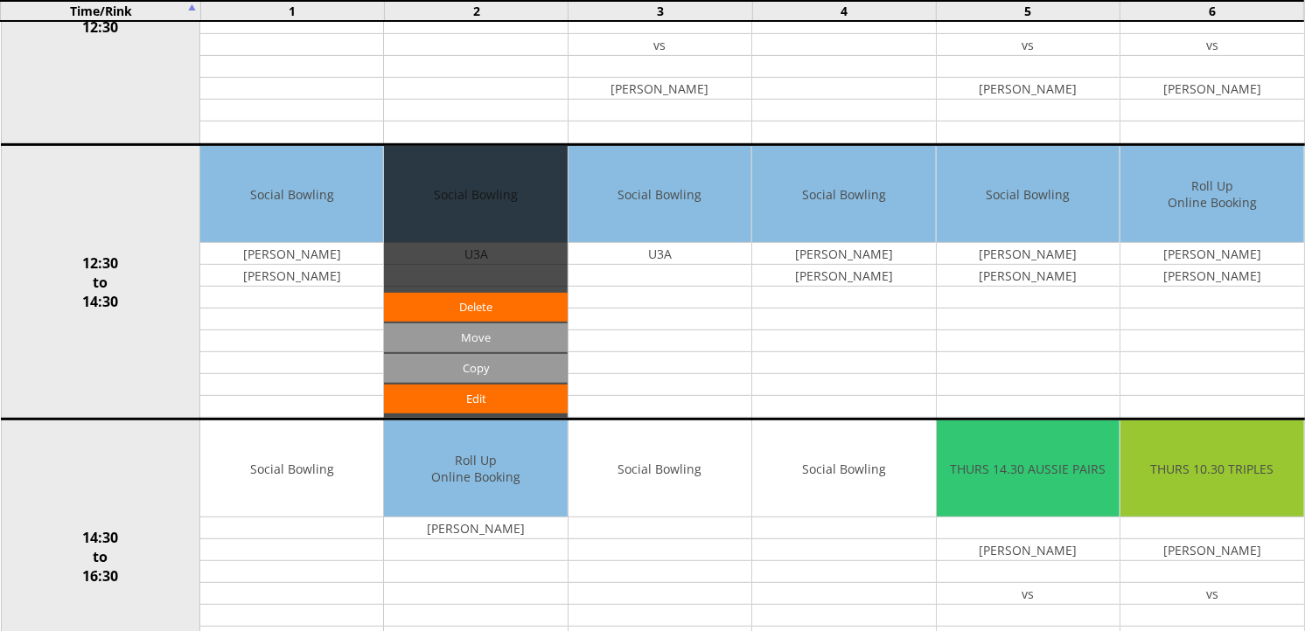
scroll to position [582, 0]
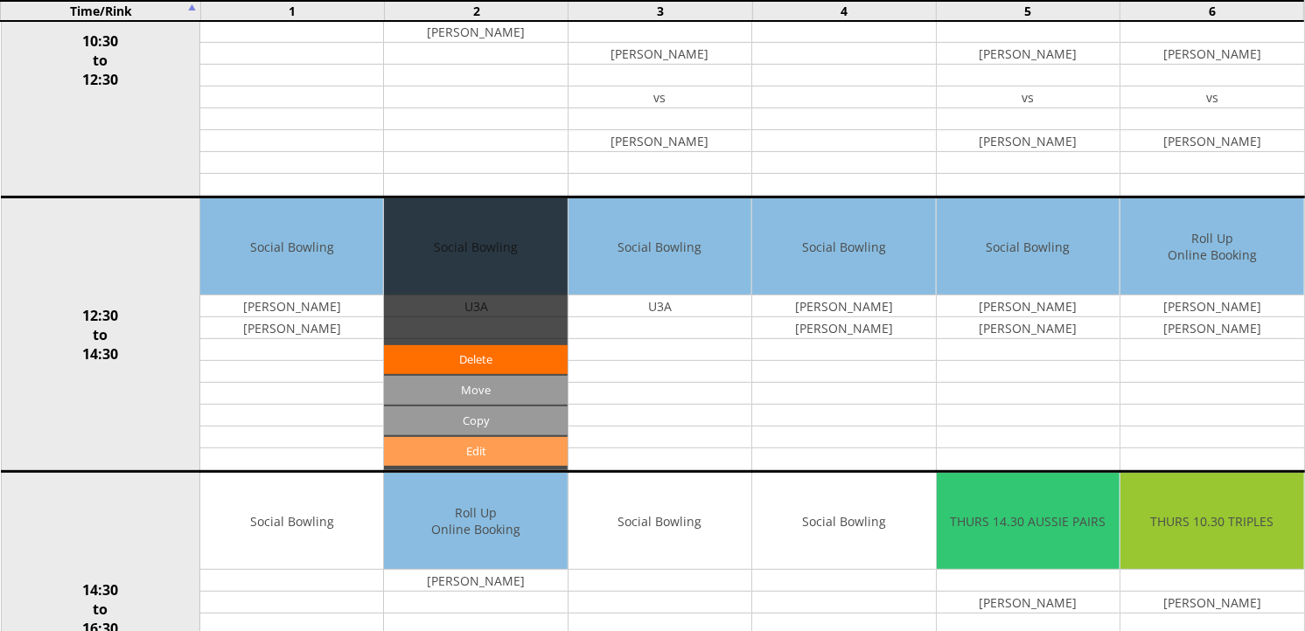
click at [504, 444] on link "Edit" at bounding box center [475, 451] width 183 height 29
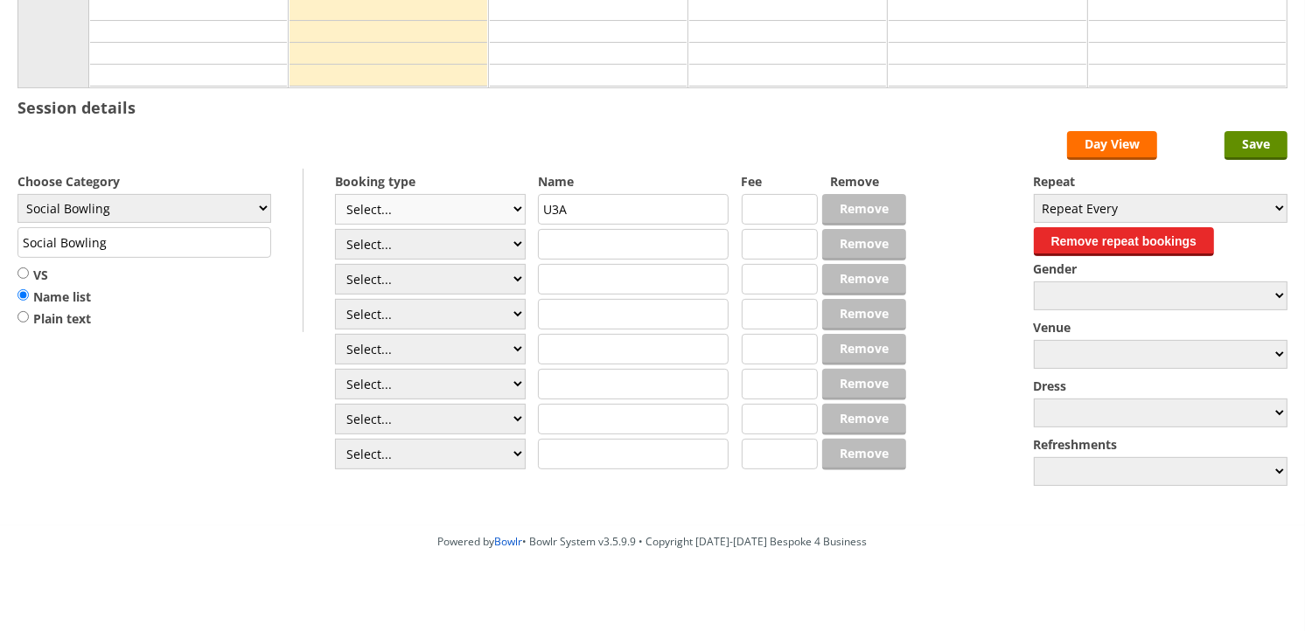
scroll to position [388, 0]
click at [440, 210] on select "Select... Club Competition (Member) Club Competition (Visitor) National (Member…" at bounding box center [430, 209] width 191 height 31
click at [450, 175] on label "Booking type" at bounding box center [430, 181] width 191 height 17
click at [438, 250] on select "Select... Club Competition (Member) Club Competition (Visitor) National (Member…" at bounding box center [430, 244] width 191 height 31
select select "1_50"
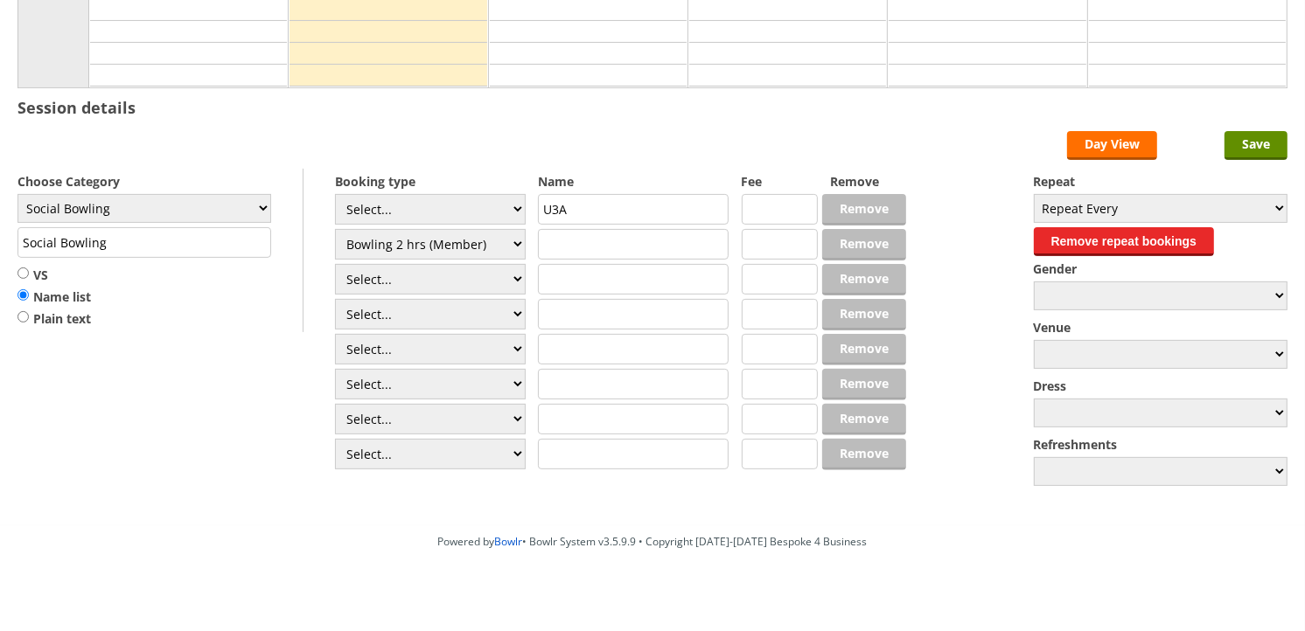
click at [335, 230] on select "Select... Club Competition (Member) Club Competition (Visitor) National (Member…" at bounding box center [430, 244] width 191 height 31
type input "5.0000"
click at [424, 283] on select "Select... Club Competition (Member) Club Competition (Visitor) National (Member…" at bounding box center [430, 279] width 191 height 31
select select "1_50"
click at [335, 265] on select "Select... Club Competition (Member) Club Competition (Visitor) National (Member…" at bounding box center [430, 279] width 191 height 31
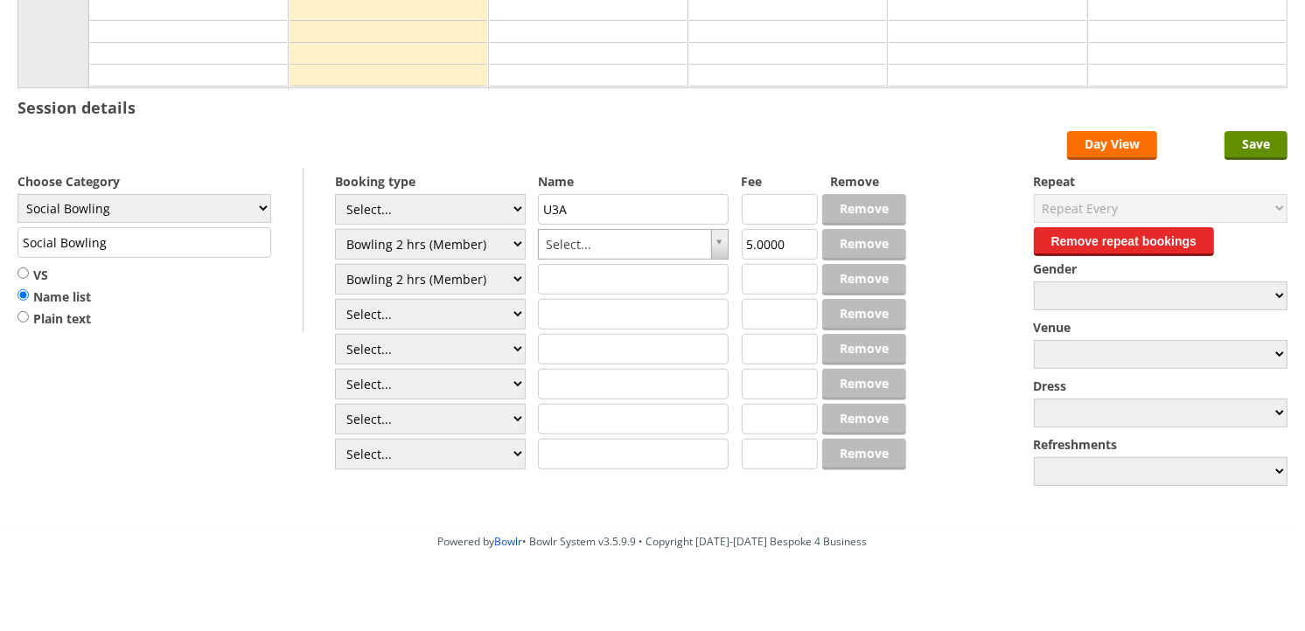
type input "5.0000"
click at [420, 317] on select "Select... Club Competition (Member) Club Competition (Visitor) National (Member…" at bounding box center [430, 314] width 191 height 31
select select "1_50"
click at [335, 300] on select "Select... Club Competition (Member) Club Competition (Visitor) National (Member…" at bounding box center [430, 314] width 191 height 31
type input "5.0000"
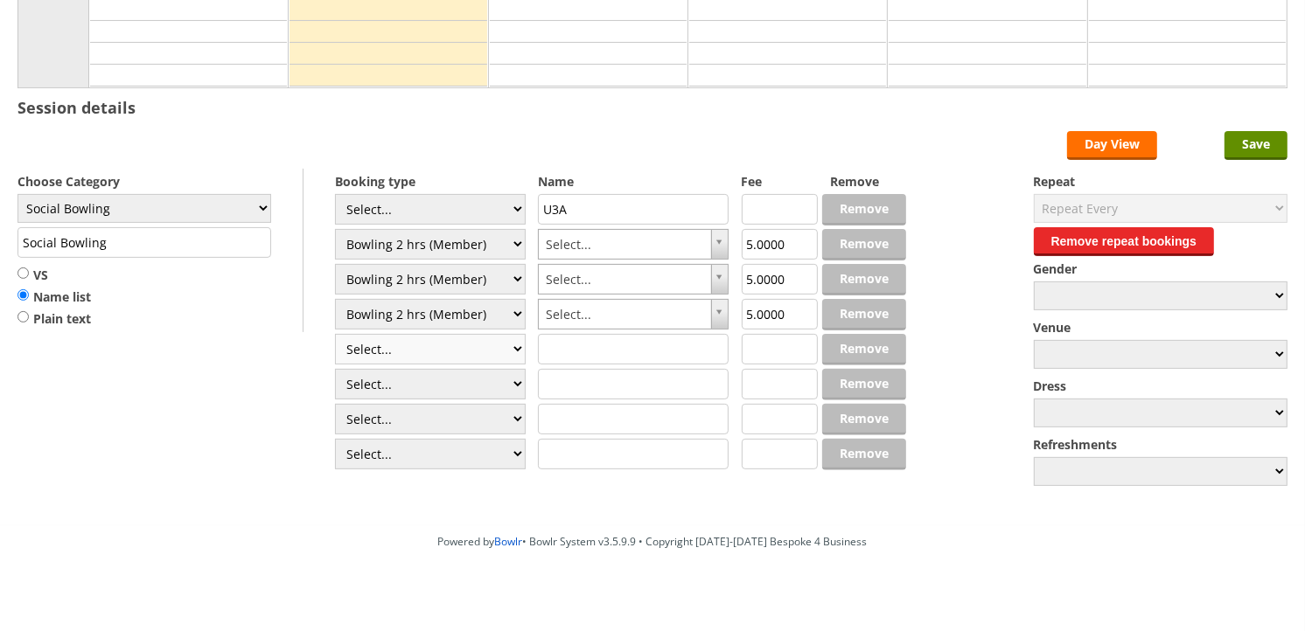
click at [423, 352] on select "Select... Club Competition (Member) Club Competition (Visitor) National (Member…" at bounding box center [430, 349] width 191 height 31
select select "1_50"
click at [335, 335] on select "Select... Club Competition (Member) Club Competition (Visitor) National (Member…" at bounding box center [430, 349] width 191 height 31
type input "5.0000"
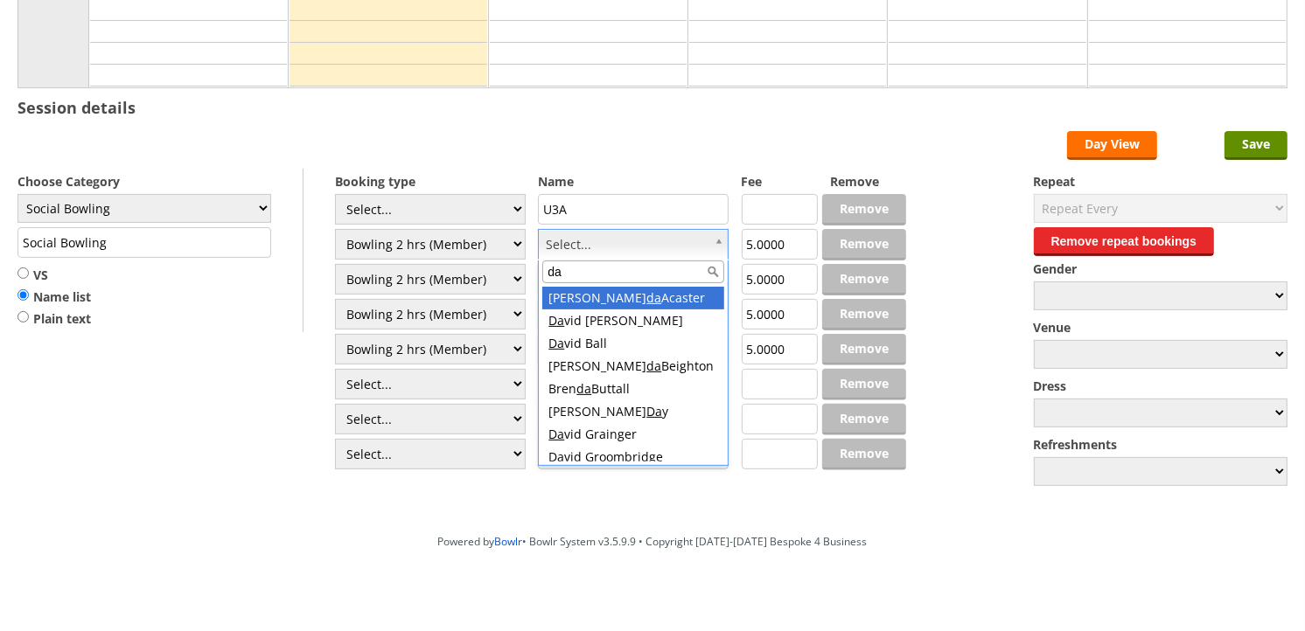
type input "day"
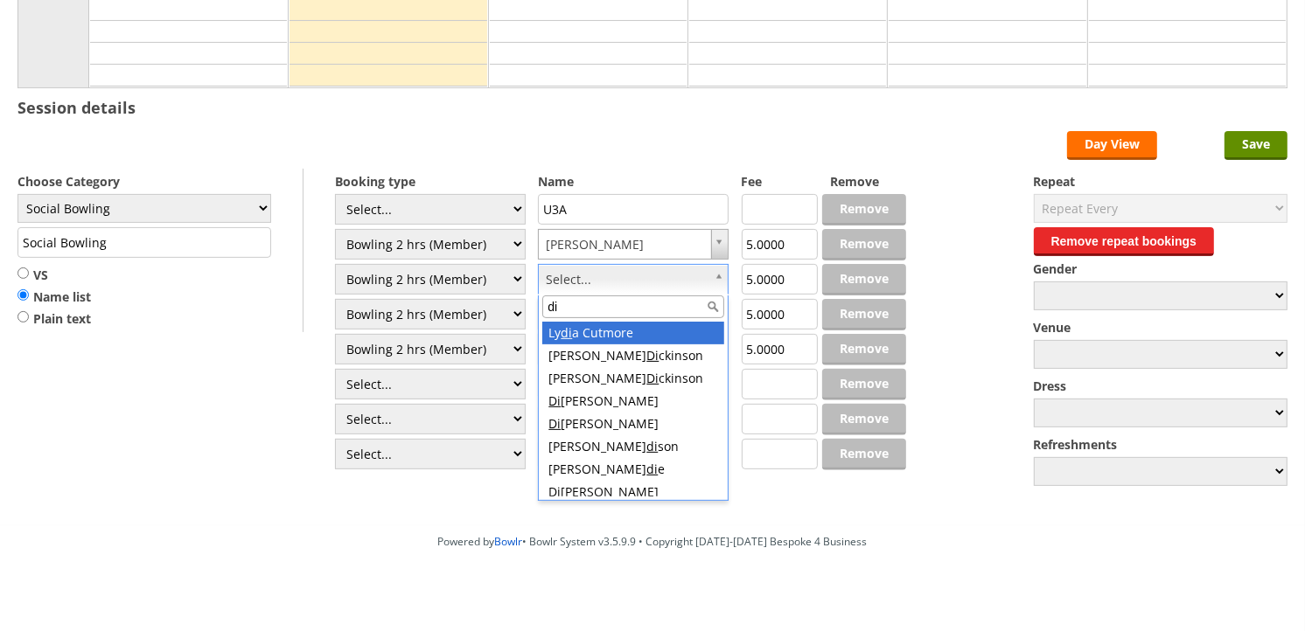
type input "dic"
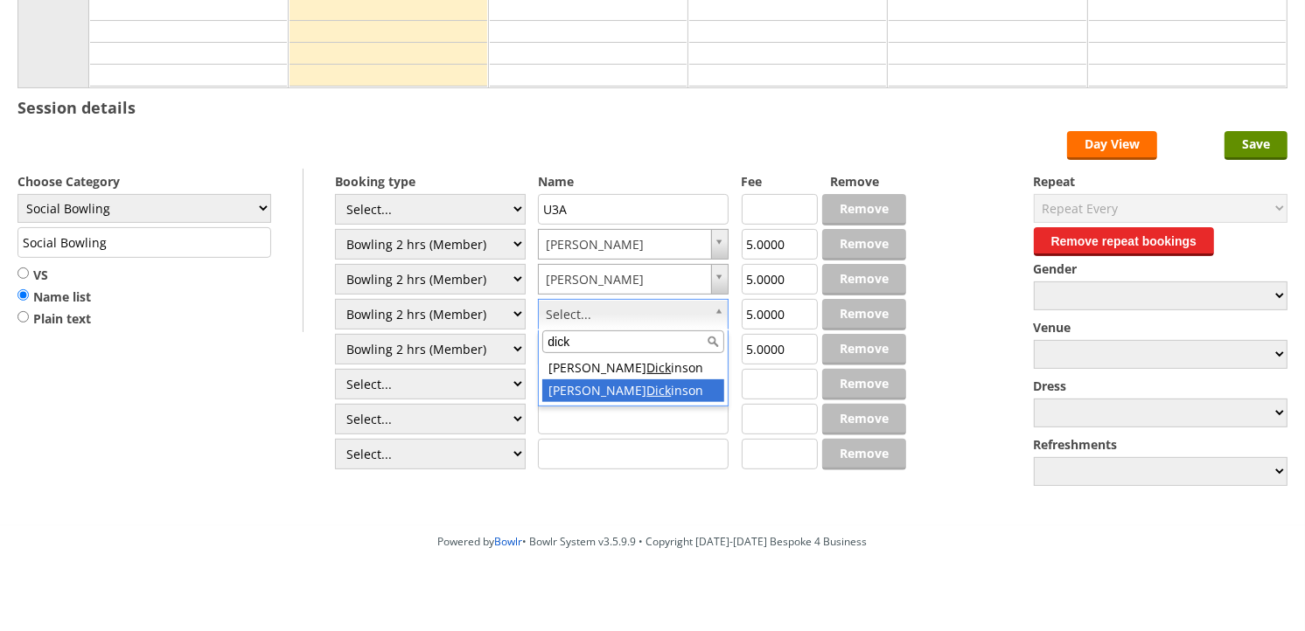
type input "dick"
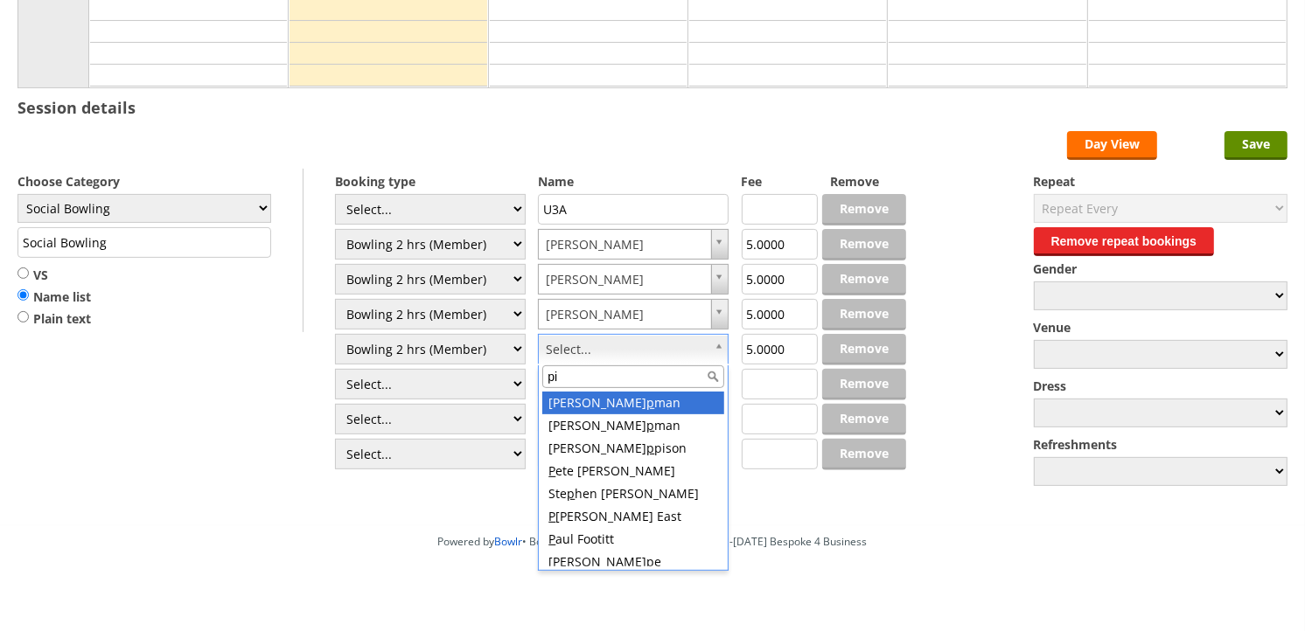
type input "pil"
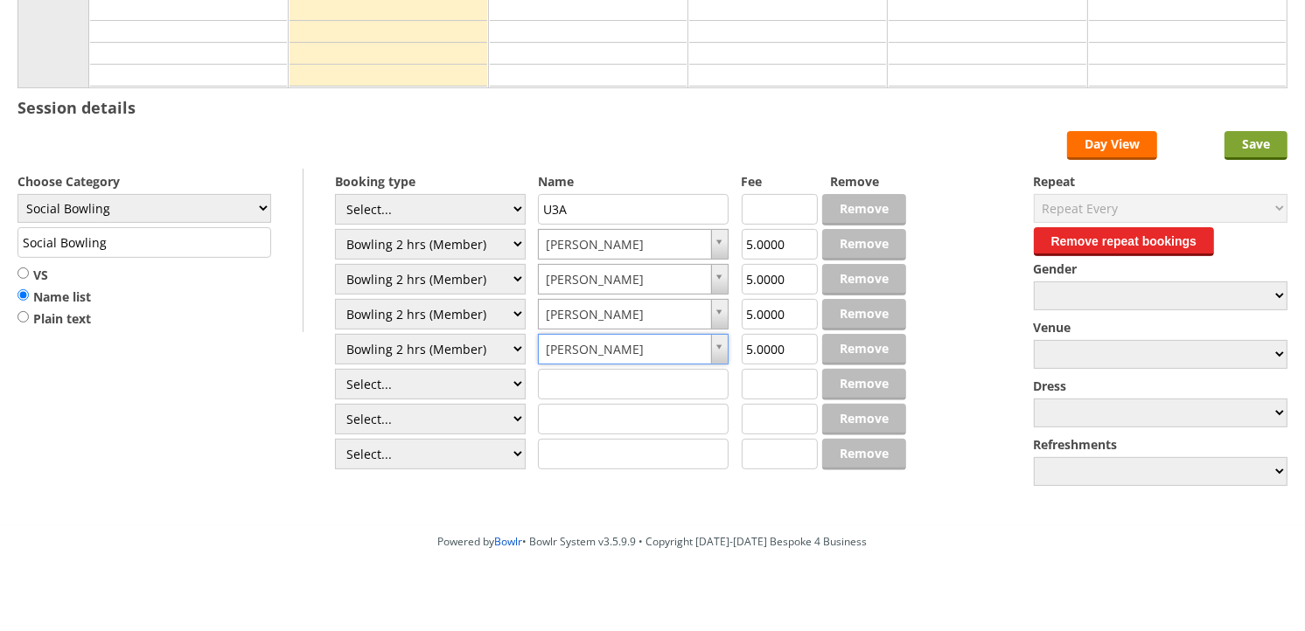
click at [1238, 141] on input "Save" at bounding box center [1255, 145] width 63 height 29
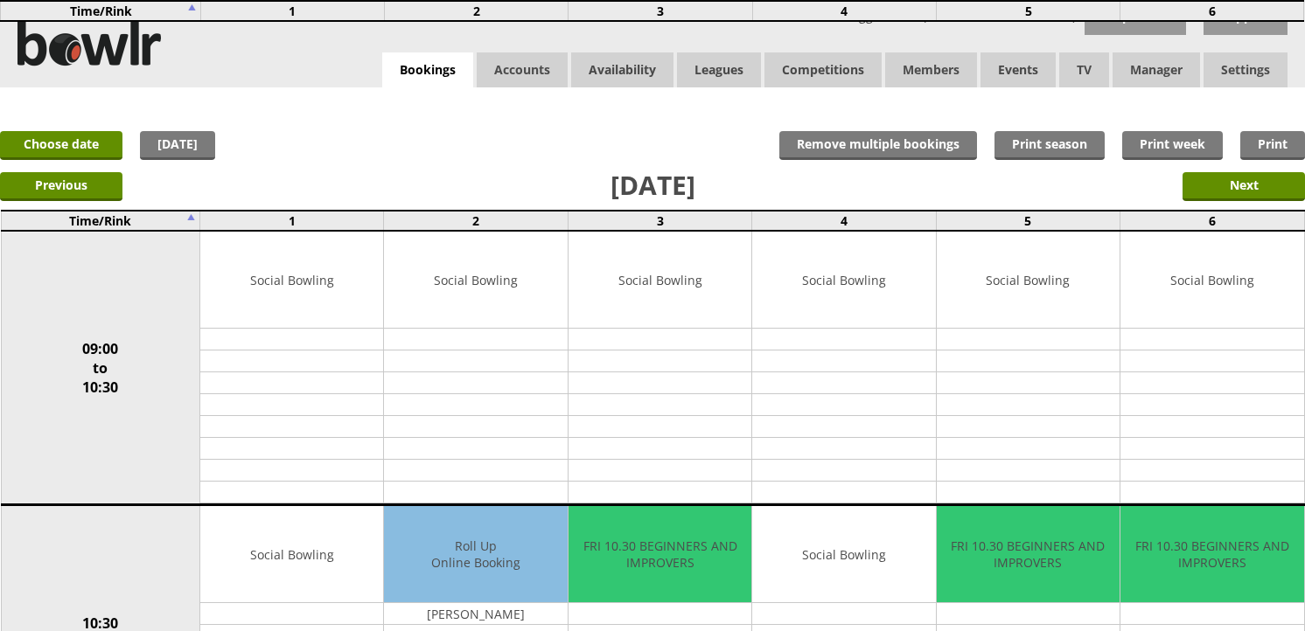
scroll to position [680, 0]
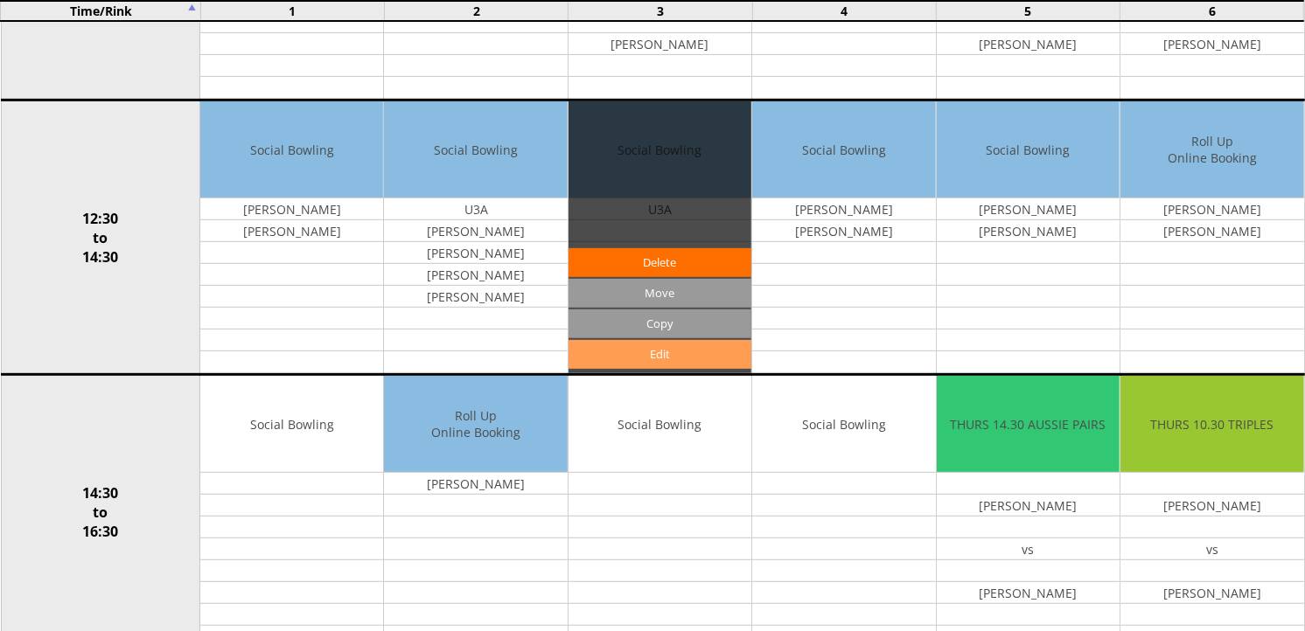
click at [656, 347] on link "Edit" at bounding box center [659, 354] width 183 height 29
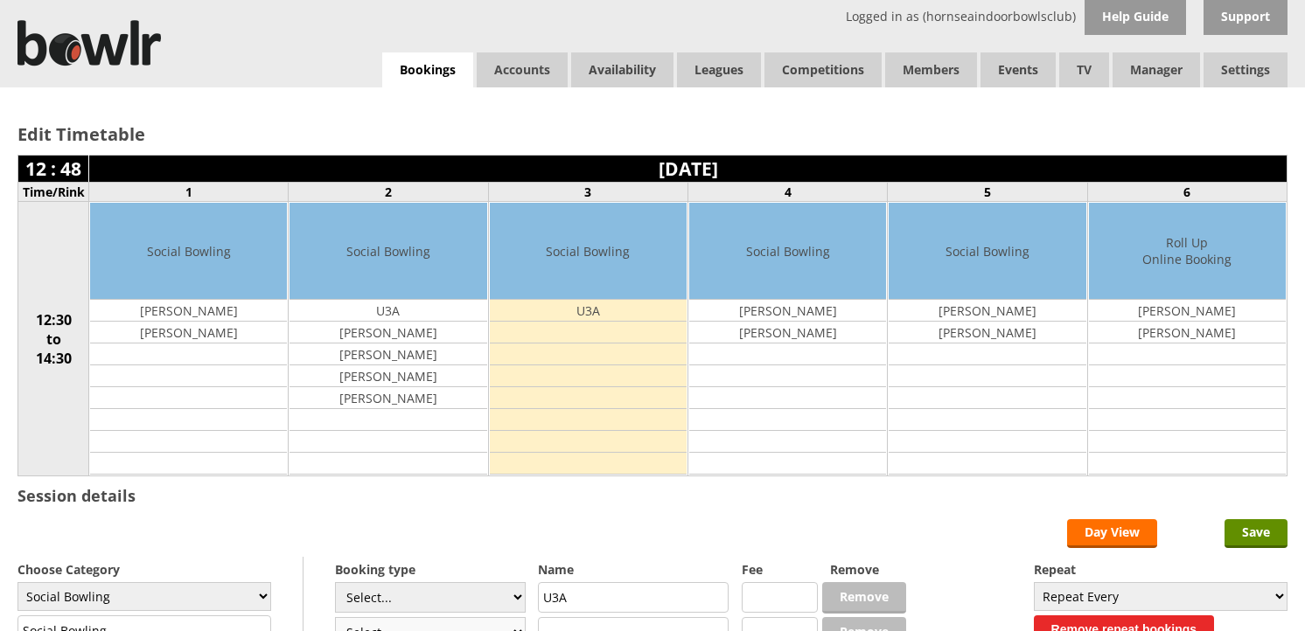
click at [500, 617] on select "Select... Club Competition (Member) Club Competition (Visitor) National (Member…" at bounding box center [430, 632] width 191 height 31
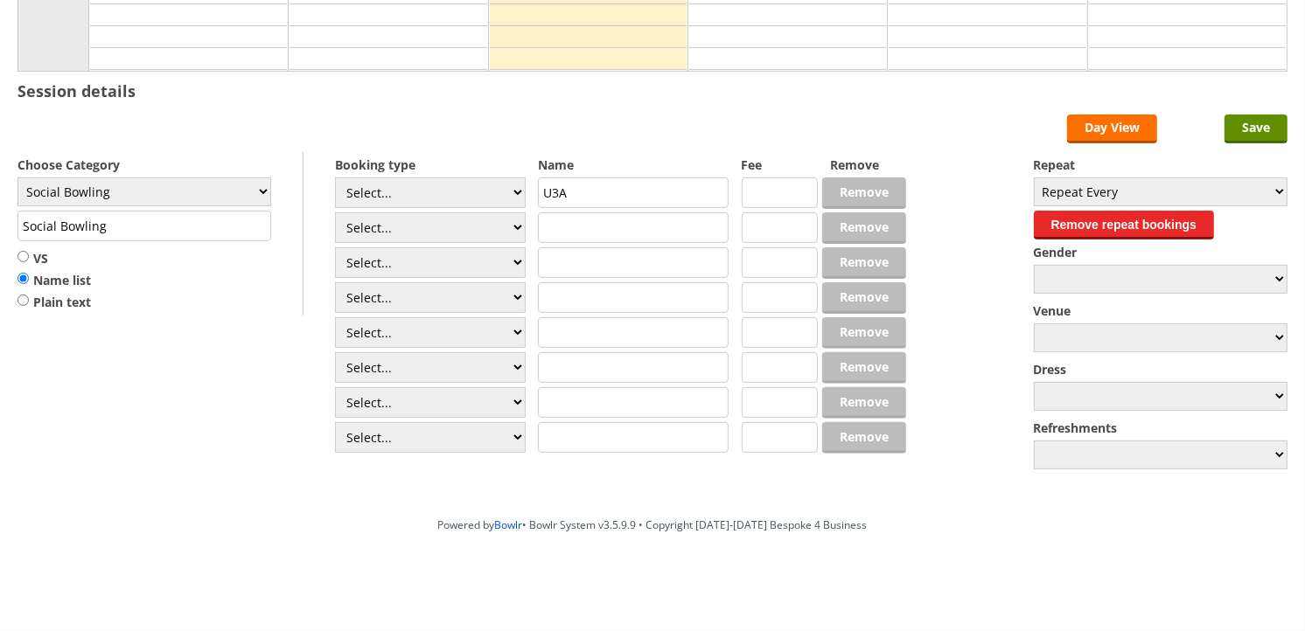
scroll to position [406, 0]
select select "1_50"
click at [335, 213] on select "Select... Club Competition (Member) Club Competition (Visitor) National (Member…" at bounding box center [430, 228] width 191 height 31
type input "5.0000"
click at [421, 260] on select "Select... Club Competition (Member) Club Competition (Visitor) National (Member…" at bounding box center [430, 263] width 191 height 31
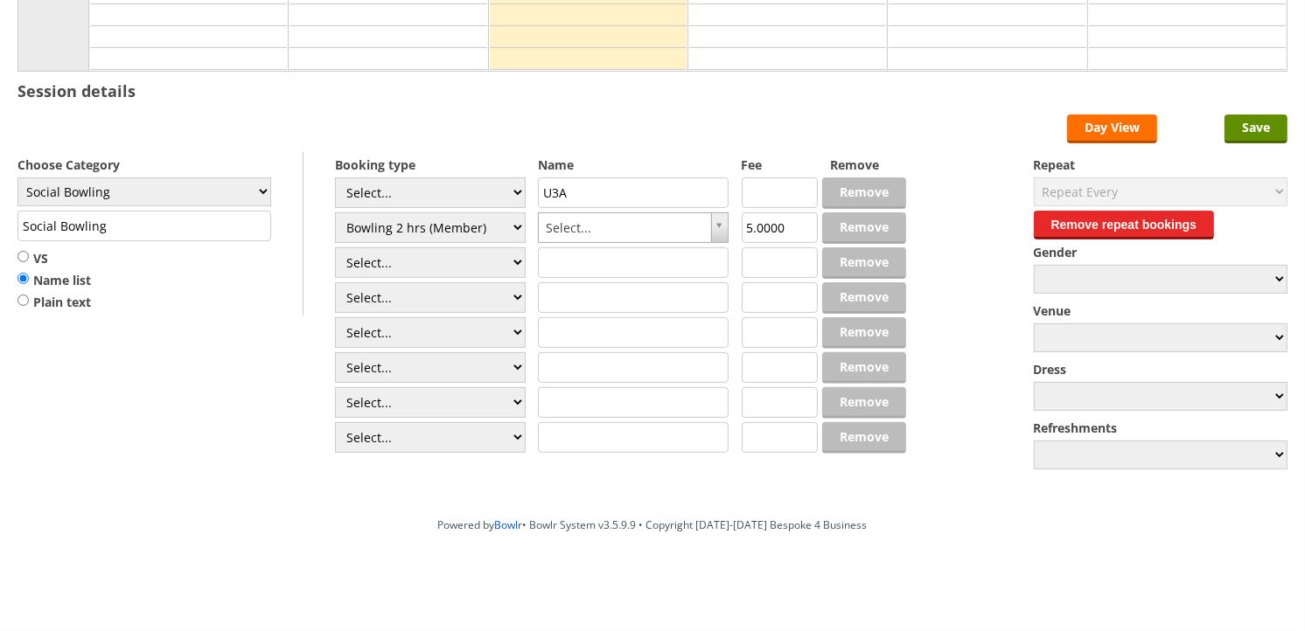
select select "1_50"
click at [335, 248] on select "Select... Club Competition (Member) Club Competition (Visitor) National (Member…" at bounding box center [430, 263] width 191 height 31
type input "5.0000"
click at [423, 303] on select "Select... Club Competition (Member) Club Competition (Visitor) National (Member…" at bounding box center [430, 297] width 191 height 31
select select "1_50"
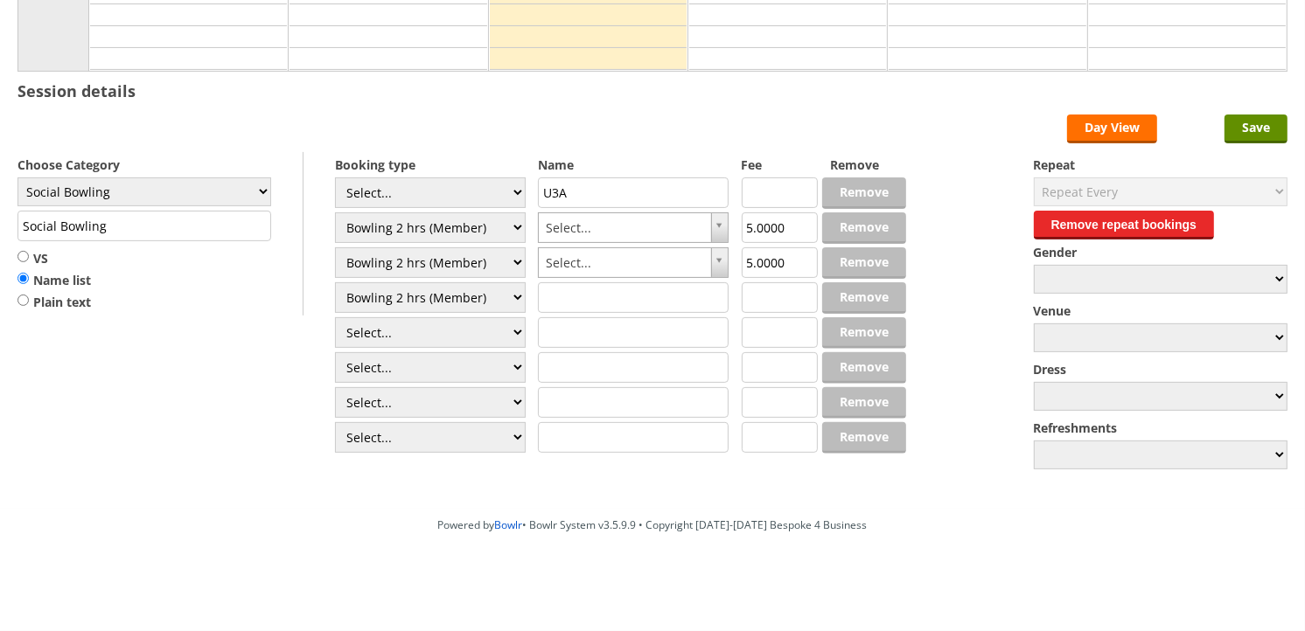
click at [335, 282] on select "Select... Club Competition (Member) Club Competition (Visitor) National (Member…" at bounding box center [430, 297] width 191 height 31
type input "5.0000"
click at [421, 327] on select "Select... Club Competition (Member) Club Competition (Visitor) National (Member…" at bounding box center [430, 332] width 191 height 31
select select "1_50"
click at [335, 317] on select "Select... Club Competition (Member) Club Competition (Visitor) National (Member…" at bounding box center [430, 332] width 191 height 31
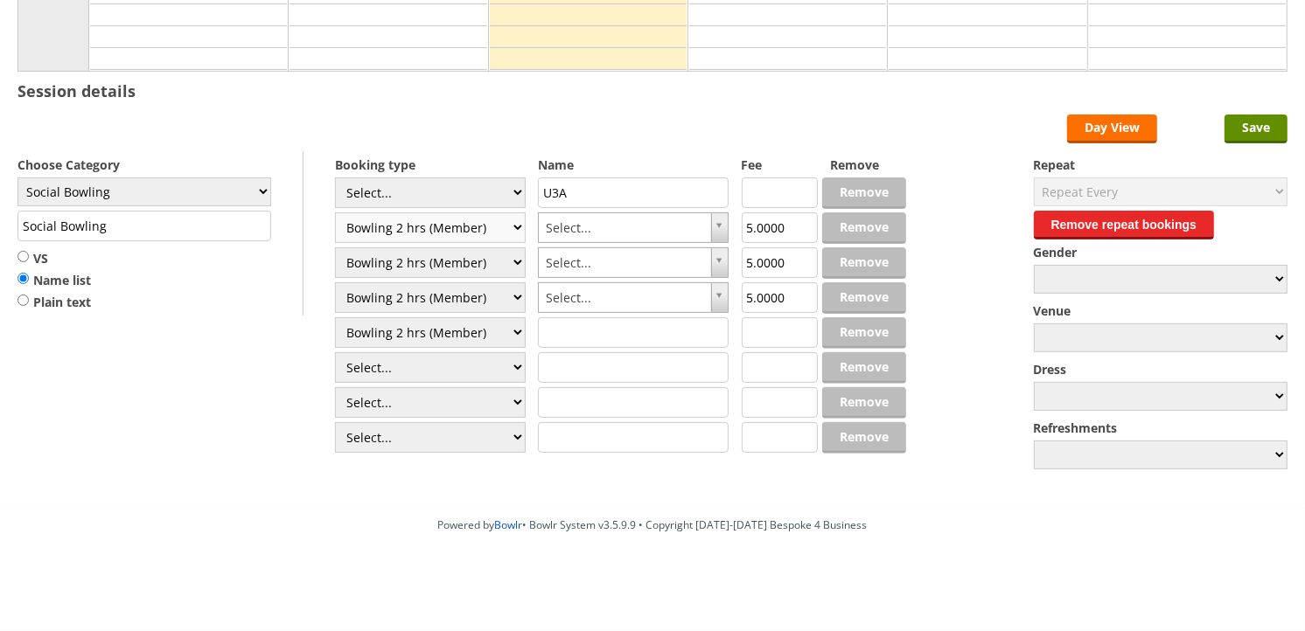
type input "5.0000"
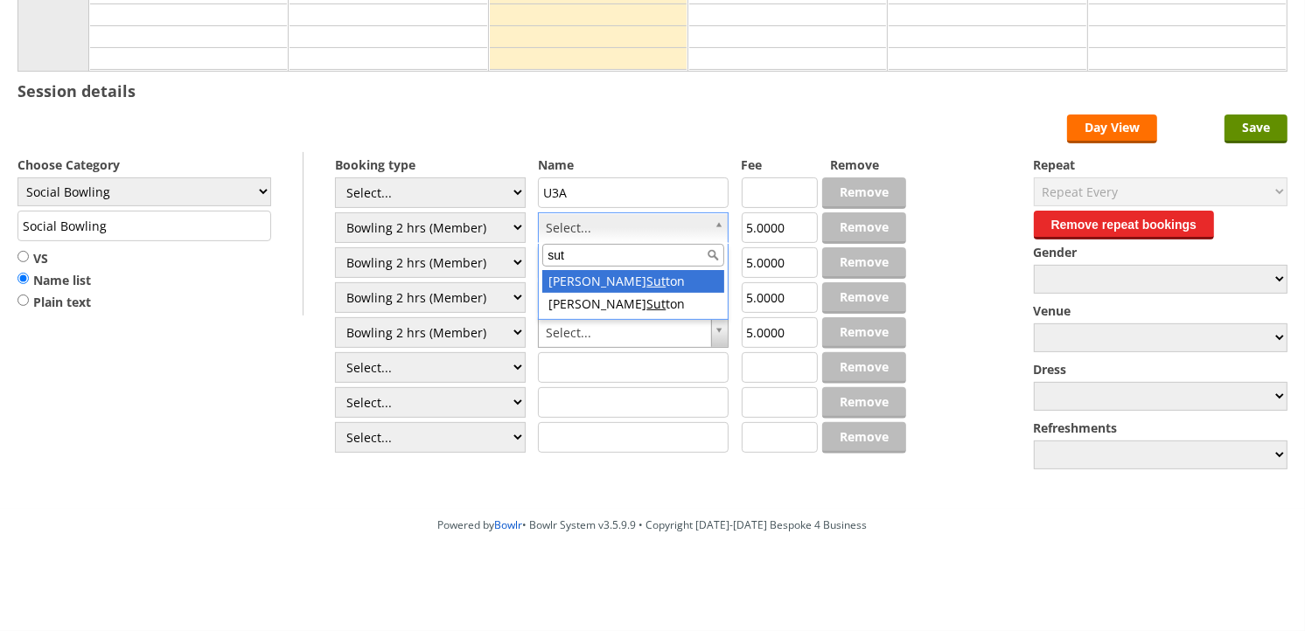
type input "sutt"
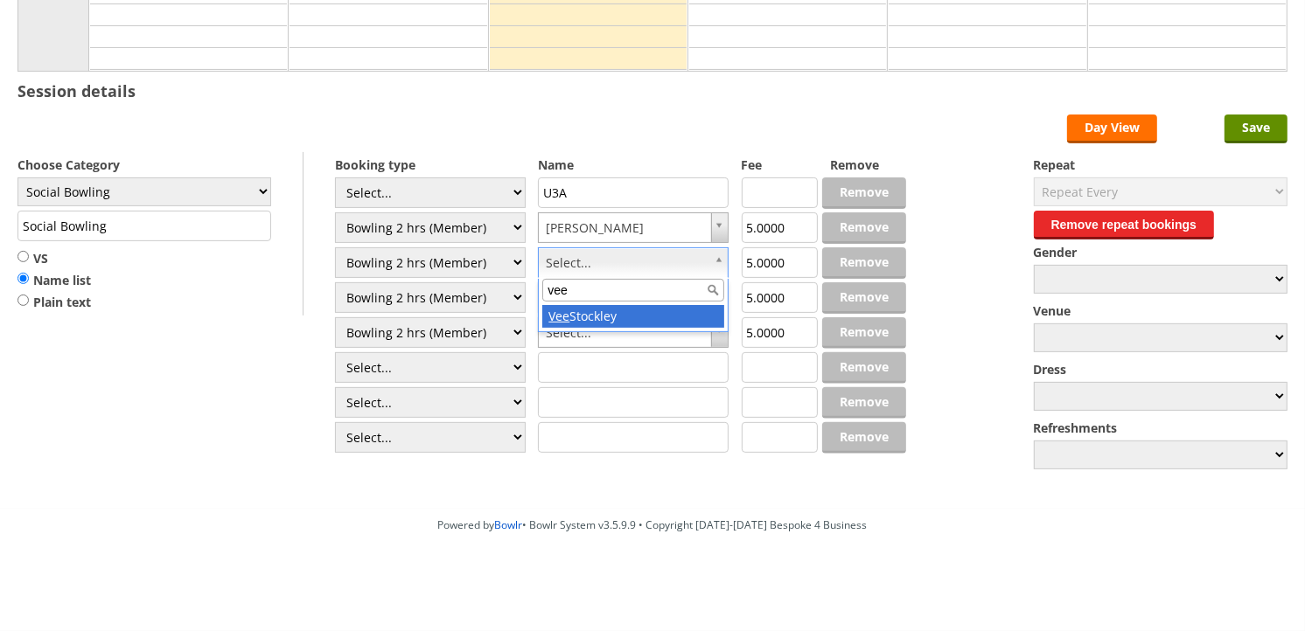
type input "vee"
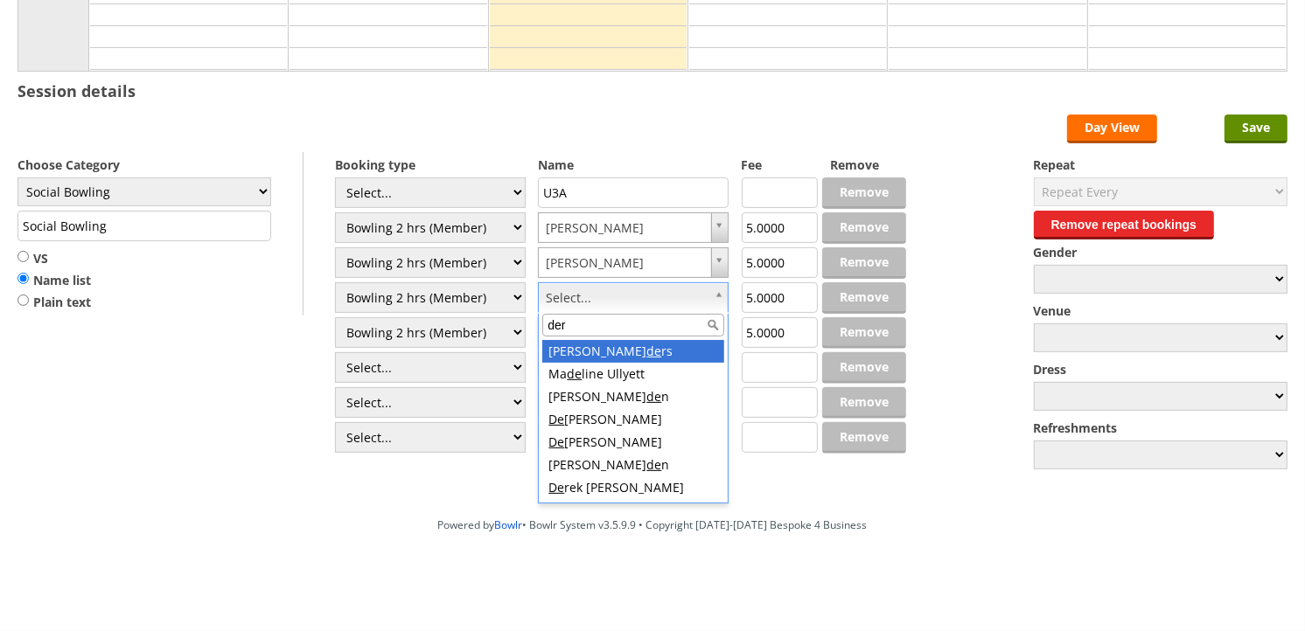
type input "dere"
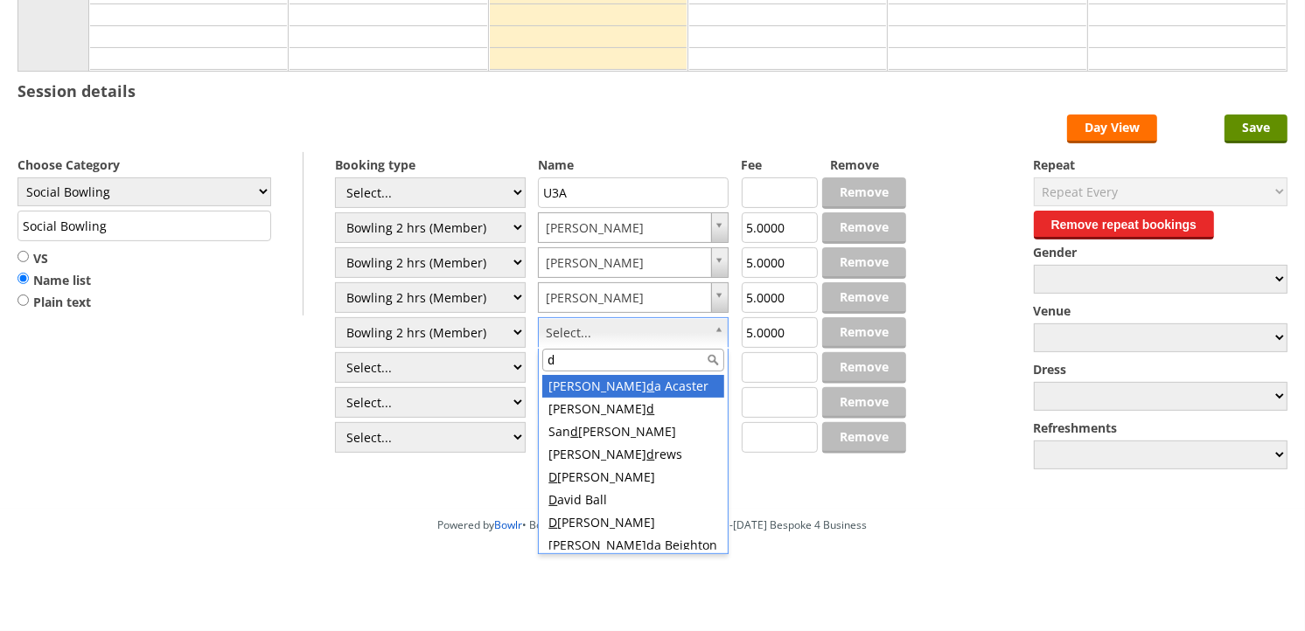
type input "du"
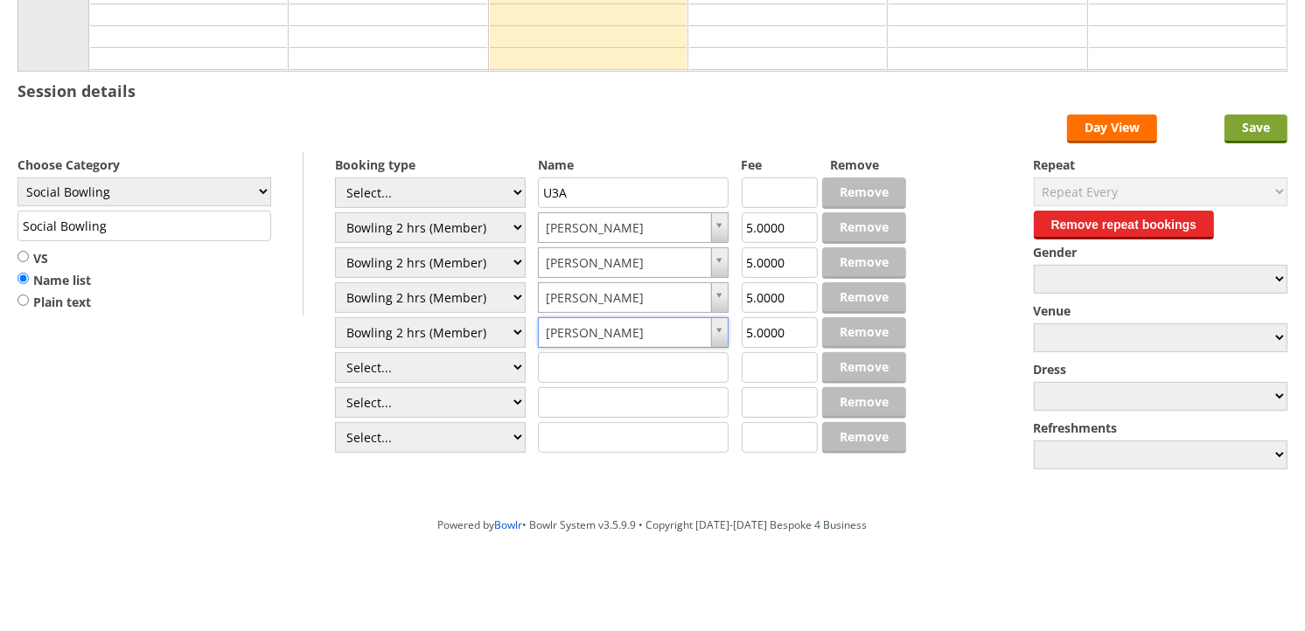
click at [1269, 133] on input "Save" at bounding box center [1255, 129] width 63 height 29
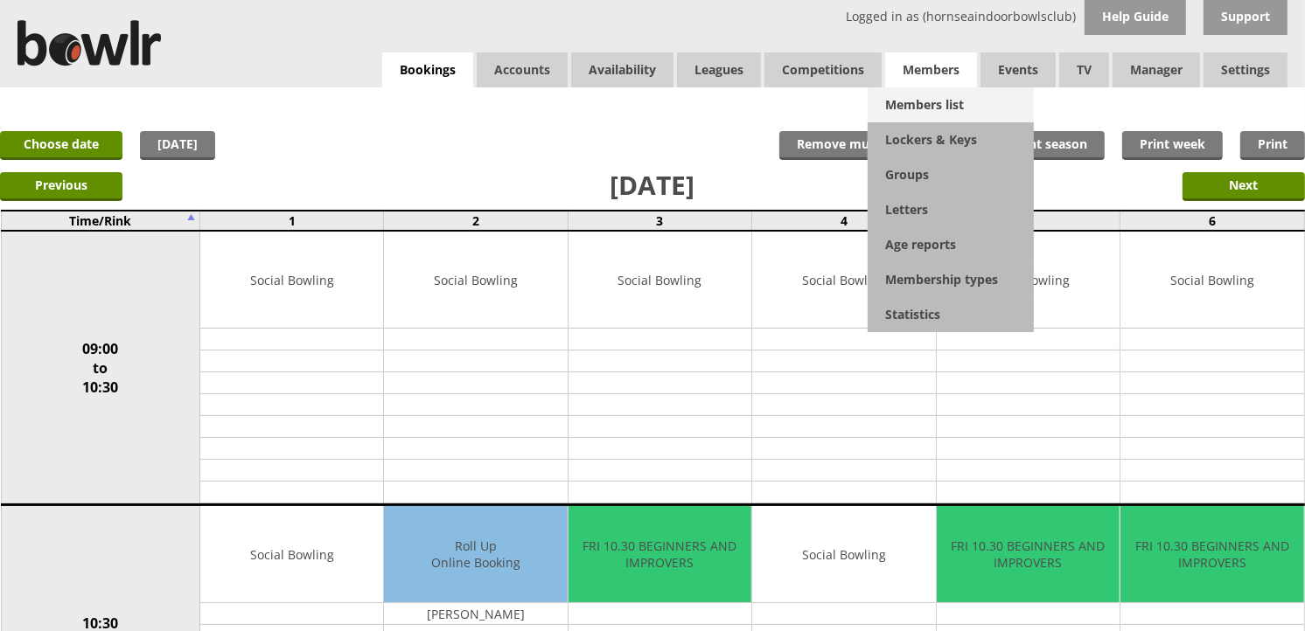
click at [952, 99] on link "Members list" at bounding box center [951, 104] width 166 height 35
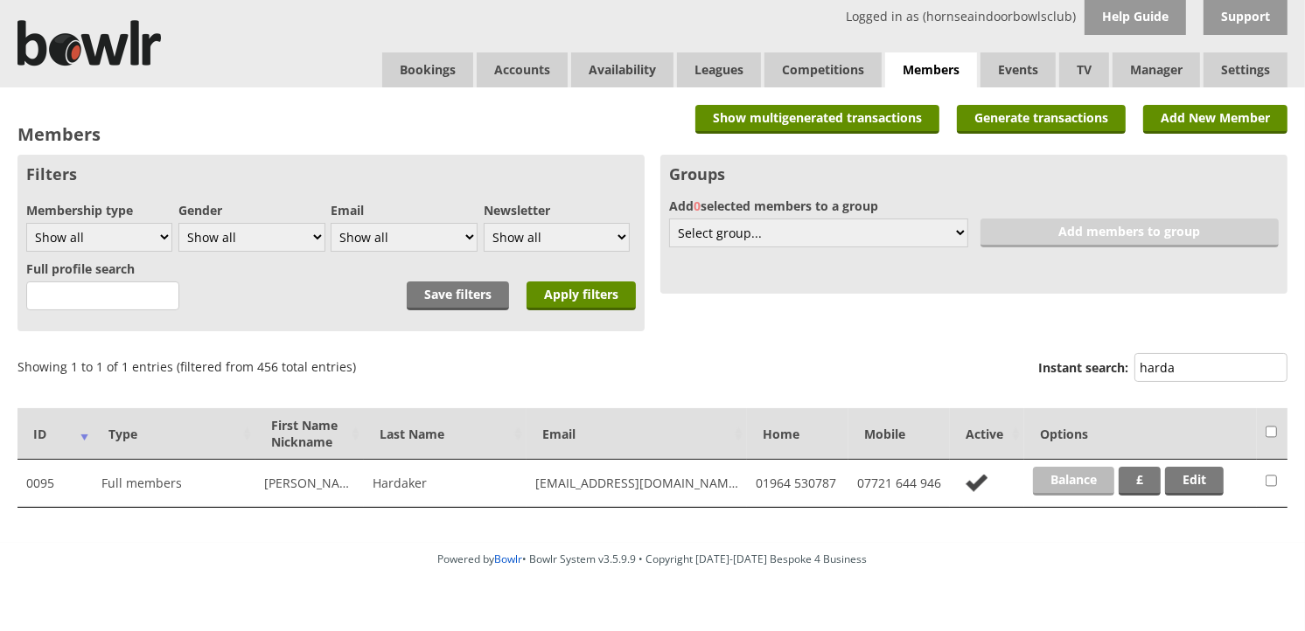
type input "harda"
click at [1074, 470] on link "Balance" at bounding box center [1073, 481] width 81 height 29
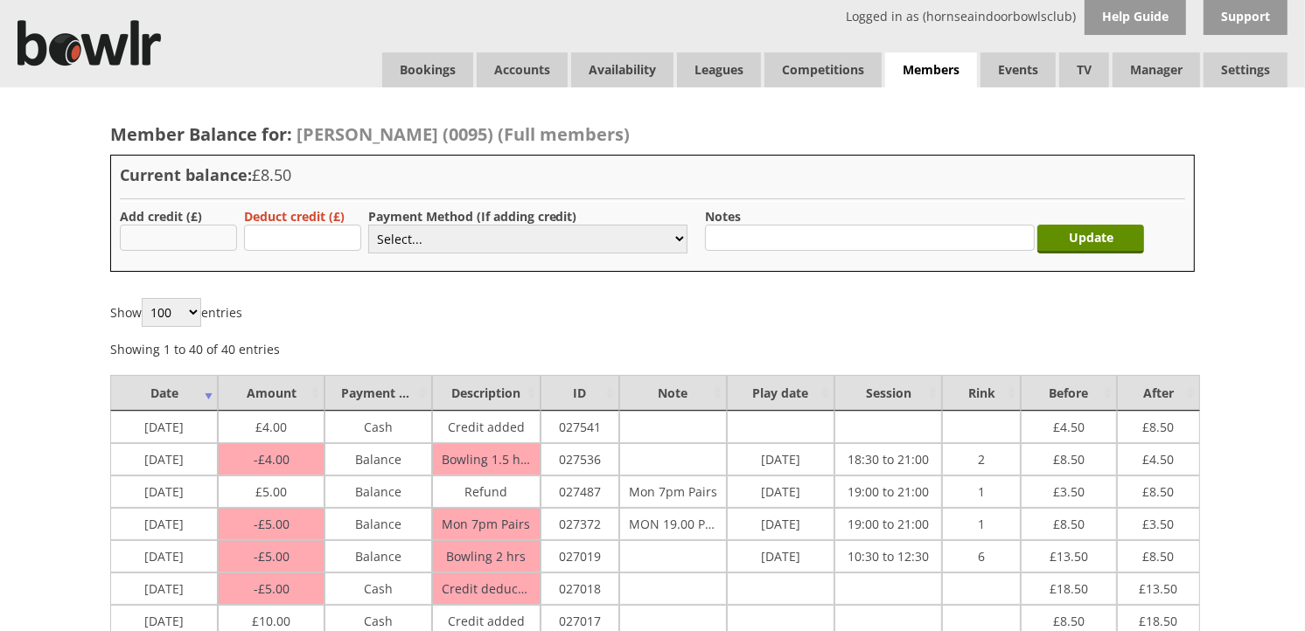
click at [208, 229] on input "text" at bounding box center [178, 238] width 117 height 26
type input "5.00"
click at [431, 243] on select "Select... Cash Card Cheque Bank Transfer Other Member Card Gift Voucher Balance" at bounding box center [527, 239] width 319 height 29
select select "1"
click at [368, 225] on select "Select... Cash Card Cheque Bank Transfer Other Member Card Gift Voucher Balance" at bounding box center [527, 239] width 319 height 29
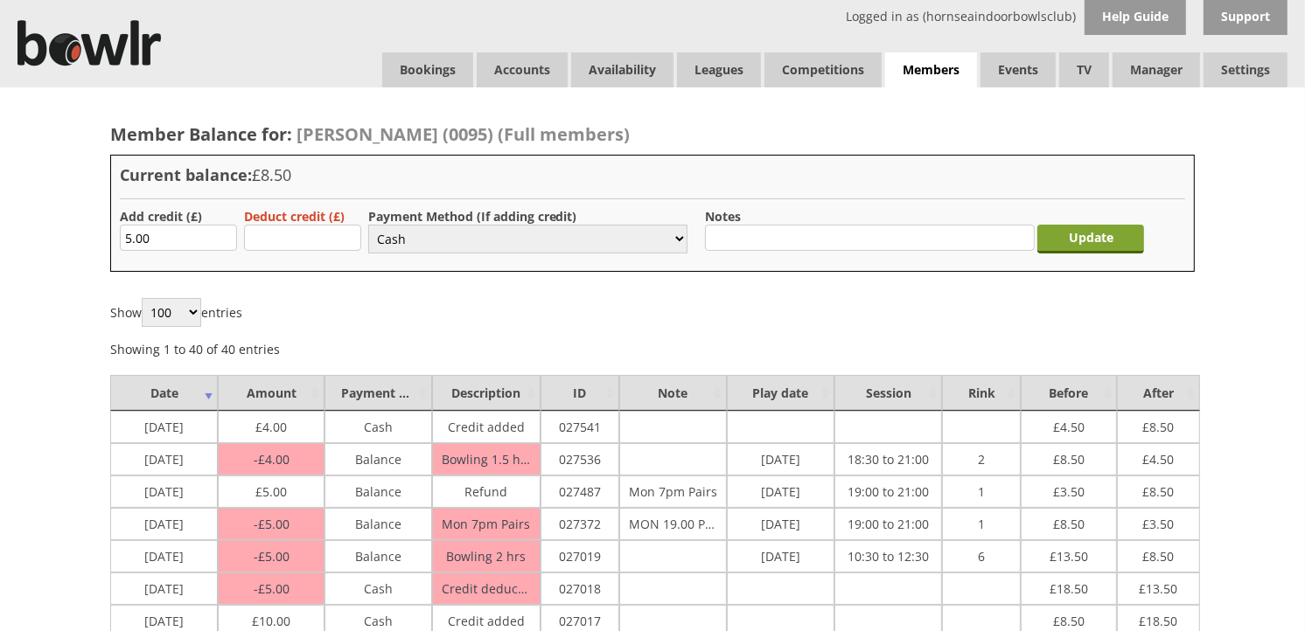
click at [1090, 249] on input "Update" at bounding box center [1090, 239] width 107 height 29
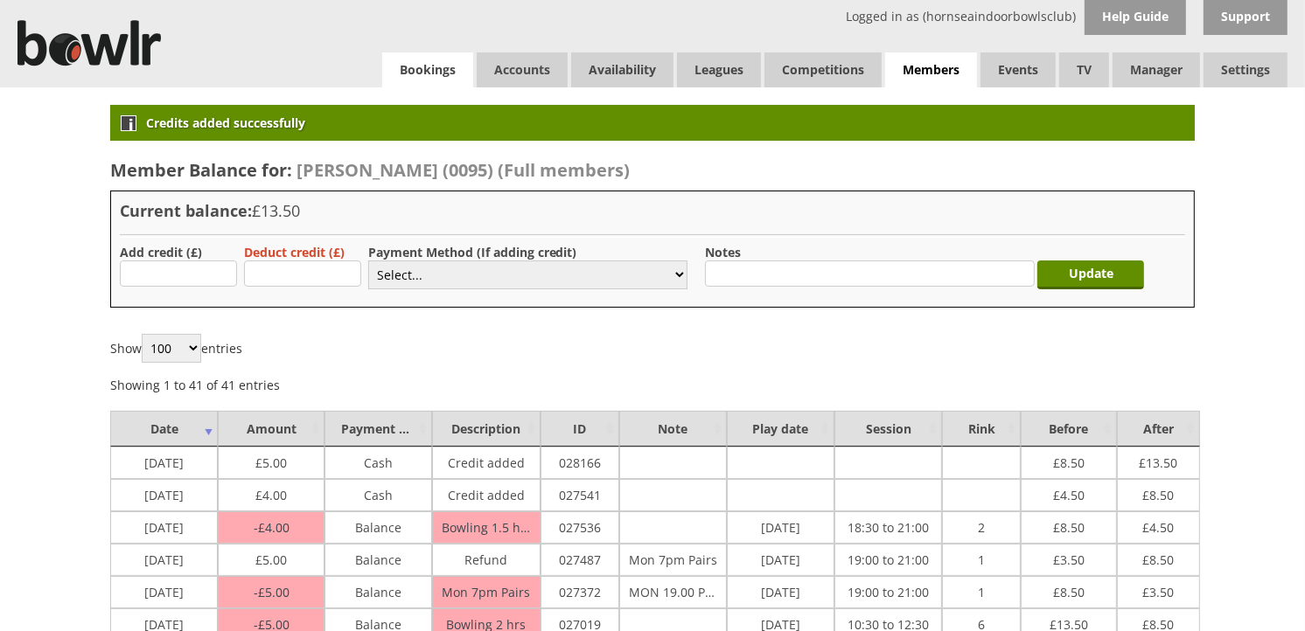
click at [443, 63] on link "Bookings" at bounding box center [427, 69] width 91 height 35
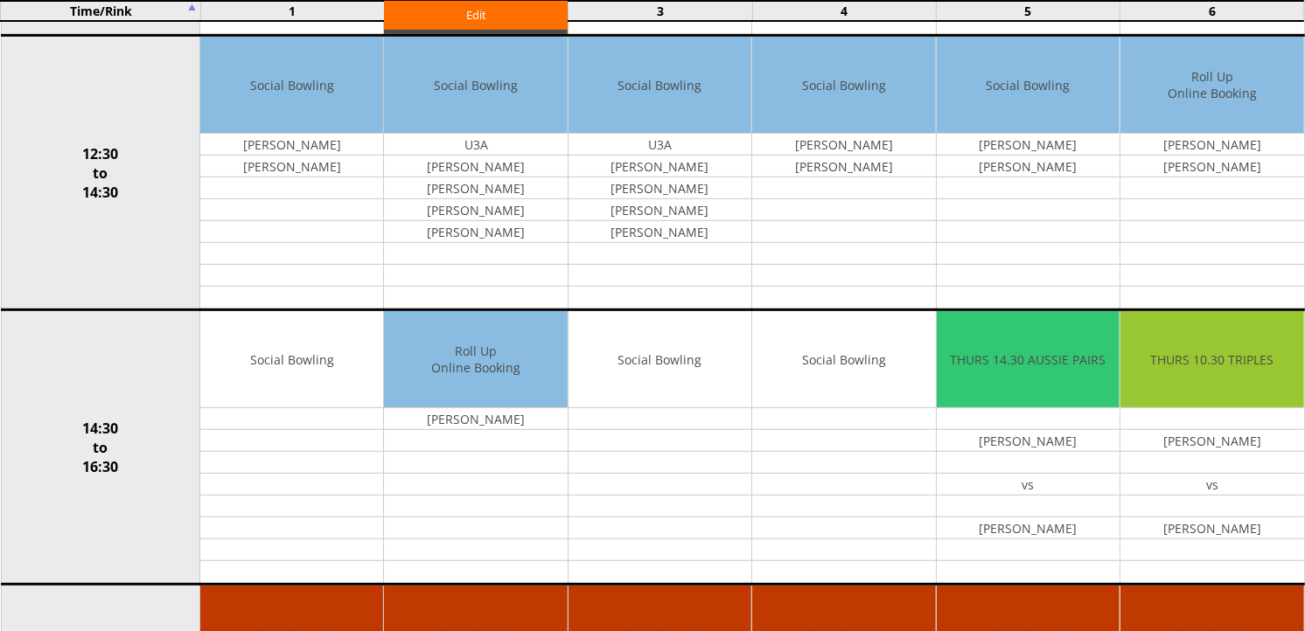
scroll to position [777, 0]
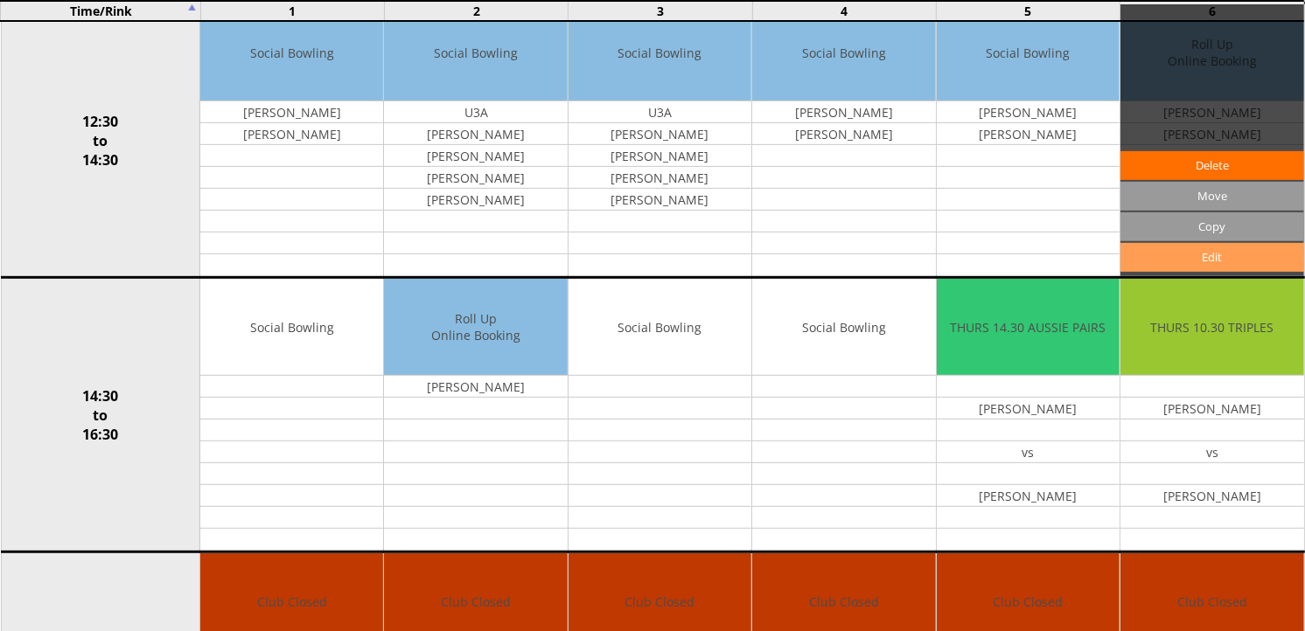
click at [1223, 260] on link "Edit" at bounding box center [1211, 257] width 183 height 29
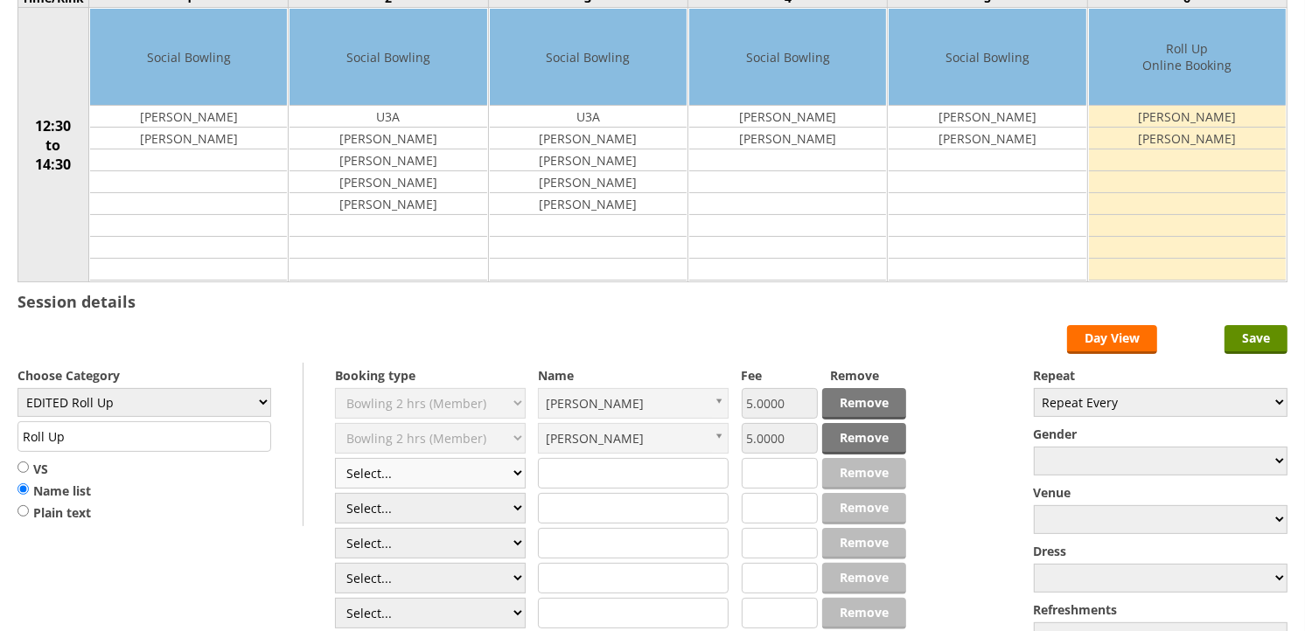
scroll to position [194, 0]
click at [512, 484] on select "Select... Club Competition (Member) Club Competition (Visitor) National (Member…" at bounding box center [430, 473] width 191 height 31
select select "1_50"
click at [335, 459] on select "Select... Club Competition (Member) Club Competition (Visitor) National (Member…" at bounding box center [430, 473] width 191 height 31
type input "EDITED Roll Up"
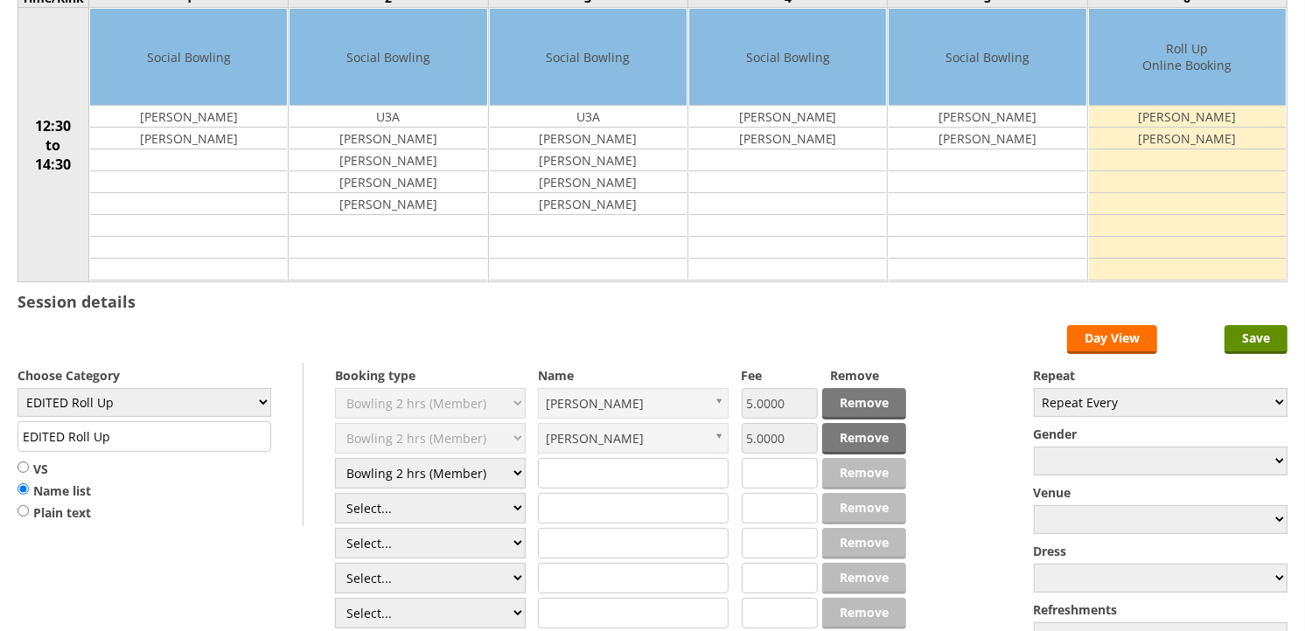
type input "5.0000"
click at [457, 506] on select "Select... Club Competition (Member) Club Competition (Visitor) National (Member…" at bounding box center [430, 508] width 191 height 31
select select "1_50"
click at [335, 494] on select "Select... Club Competition (Member) Club Competition (Visitor) National (Member…" at bounding box center [430, 508] width 191 height 31
type input "5.0000"
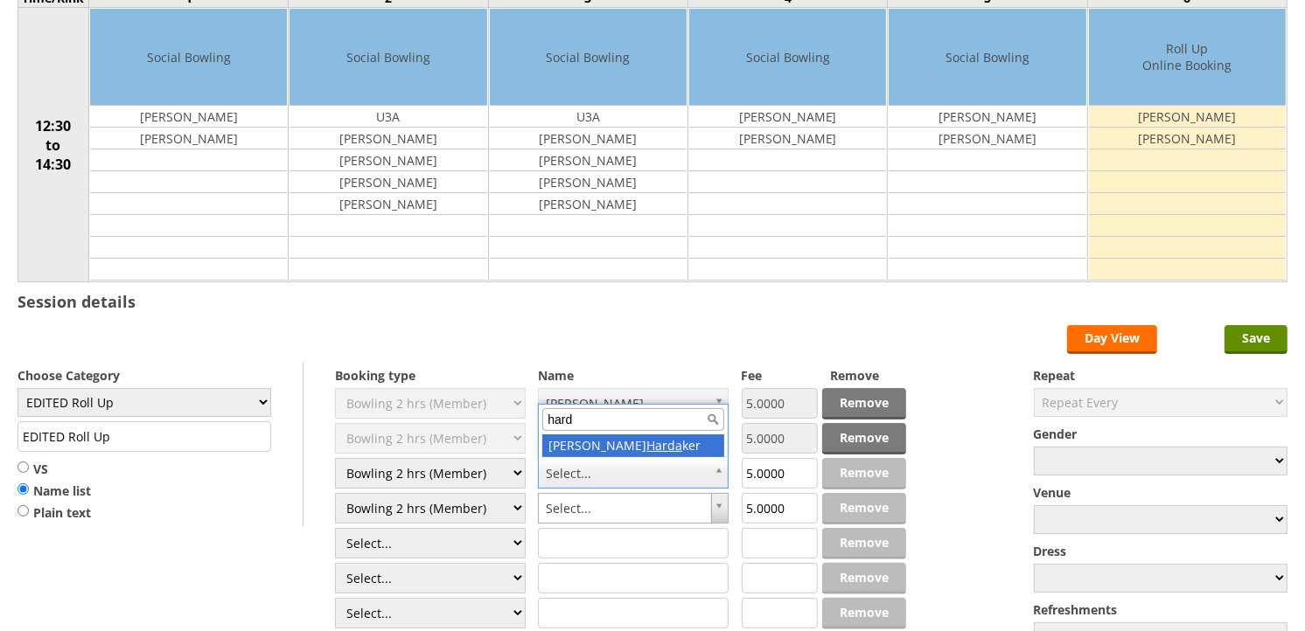
type input "harda"
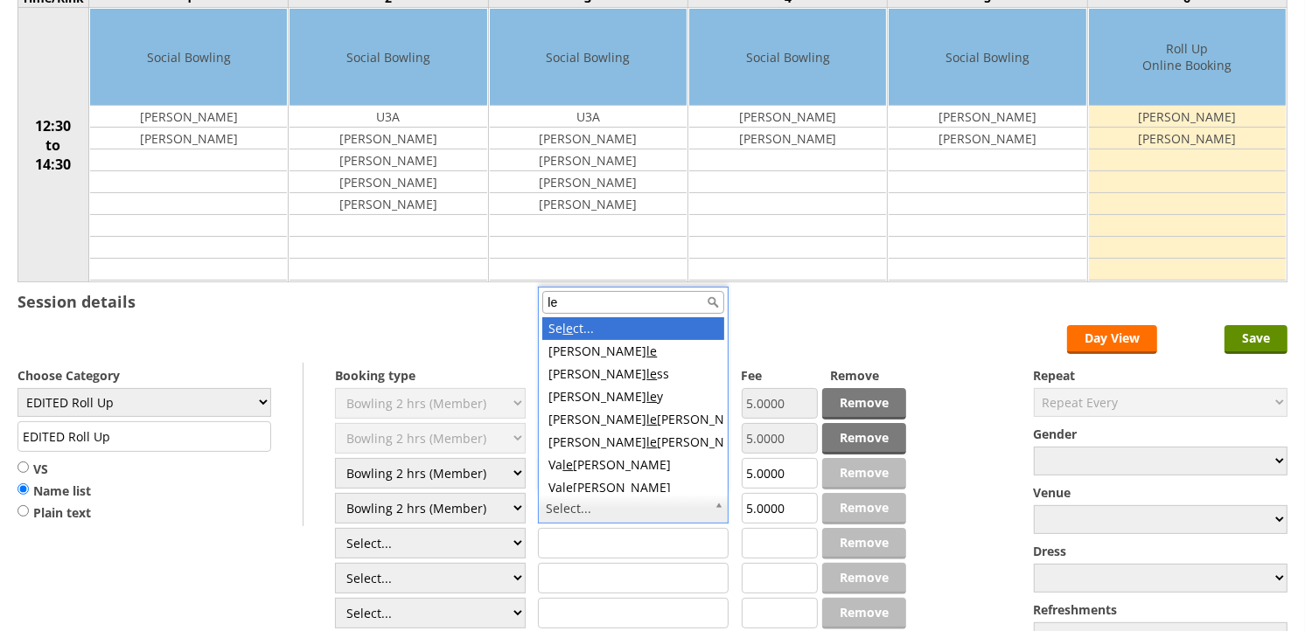
type input "[PERSON_NAME]"
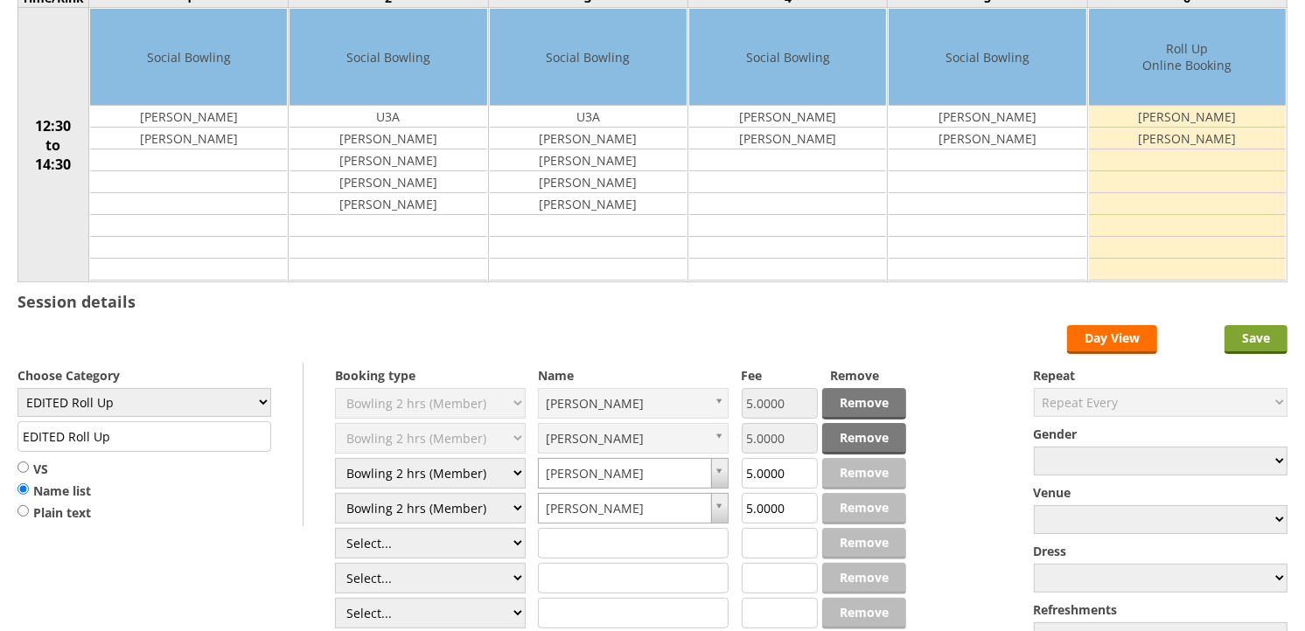
click at [1256, 347] on input "Save" at bounding box center [1255, 339] width 63 height 29
